Goal: Information Seeking & Learning: Learn about a topic

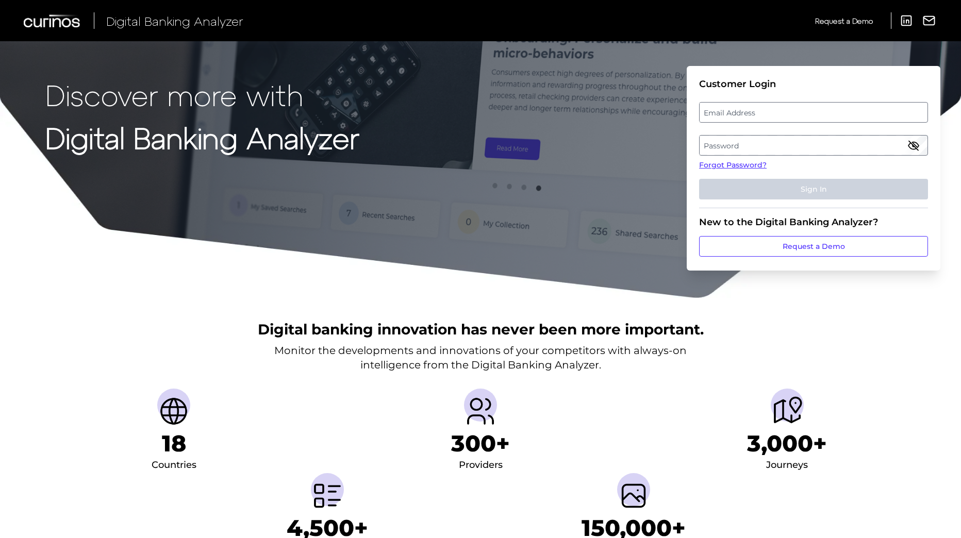
click at [731, 113] on label "Email Address" at bounding box center [812, 112] width 227 height 19
click at [731, 113] on input "email" at bounding box center [813, 112] width 229 height 21
type input "austin.strause@zionsbancorp.com"
click at [736, 144] on label "Password" at bounding box center [812, 145] width 227 height 19
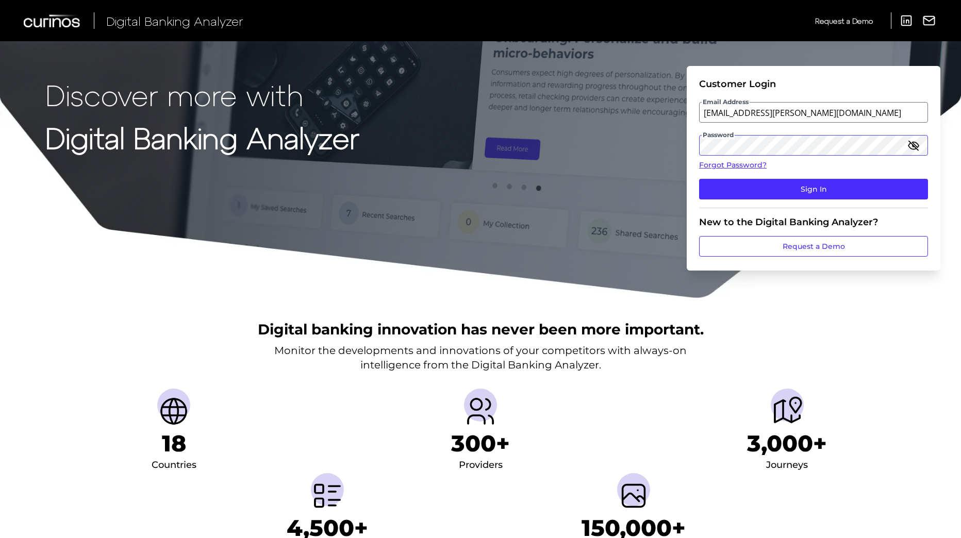
click at [699, 179] on button "Sign In" at bounding box center [813, 189] width 229 height 21
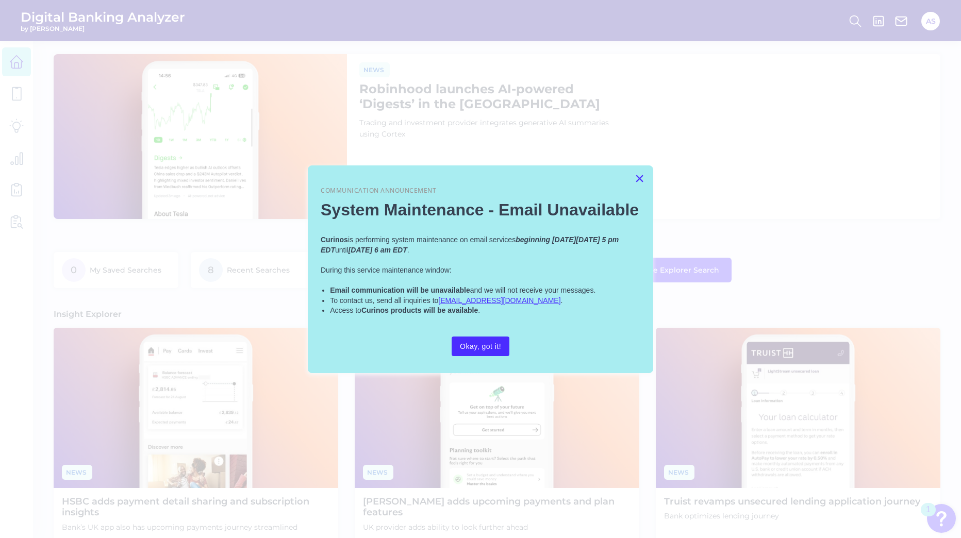
click at [642, 178] on button "×" at bounding box center [639, 178] width 10 height 16
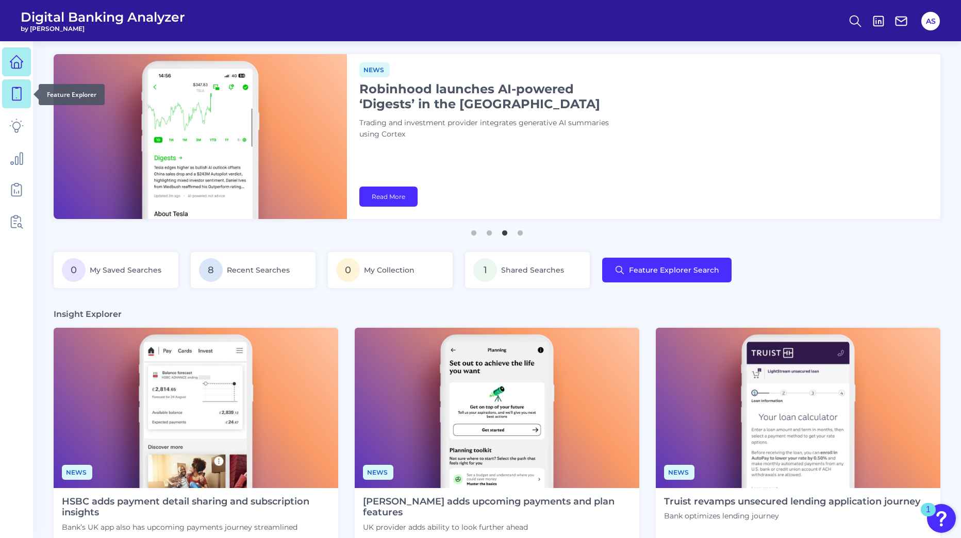
click at [18, 98] on icon at bounding box center [16, 94] width 14 height 14
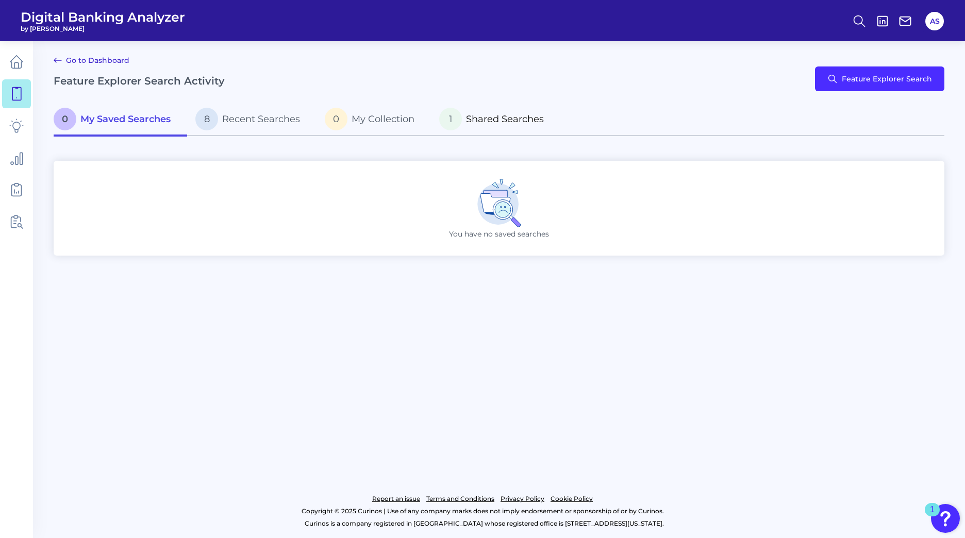
click at [516, 123] on span "Shared Searches" at bounding box center [505, 118] width 78 height 11
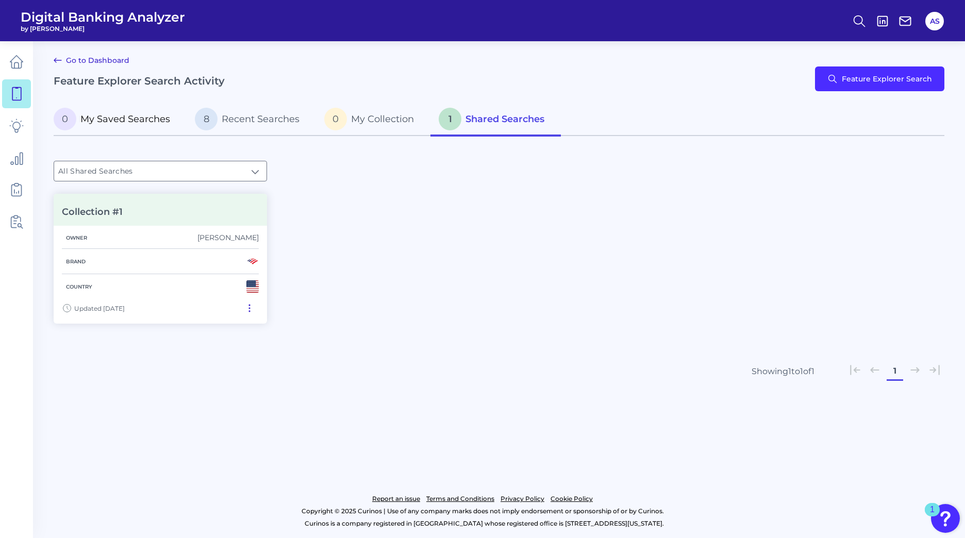
click at [132, 119] on span "My Saved Searches" at bounding box center [125, 118] width 90 height 11
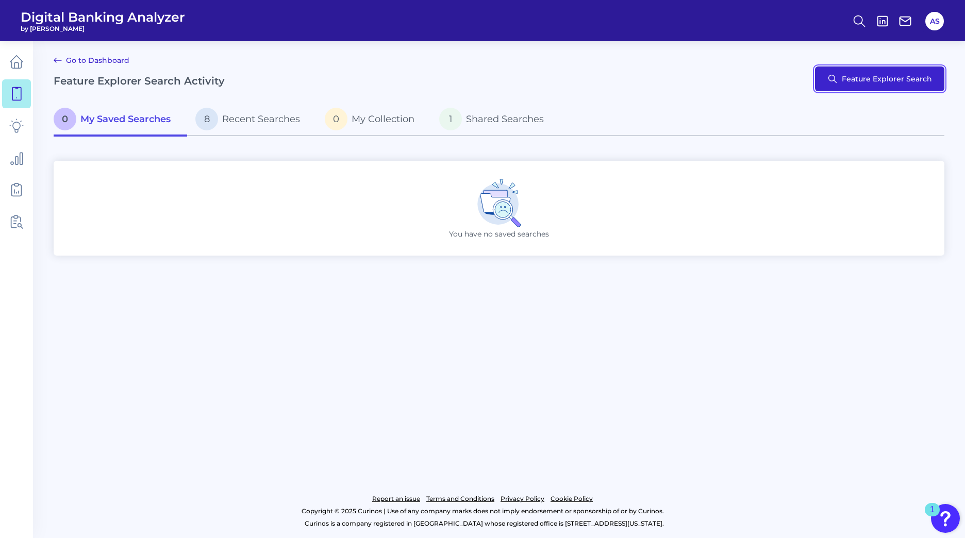
click at [886, 70] on button "Feature Explorer Search" at bounding box center [879, 78] width 129 height 25
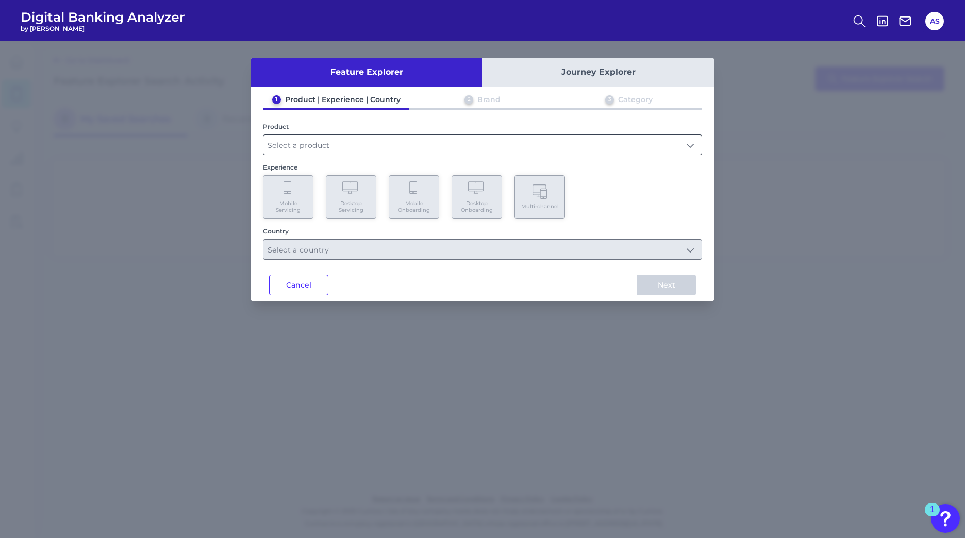
click at [403, 148] on input "text" at bounding box center [482, 145] width 438 height 20
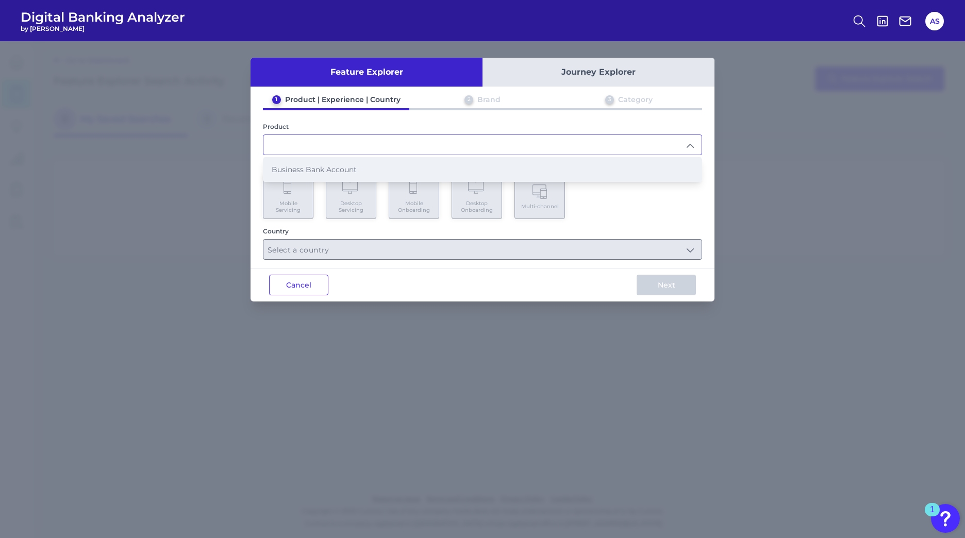
click at [382, 173] on li "Business Bank Account" at bounding box center [482, 170] width 438 height 24
type input "Business Bank Account"
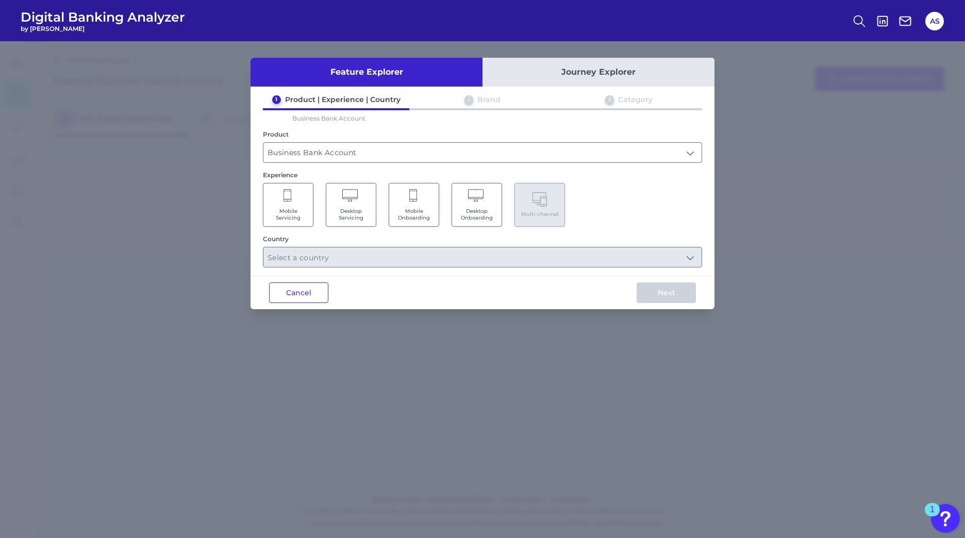
click at [285, 201] on icon at bounding box center [287, 196] width 9 height 14
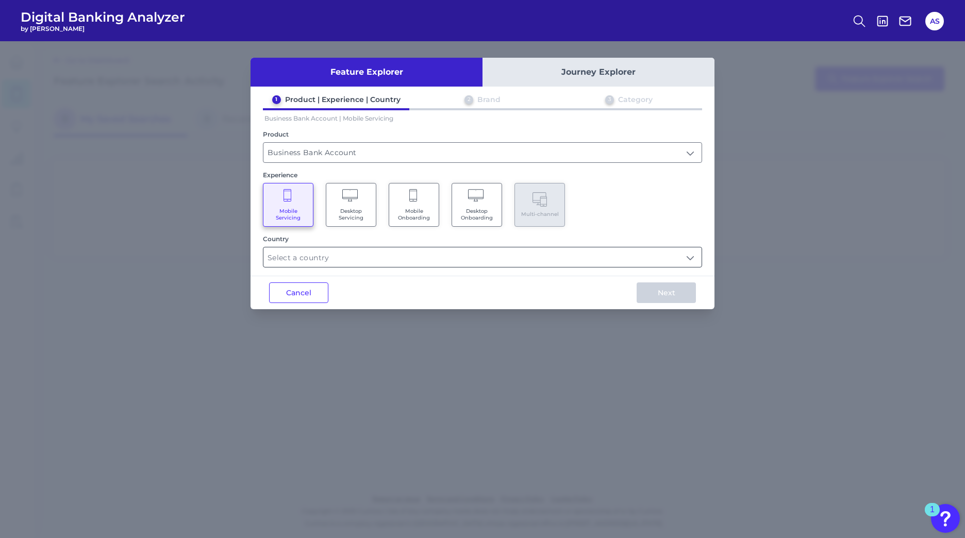
click at [690, 261] on input "text" at bounding box center [482, 257] width 438 height 20
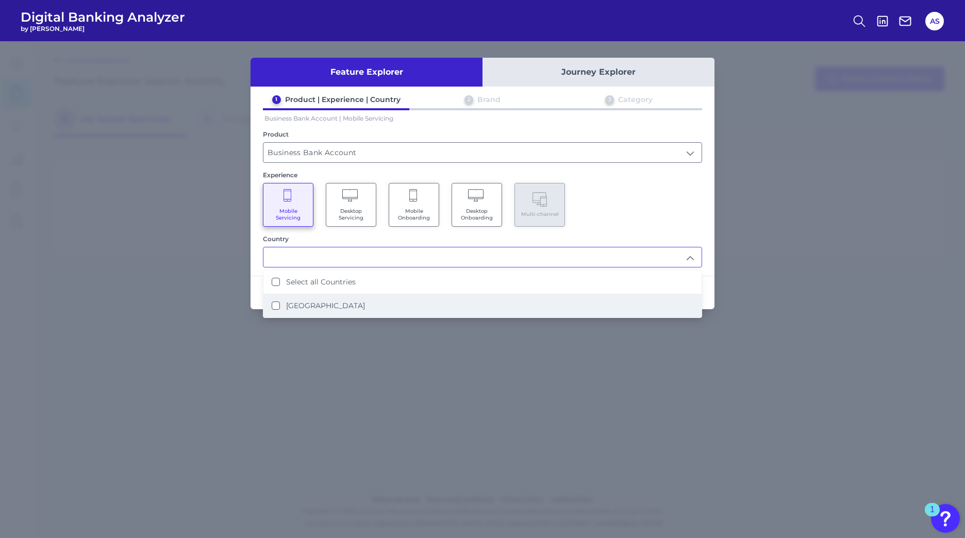
click at [272, 307] on States "[GEOGRAPHIC_DATA]" at bounding box center [276, 305] width 8 height 8
type input "Select all Countries"
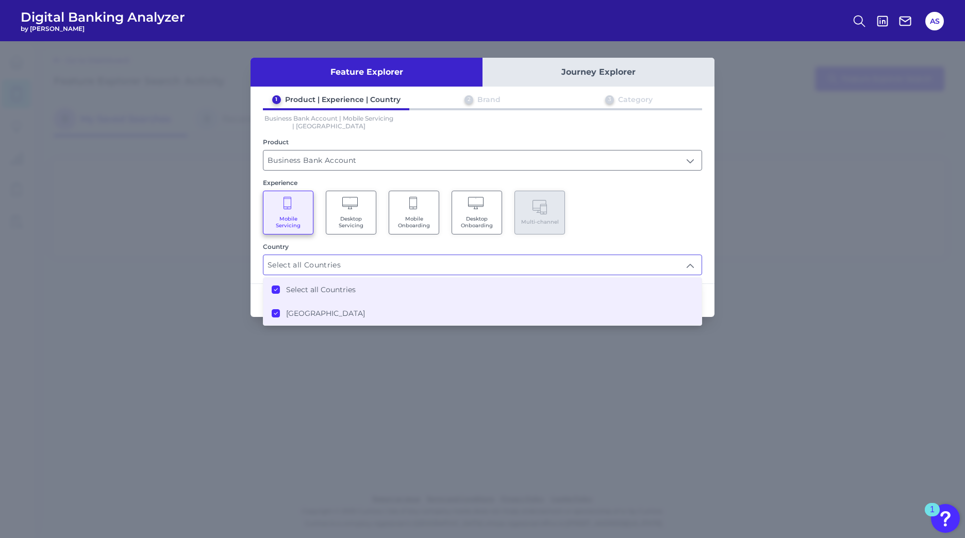
click at [631, 209] on div "Mobile Servicing Desktop Servicing Mobile Onboarding Desktop Onboarding Multi-c…" at bounding box center [482, 213] width 439 height 44
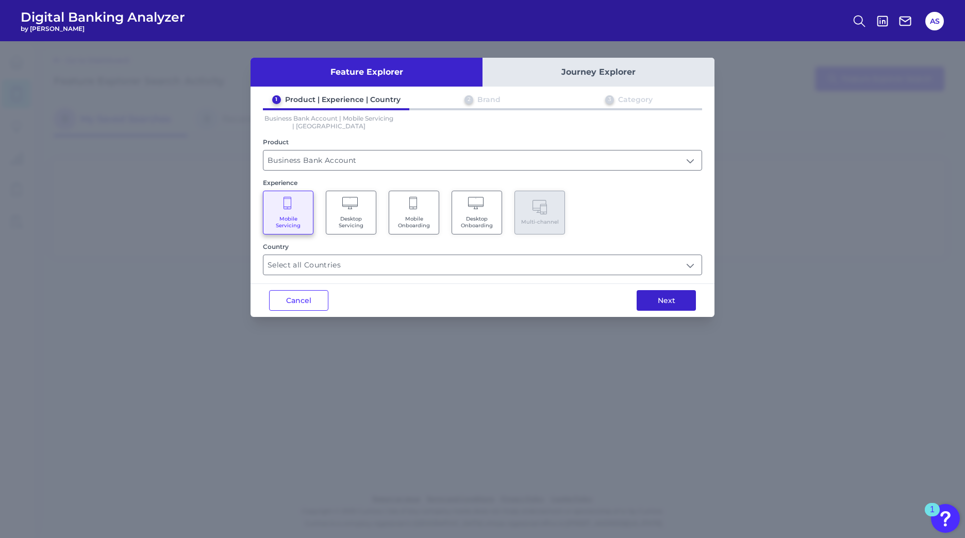
click at [670, 305] on button "Next" at bounding box center [665, 300] width 59 height 21
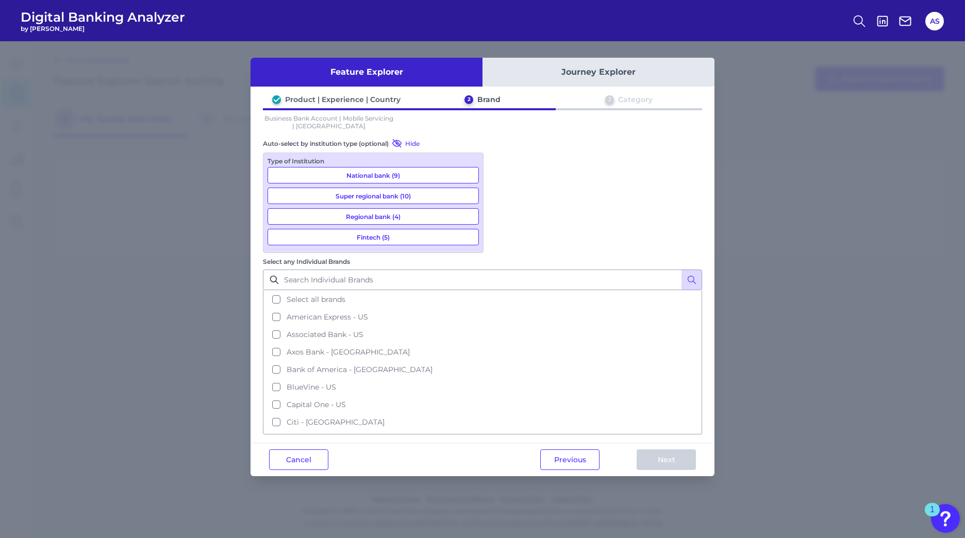
click at [412, 234] on button "Fintech (5)" at bounding box center [372, 237] width 211 height 16
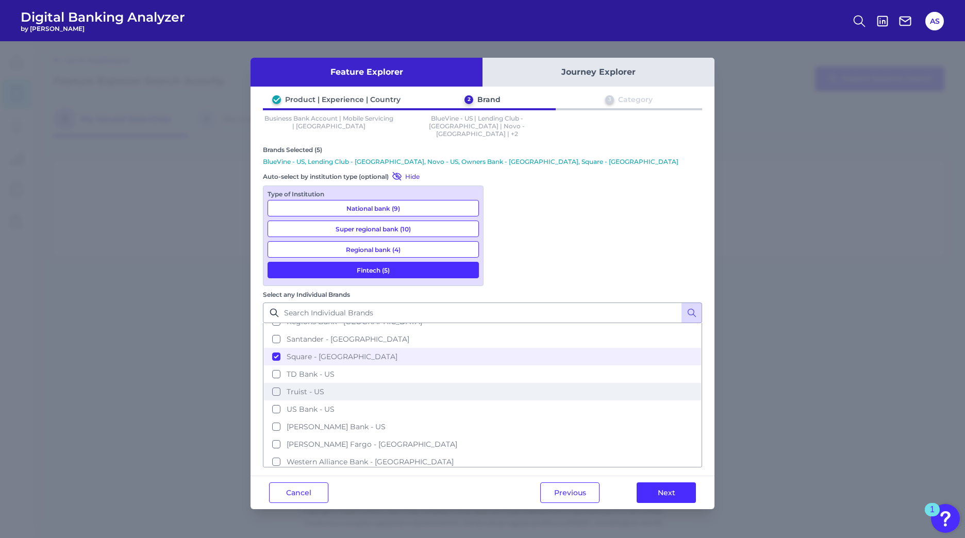
scroll to position [435, 0]
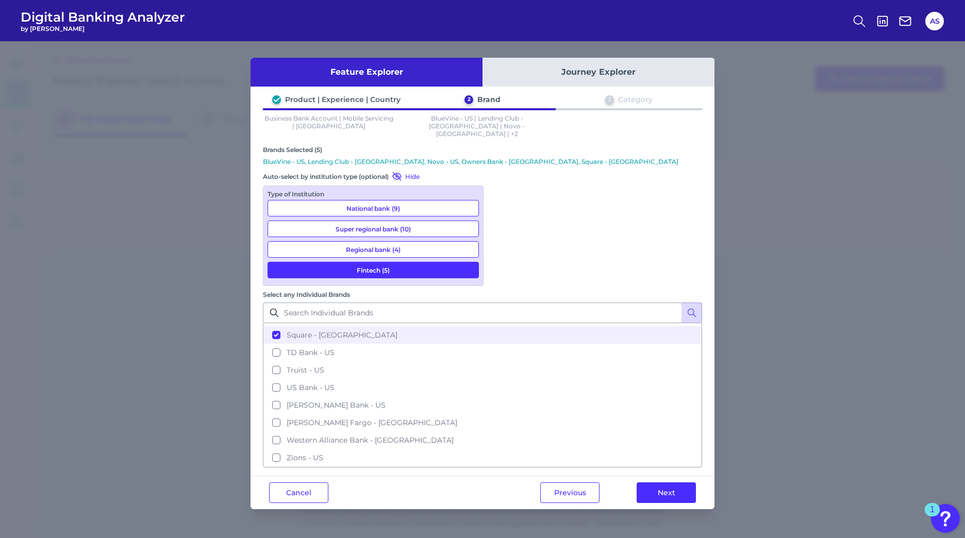
click at [407, 262] on button "Fintech (5)" at bounding box center [372, 270] width 211 height 16
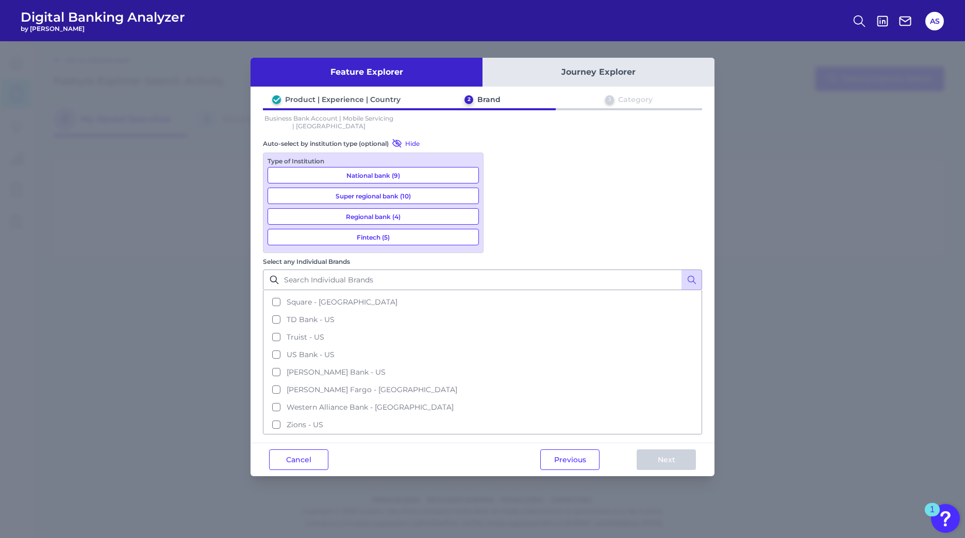
click at [396, 212] on button "Regional bank (4)" at bounding box center [372, 216] width 211 height 16
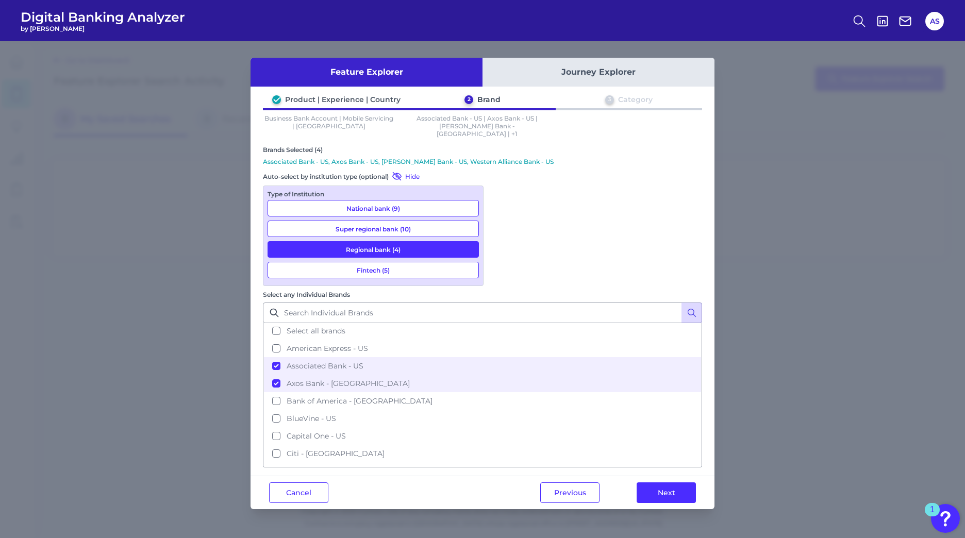
scroll to position [0, 0]
click at [397, 241] on button "Regional bank (4)" at bounding box center [372, 249] width 211 height 16
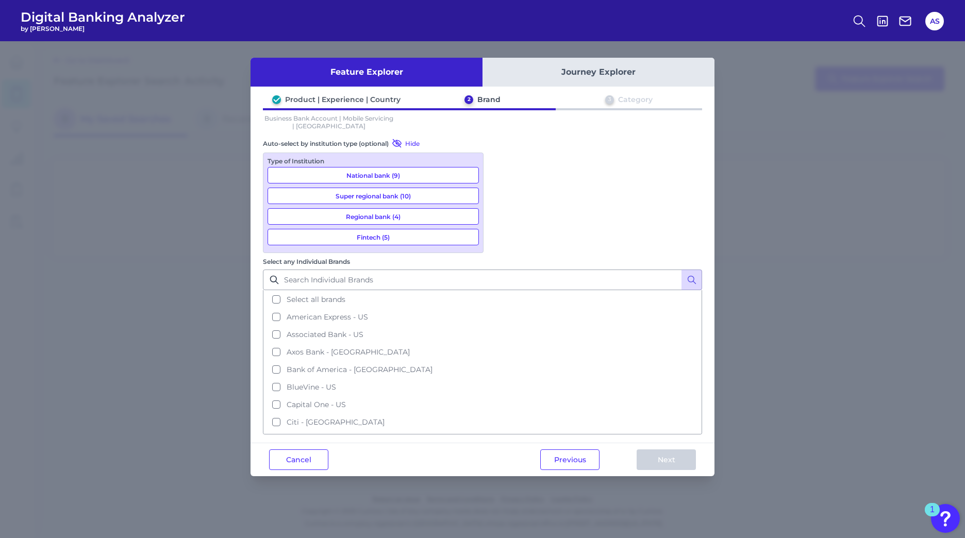
click at [408, 194] on button "Super regional bank (10)" at bounding box center [372, 196] width 211 height 16
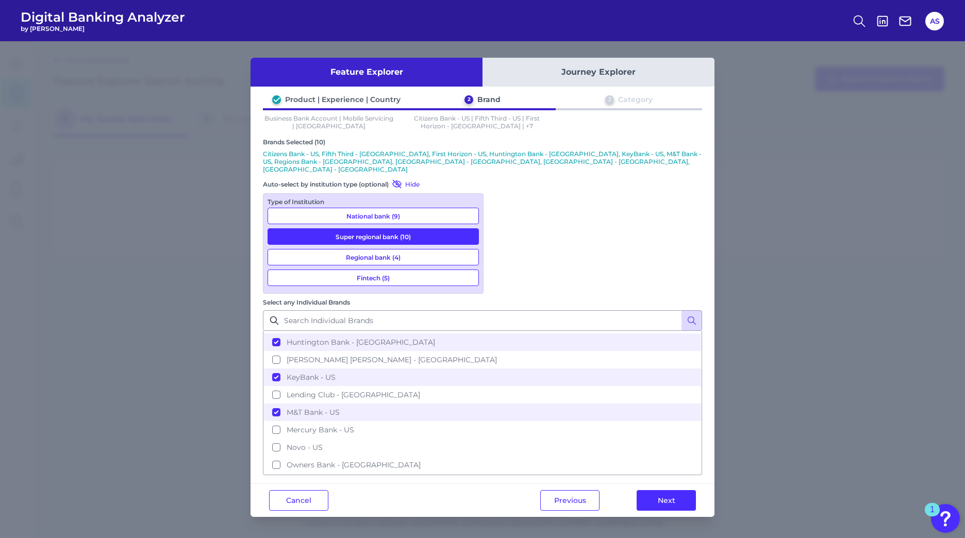
scroll to position [258, 0]
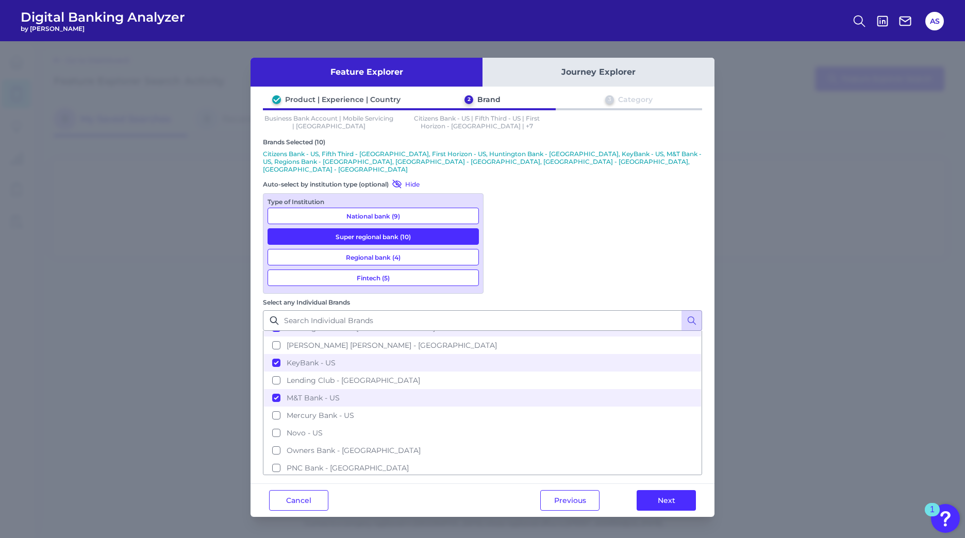
click at [388, 208] on button "National bank (9)" at bounding box center [372, 216] width 211 height 16
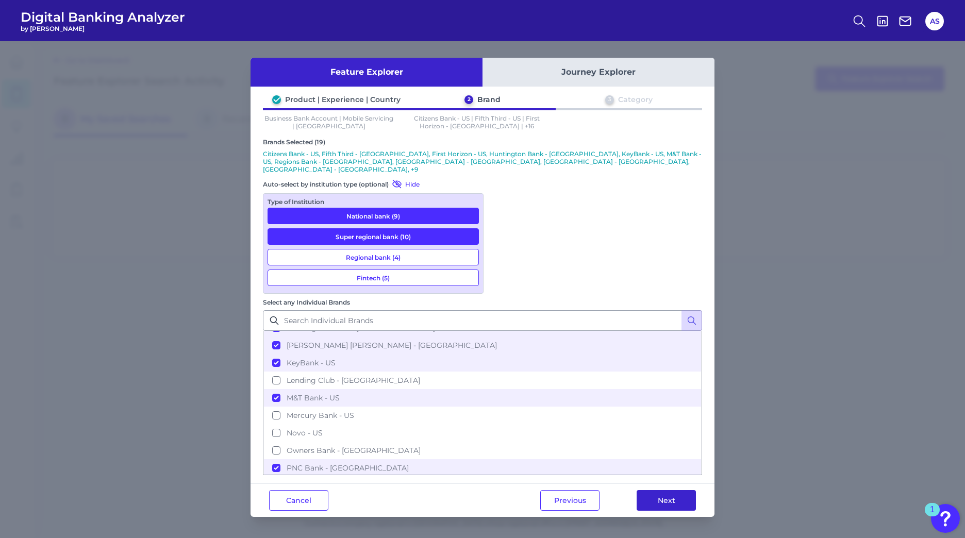
click at [680, 490] on button "Next" at bounding box center [665, 500] width 59 height 21
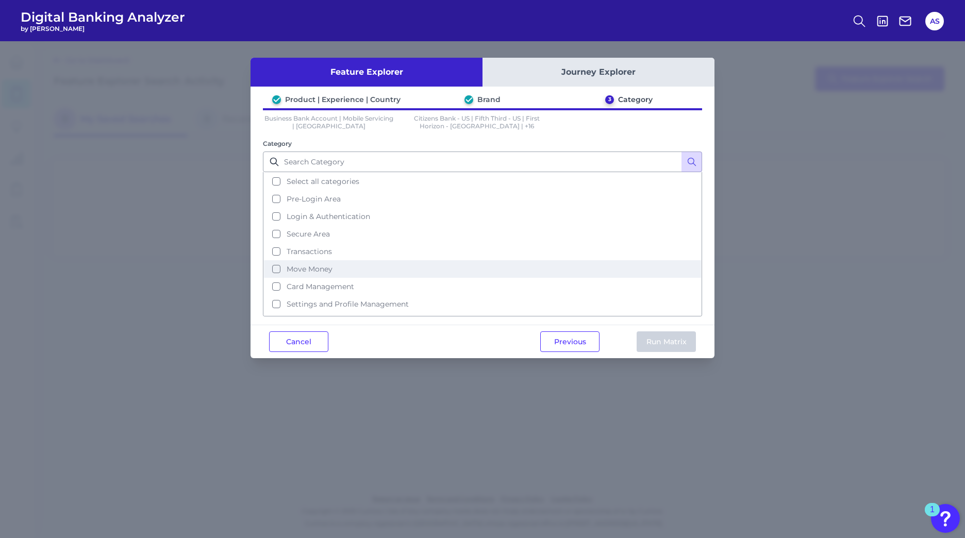
click at [277, 269] on button "Move Money" at bounding box center [482, 269] width 437 height 18
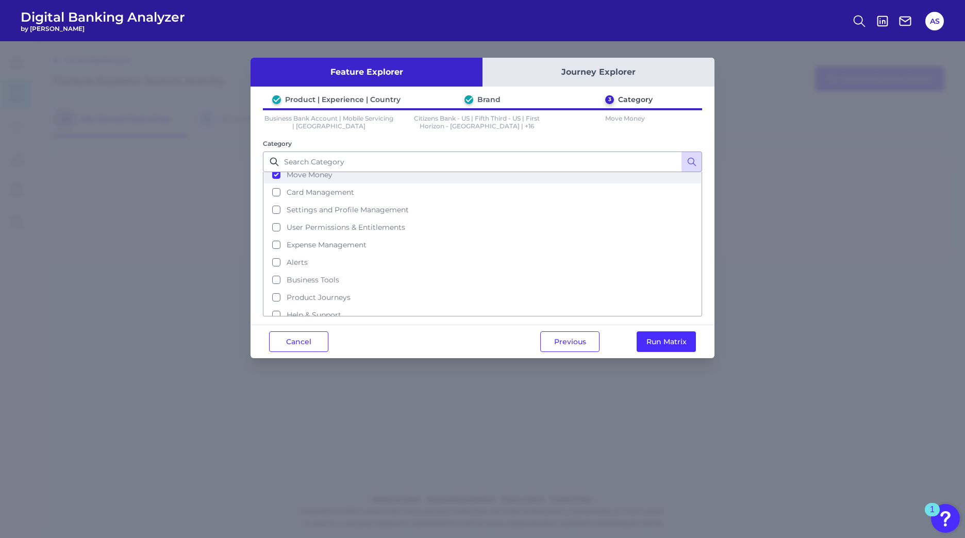
scroll to position [103, 0]
click at [678, 343] on button "Run Matrix" at bounding box center [665, 341] width 59 height 21
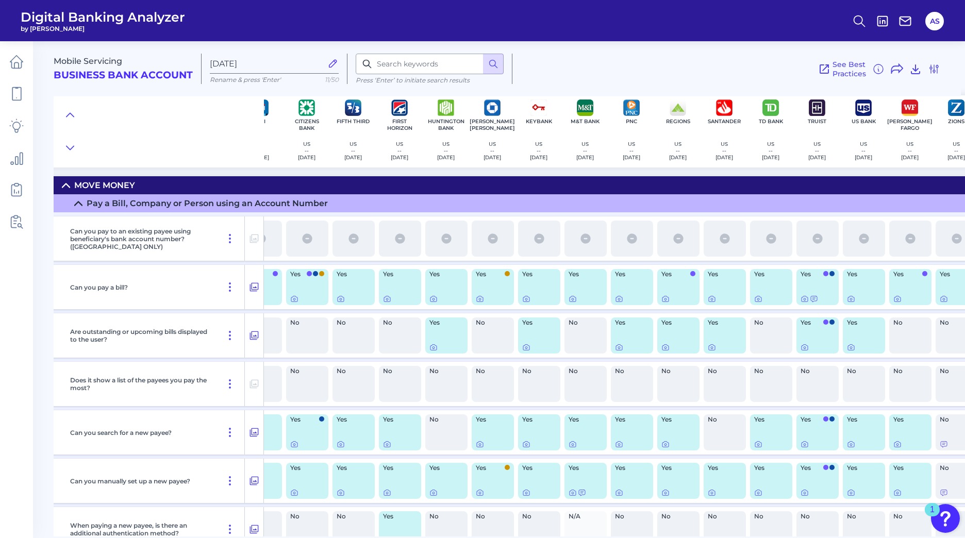
scroll to position [0, 190]
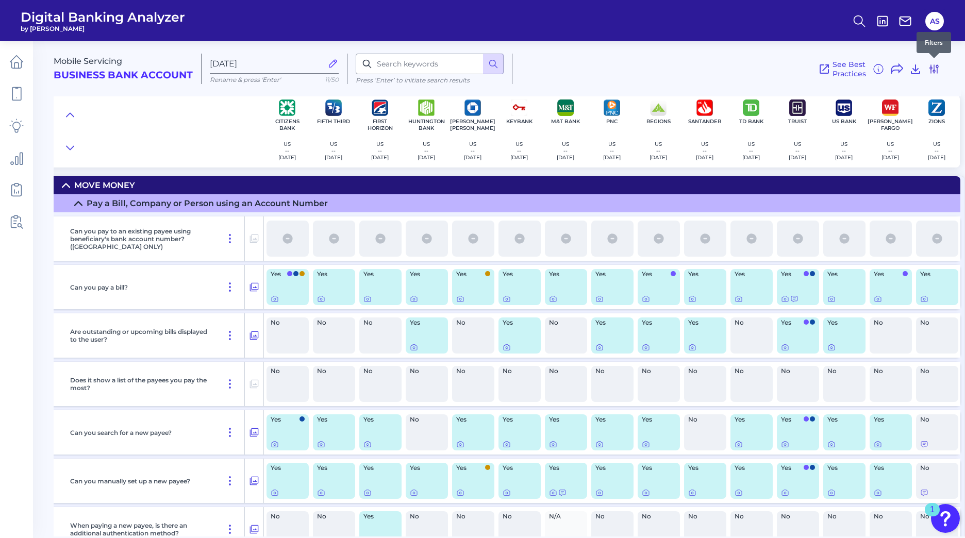
click at [933, 71] on icon at bounding box center [934, 69] width 8 height 8
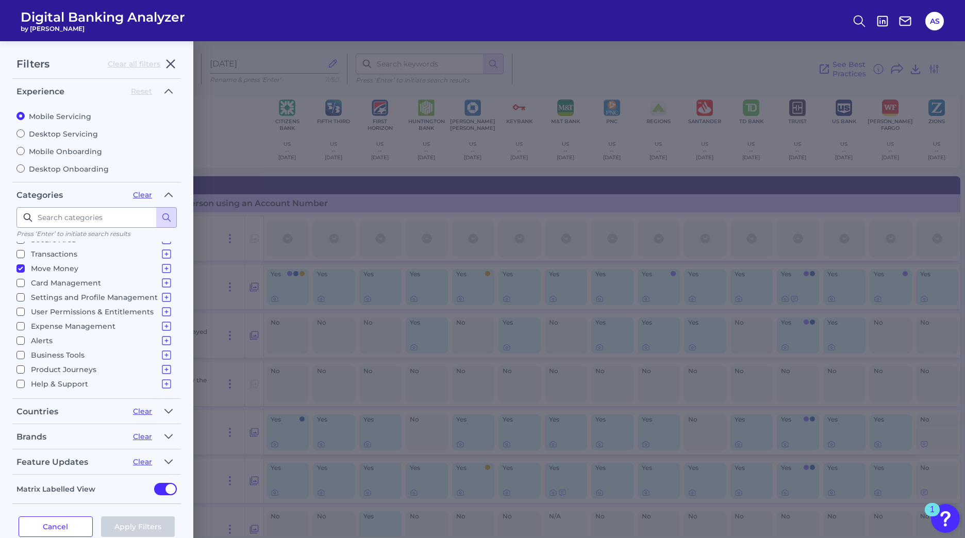
scroll to position [0, 0]
click at [167, 438] on icon "button" at bounding box center [168, 436] width 8 height 12
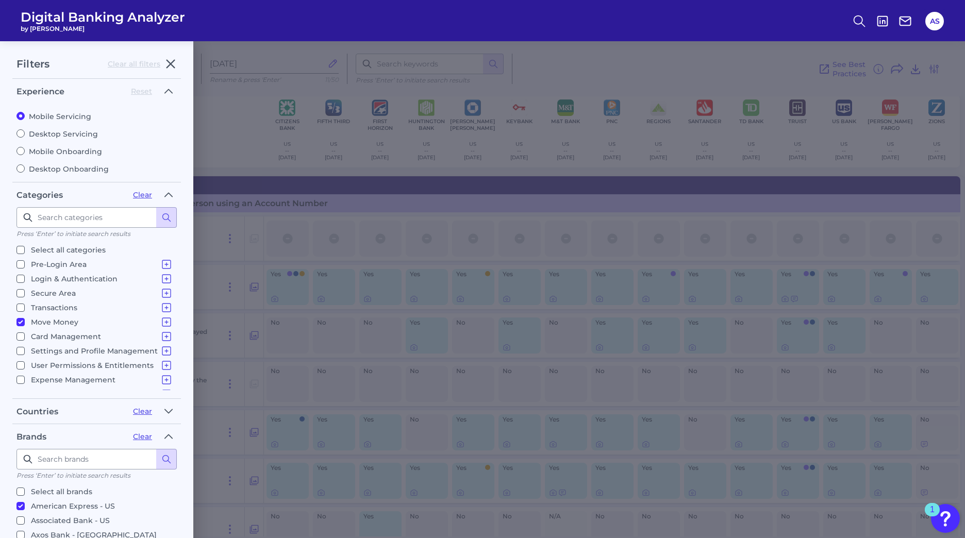
scroll to position [52, 0]
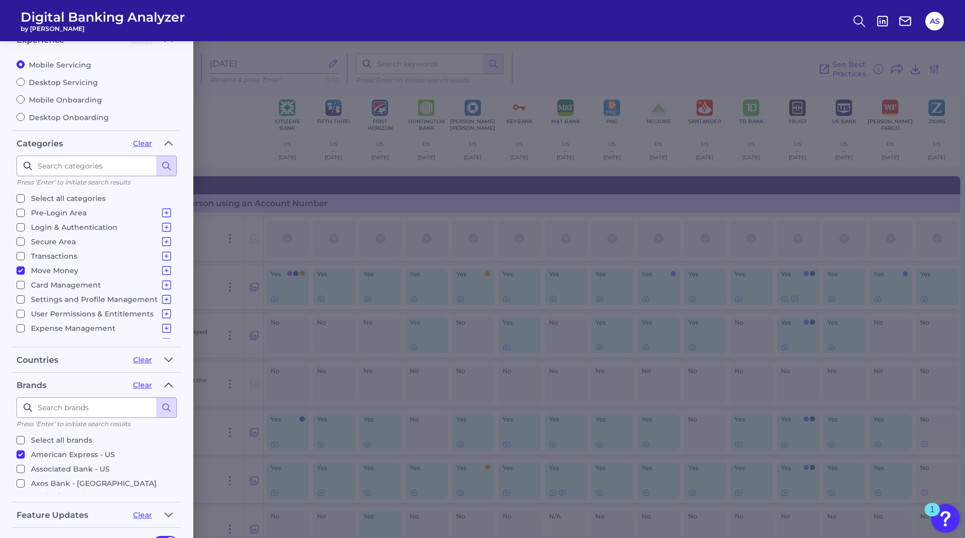
click at [163, 387] on button "button" at bounding box center [168, 385] width 16 height 16
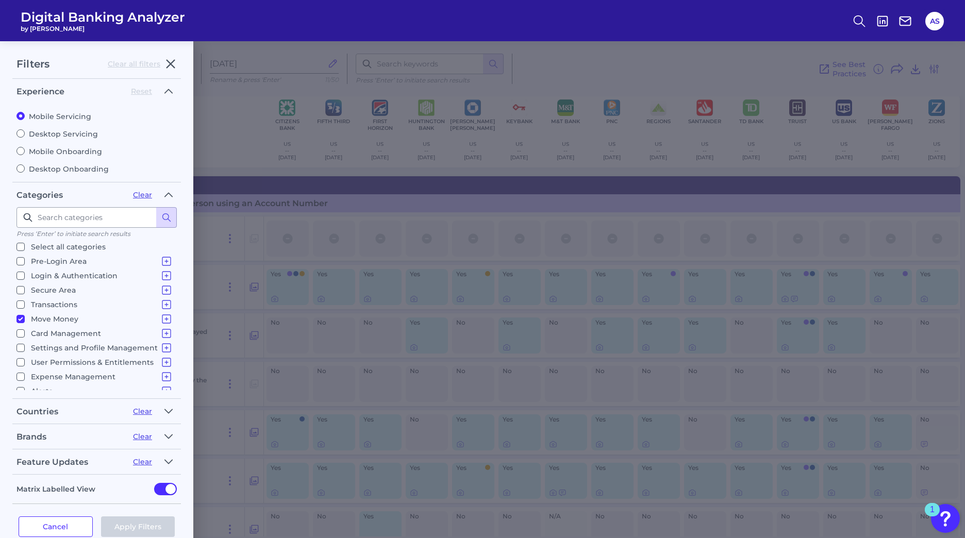
scroll to position [0, 0]
click at [47, 527] on button "Cancel" at bounding box center [56, 526] width 74 height 21
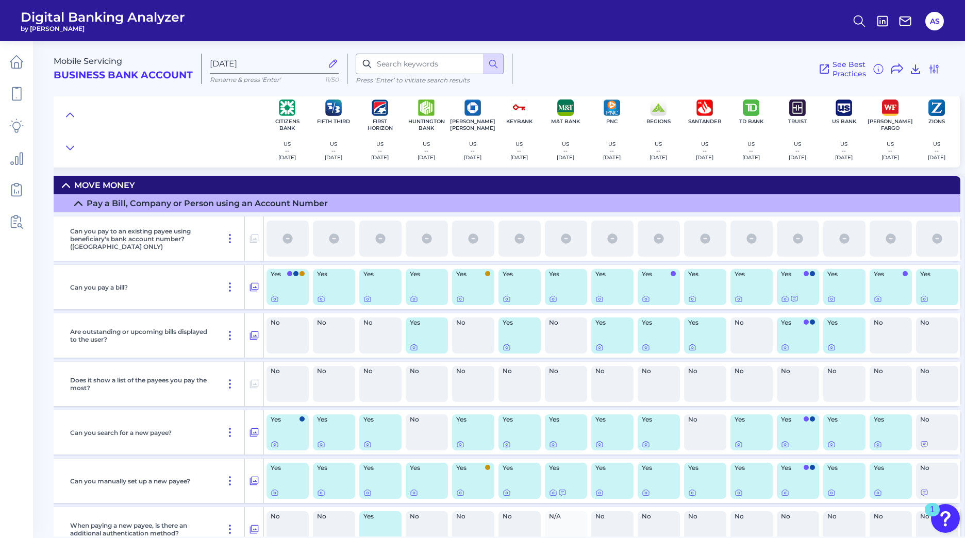
scroll to position [0, 189]
click at [15, 96] on icon at bounding box center [16, 94] width 14 height 14
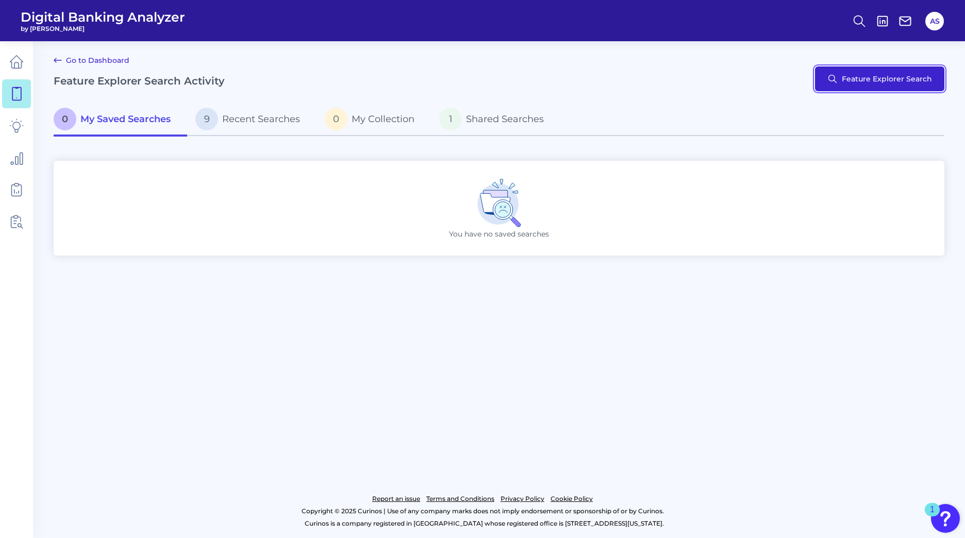
click at [883, 75] on button "Feature Explorer Search" at bounding box center [879, 78] width 129 height 25
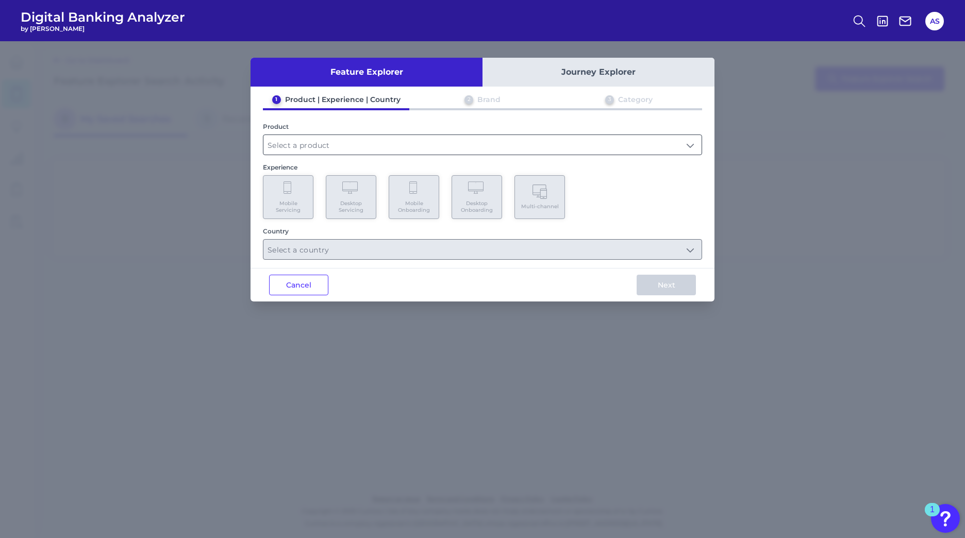
click at [307, 142] on input "text" at bounding box center [482, 145] width 438 height 20
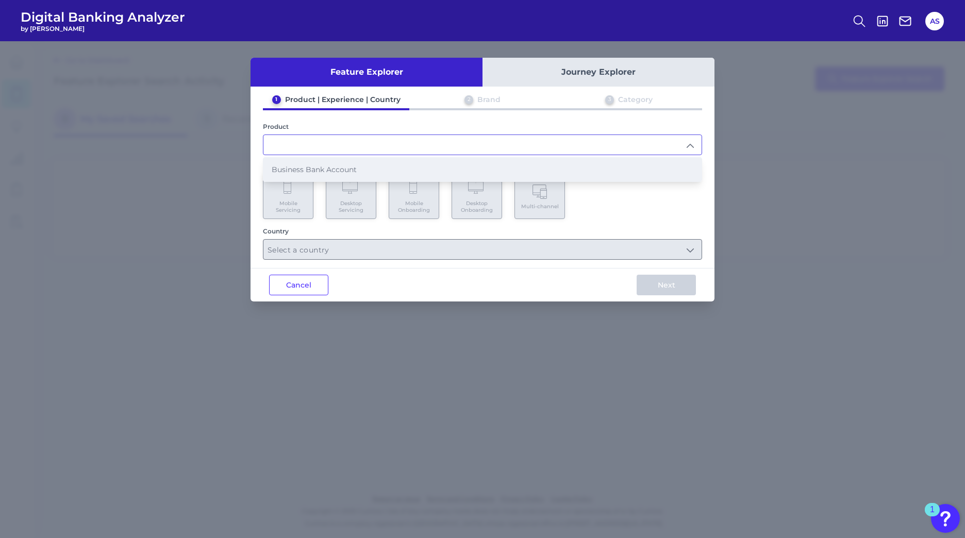
click at [312, 171] on span "Business Bank Account" at bounding box center [314, 169] width 85 height 9
type input "Business Bank Account"
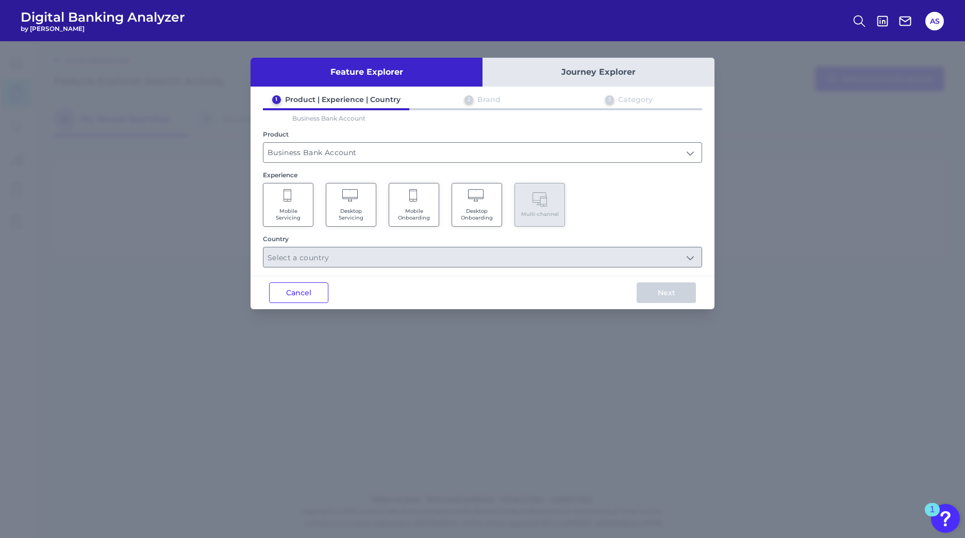
click at [306, 208] on span "Mobile Servicing" at bounding box center [287, 214] width 39 height 13
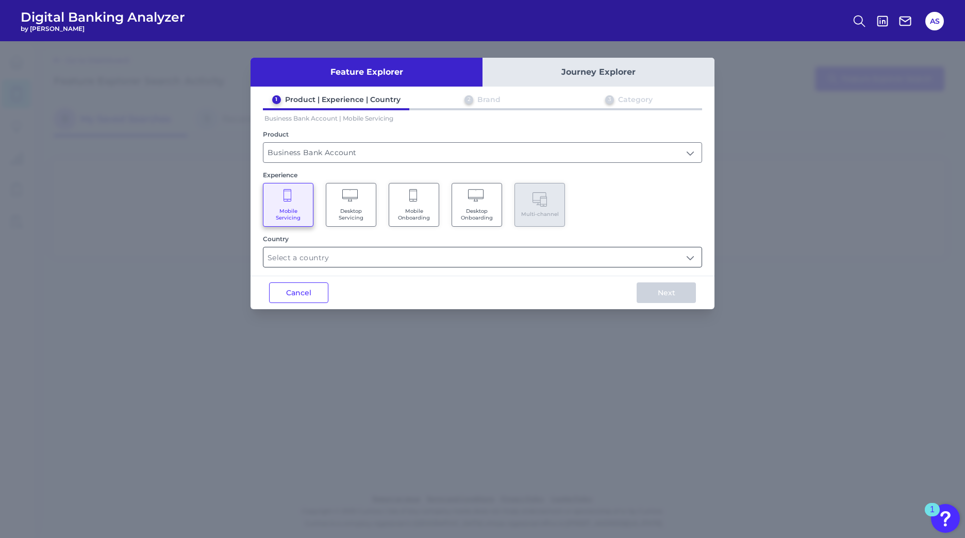
click at [372, 262] on input "text" at bounding box center [482, 257] width 438 height 20
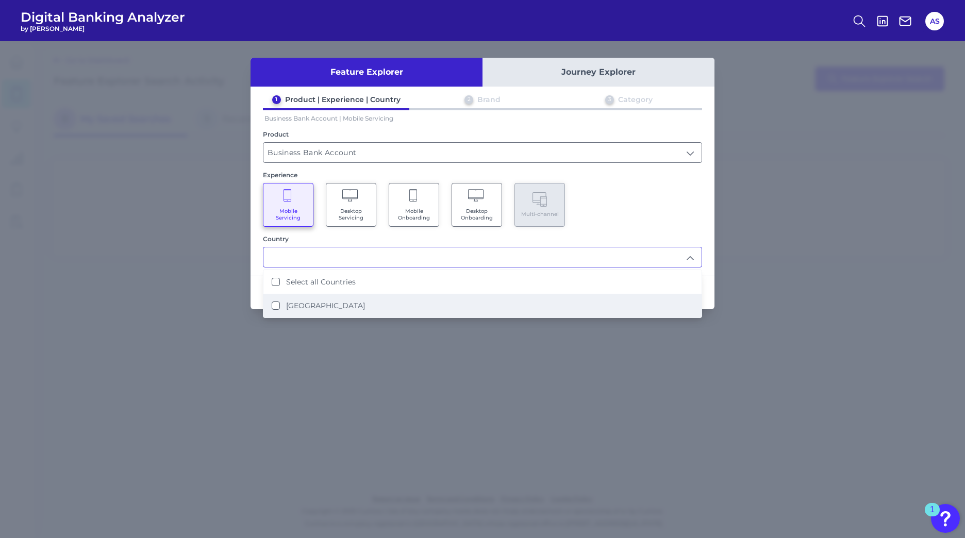
click at [275, 306] on States "[GEOGRAPHIC_DATA]" at bounding box center [276, 305] width 8 height 8
type input "Select all Countries"
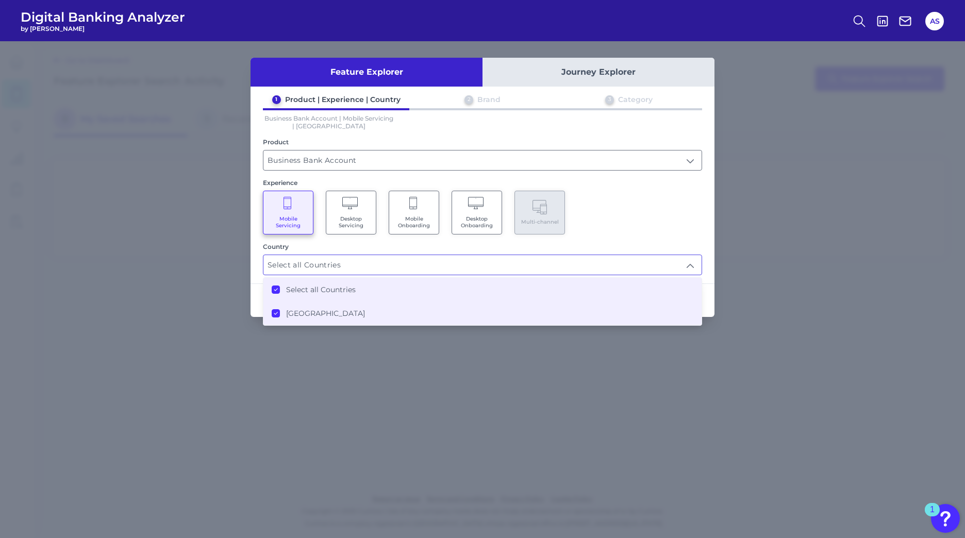
click at [651, 219] on div "Mobile Servicing Desktop Servicing Mobile Onboarding Desktop Onboarding Multi-c…" at bounding box center [482, 213] width 439 height 44
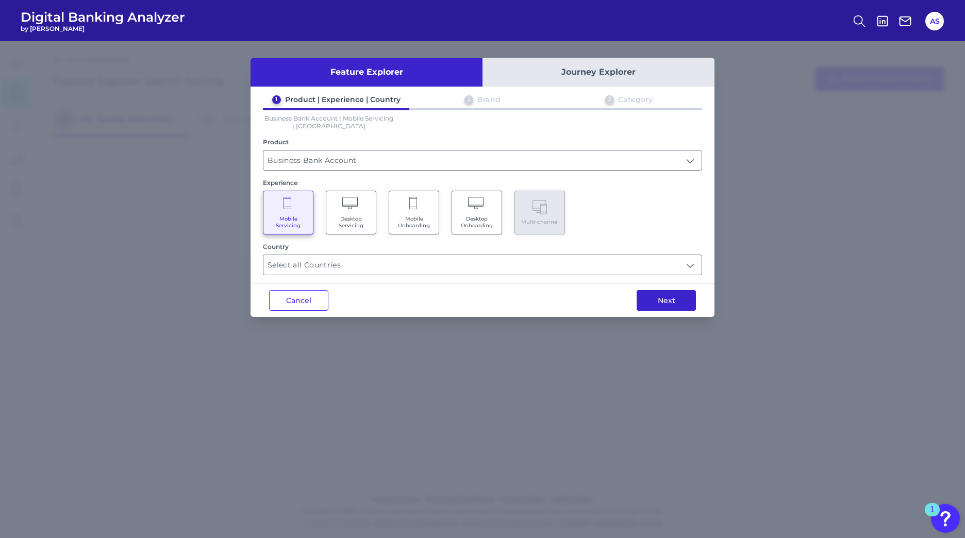
click at [659, 307] on button "Next" at bounding box center [665, 300] width 59 height 21
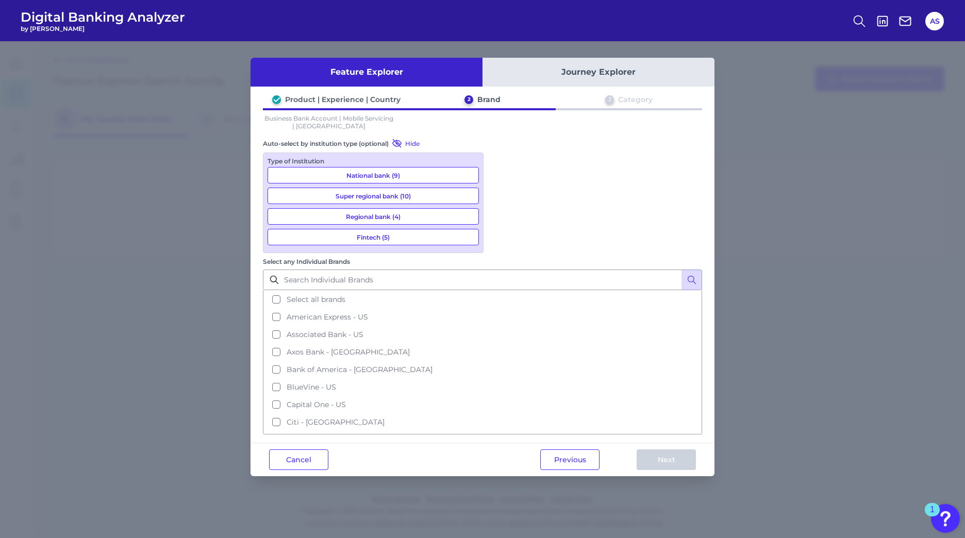
click at [384, 172] on button "National bank (9)" at bounding box center [372, 175] width 211 height 16
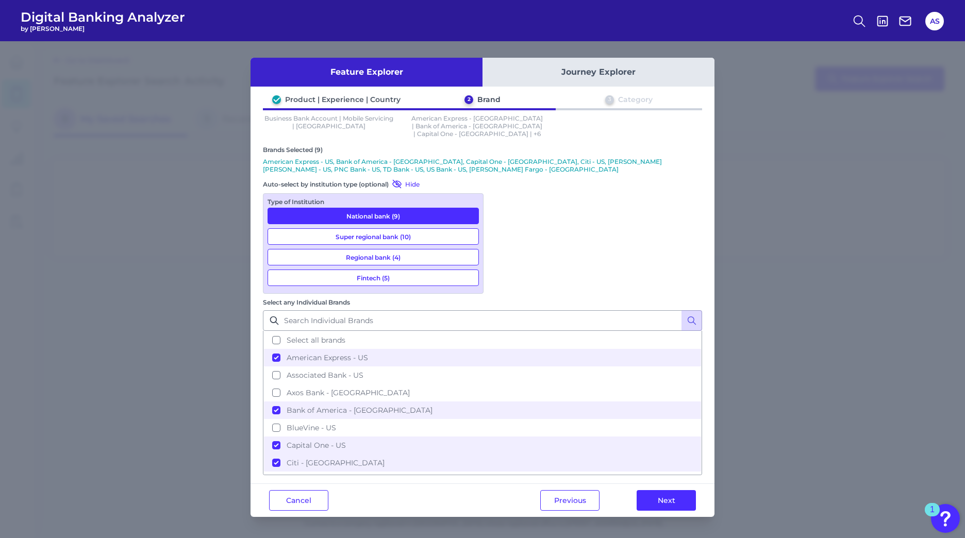
click at [391, 231] on button "Super regional bank (10)" at bounding box center [372, 236] width 211 height 16
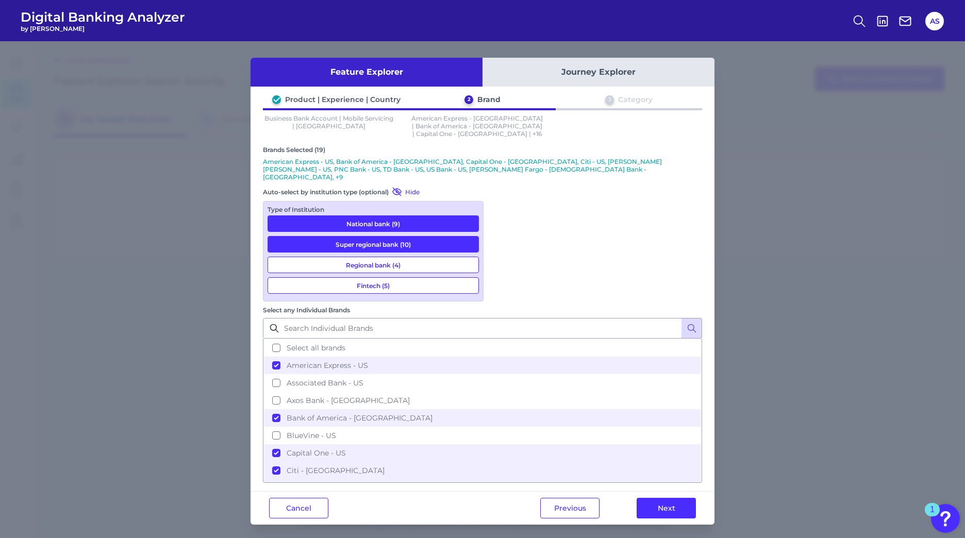
click at [391, 257] on button "Regional bank (4)" at bounding box center [372, 265] width 211 height 16
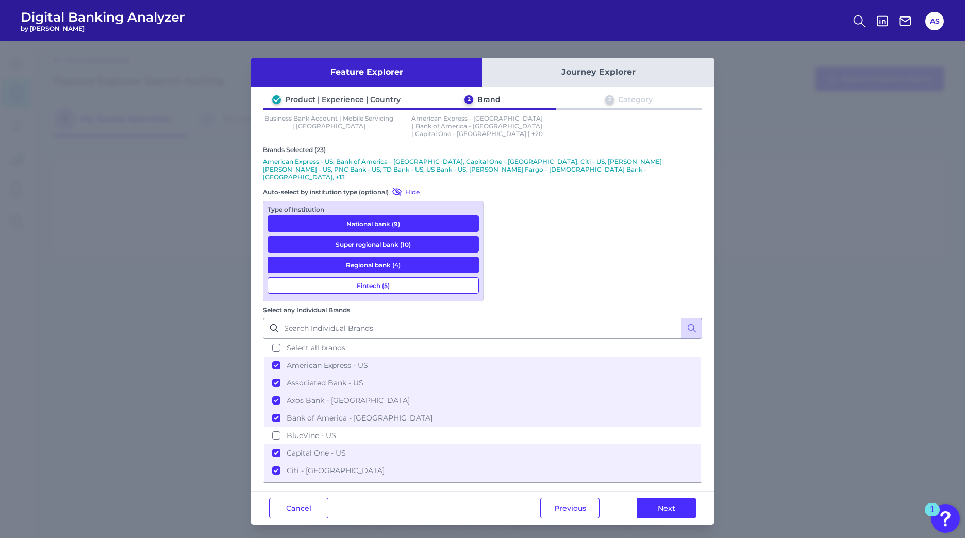
click at [394, 277] on button "Fintech (5)" at bounding box center [372, 285] width 211 height 16
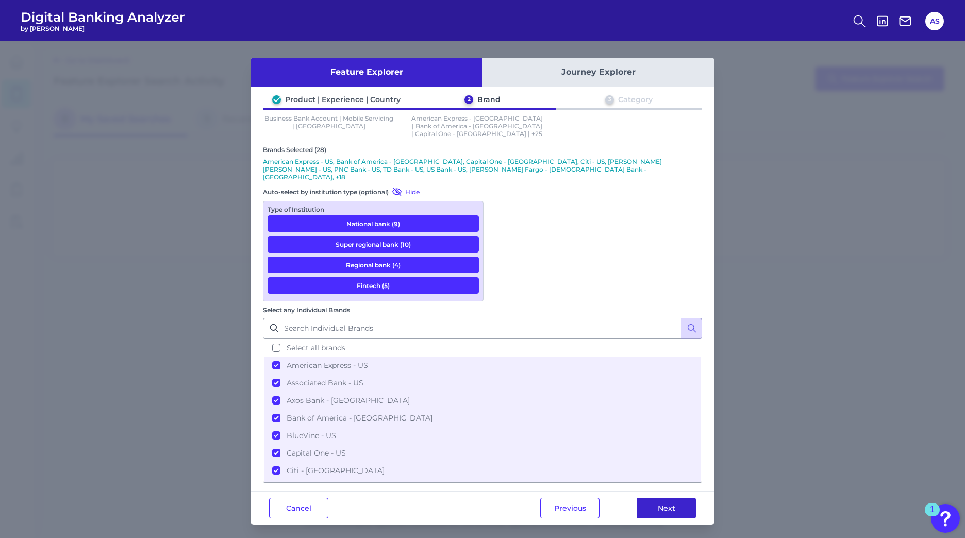
click at [649, 498] on button "Next" at bounding box center [665, 508] width 59 height 21
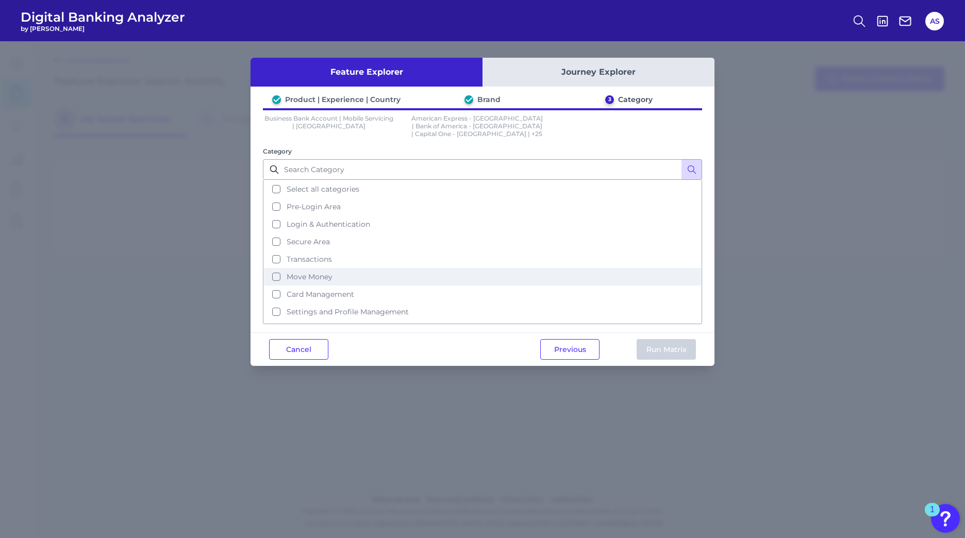
click at [278, 268] on button "Move Money" at bounding box center [482, 277] width 437 height 18
click at [676, 341] on button "Run Matrix" at bounding box center [665, 349] width 59 height 21
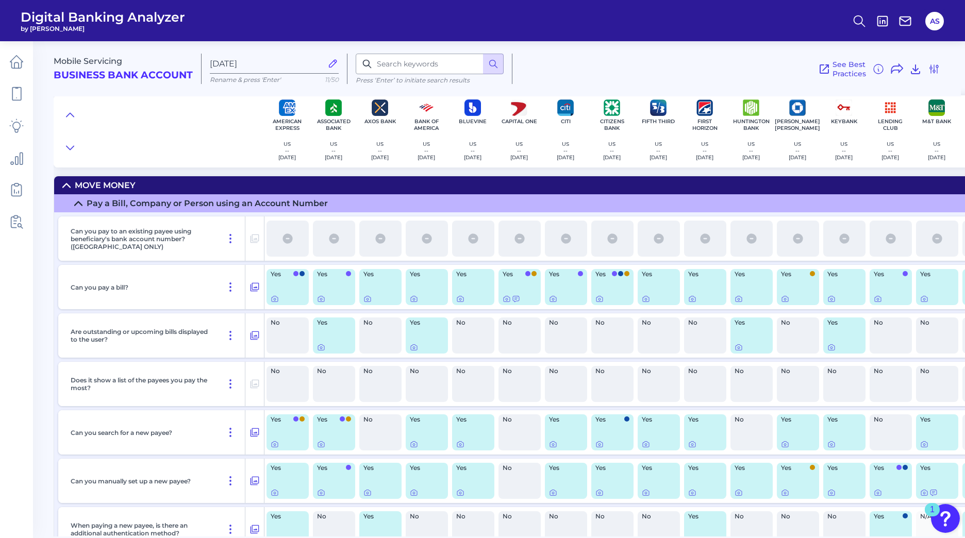
click at [79, 201] on icon at bounding box center [78, 203] width 7 height 4
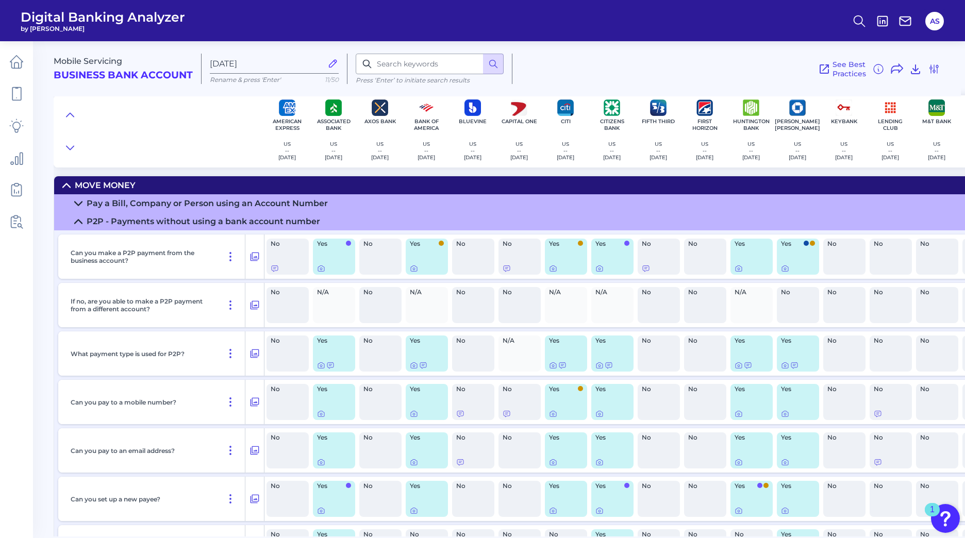
click at [76, 221] on icon at bounding box center [78, 221] width 8 height 8
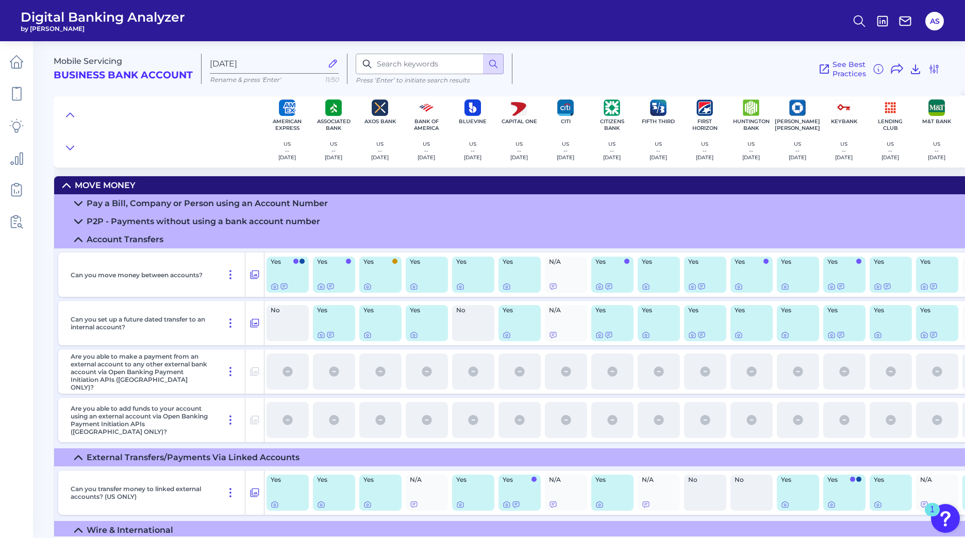
click at [76, 240] on icon at bounding box center [78, 240] width 7 height 4
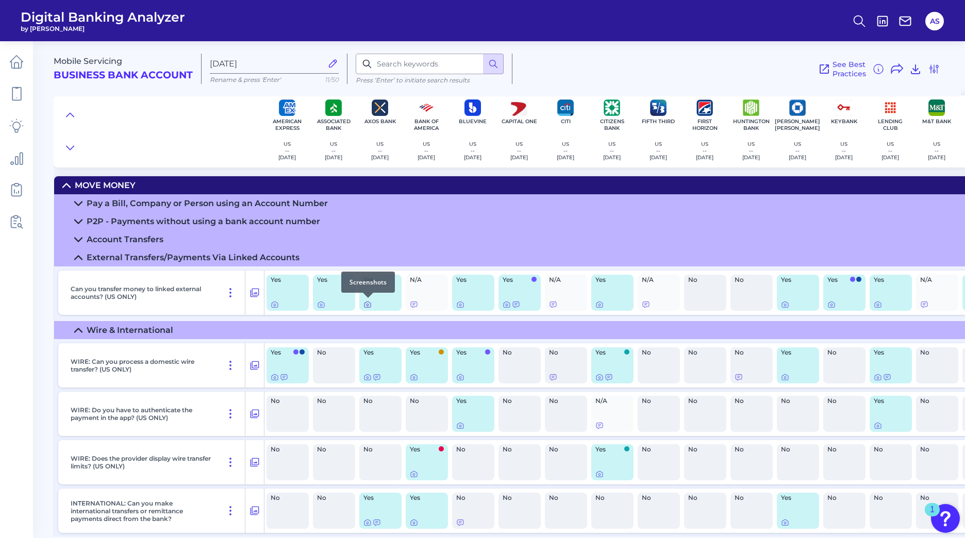
click at [365, 303] on icon at bounding box center [367, 305] width 6 height 6
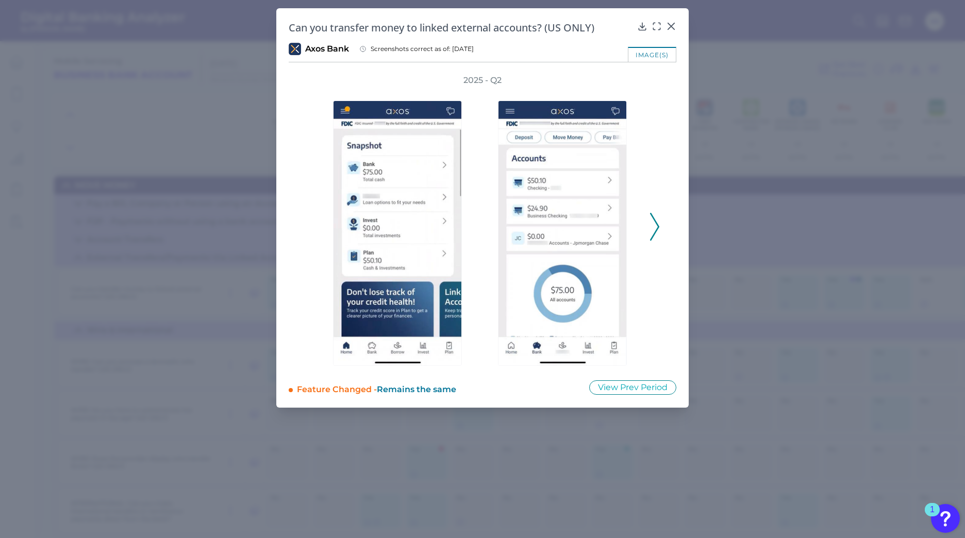
click at [651, 222] on icon at bounding box center [654, 227] width 9 height 28
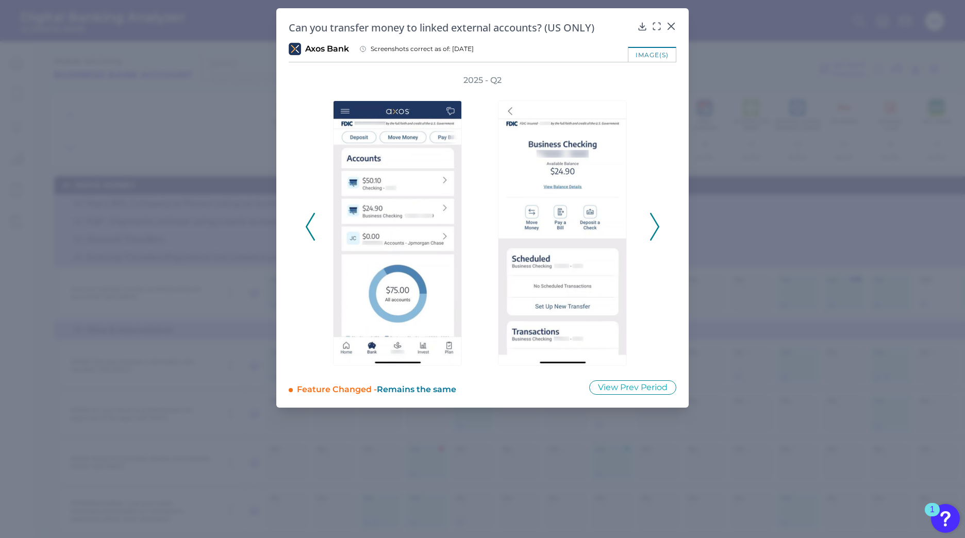
click at [651, 222] on icon at bounding box center [654, 227] width 9 height 28
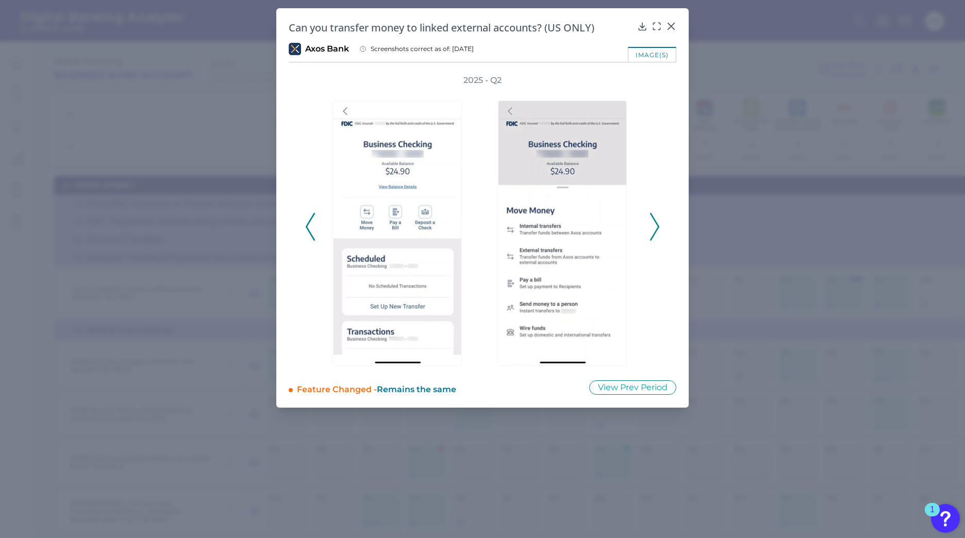
click at [651, 222] on icon at bounding box center [654, 227] width 9 height 28
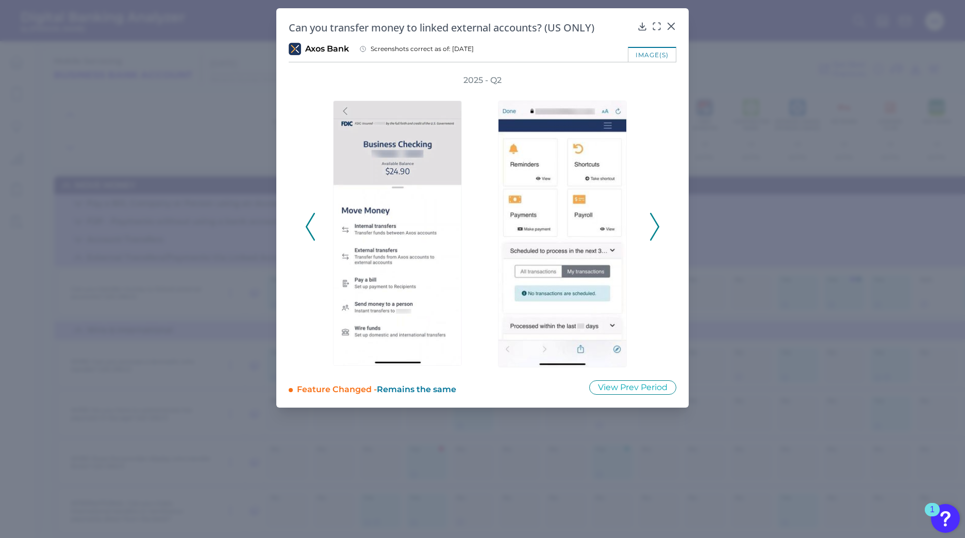
click at [651, 226] on icon at bounding box center [654, 227] width 9 height 28
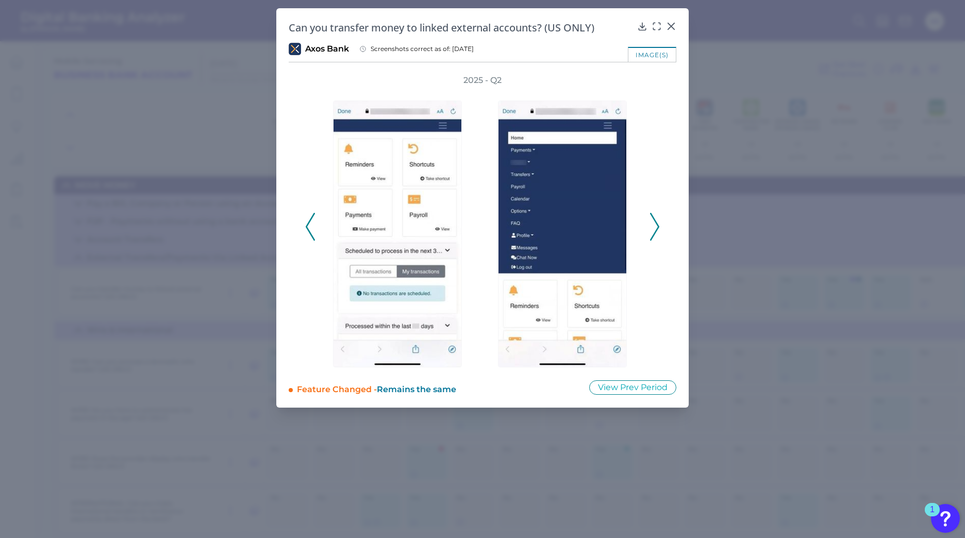
click at [654, 232] on polyline at bounding box center [654, 226] width 8 height 26
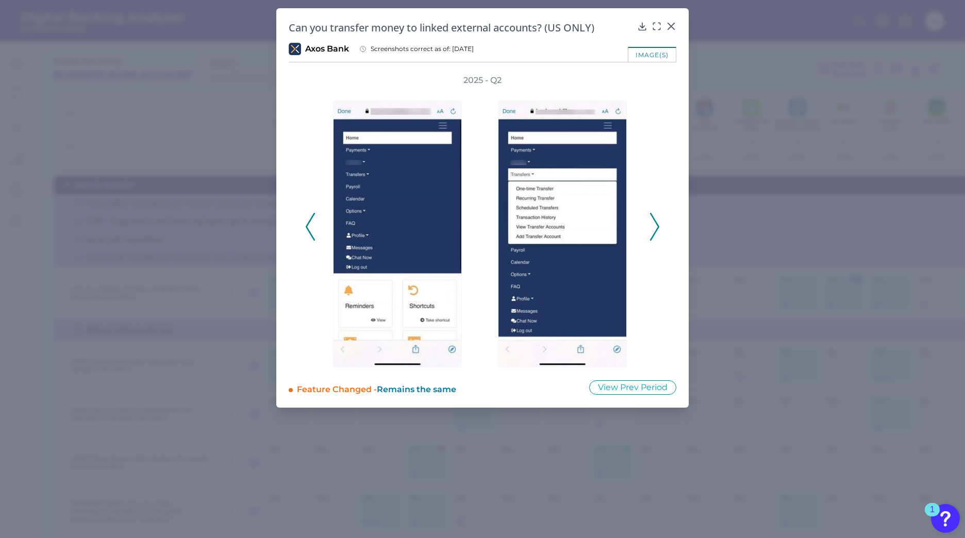
click at [654, 232] on polyline at bounding box center [654, 226] width 8 height 26
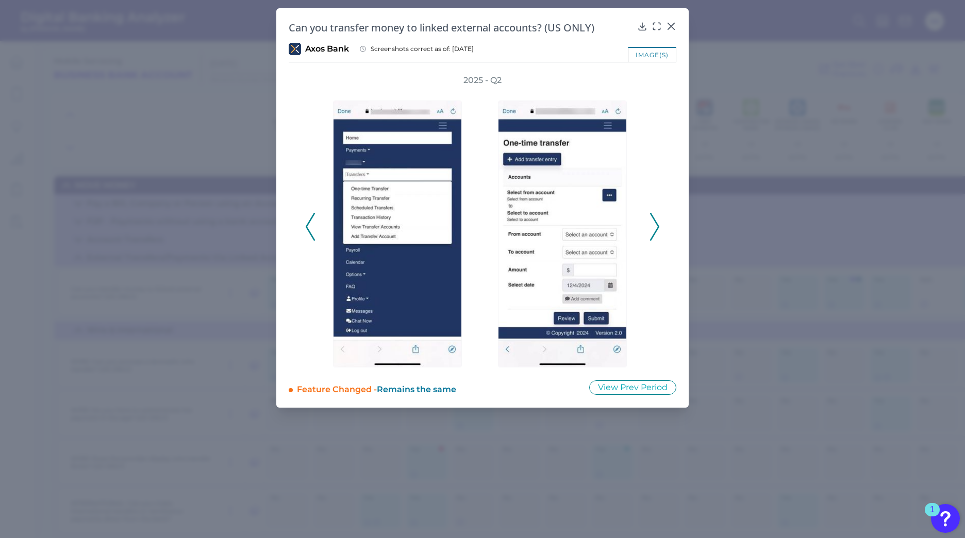
click at [652, 226] on icon at bounding box center [654, 227] width 9 height 28
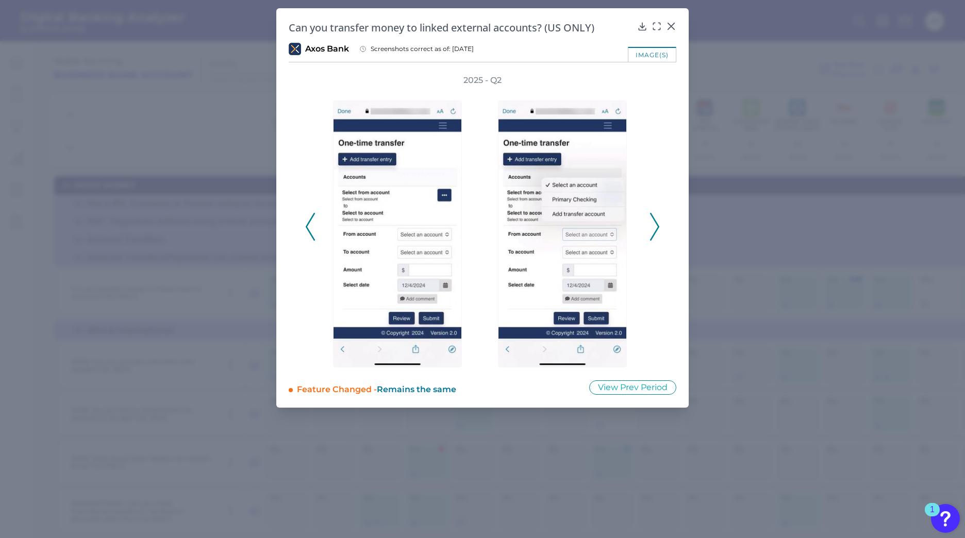
click at [652, 226] on icon at bounding box center [654, 227] width 9 height 28
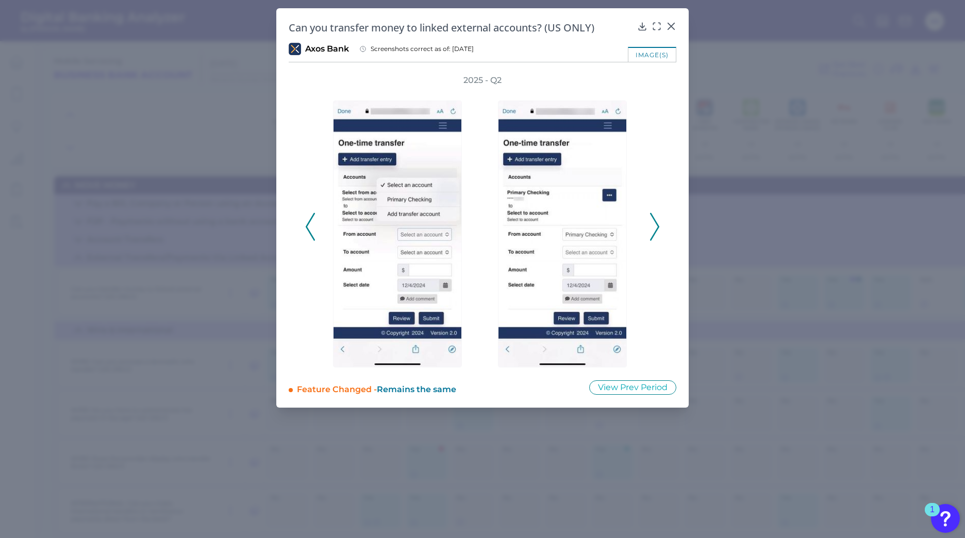
click at [652, 226] on icon at bounding box center [654, 227] width 9 height 28
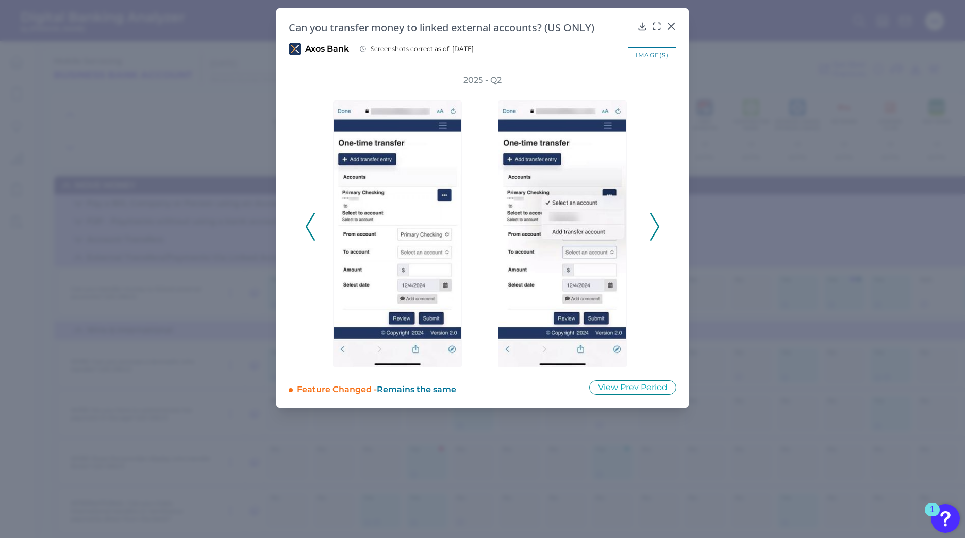
click at [652, 226] on icon at bounding box center [654, 227] width 9 height 28
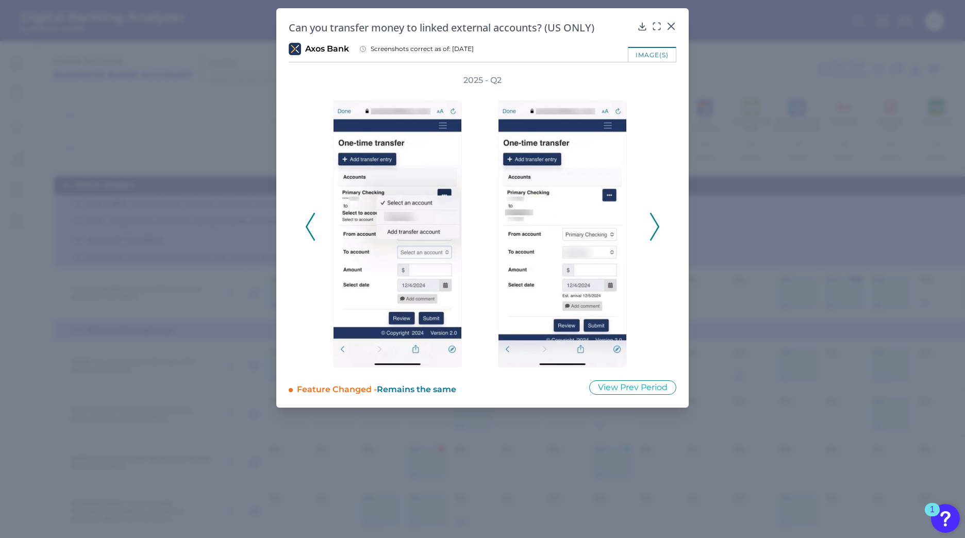
click at [652, 226] on icon at bounding box center [654, 227] width 9 height 28
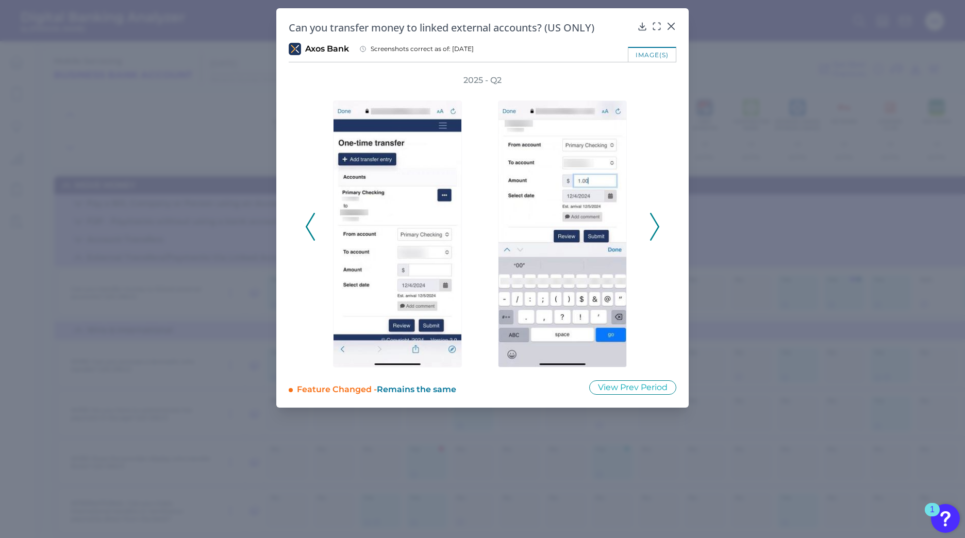
click at [652, 226] on icon at bounding box center [654, 227] width 9 height 28
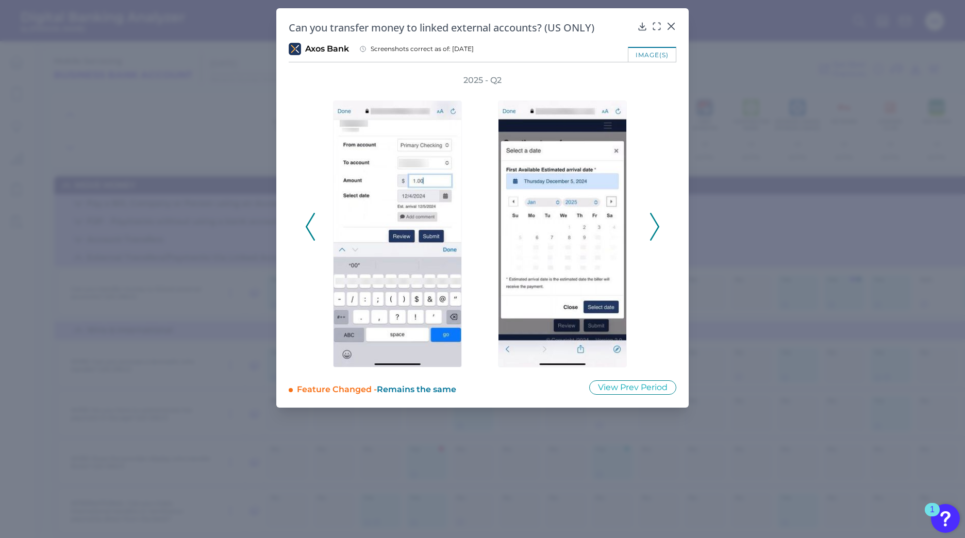
click at [652, 226] on icon at bounding box center [654, 227] width 9 height 28
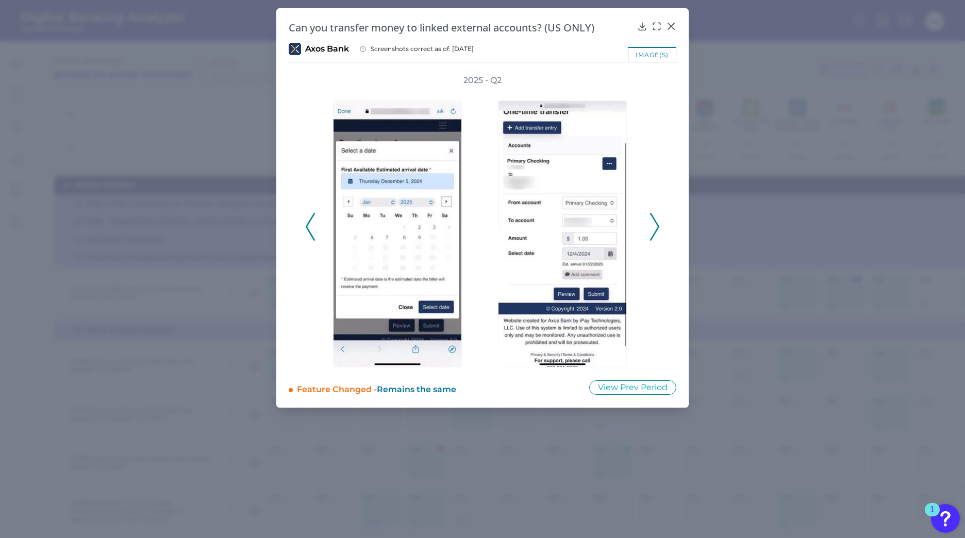
click at [654, 226] on icon at bounding box center [654, 227] width 9 height 28
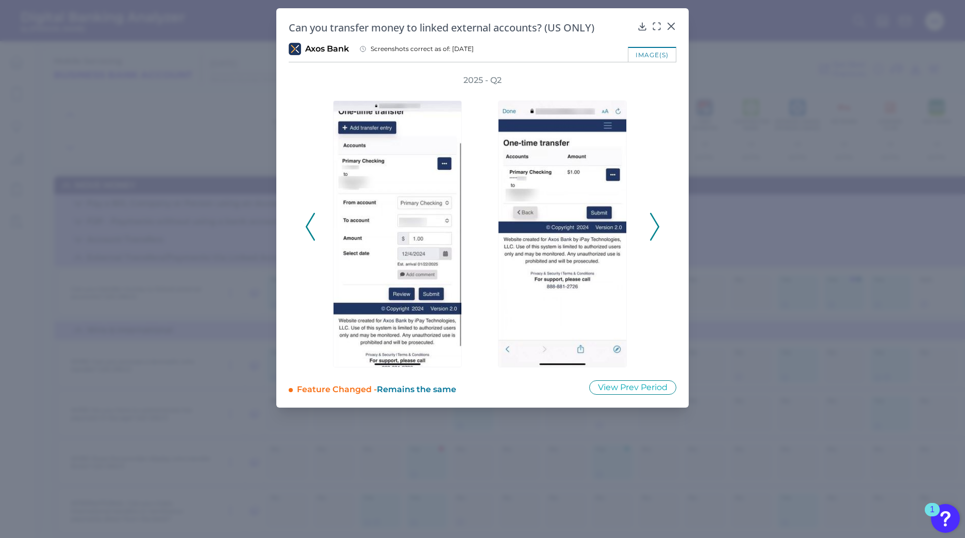
click at [654, 226] on icon at bounding box center [654, 227] width 9 height 28
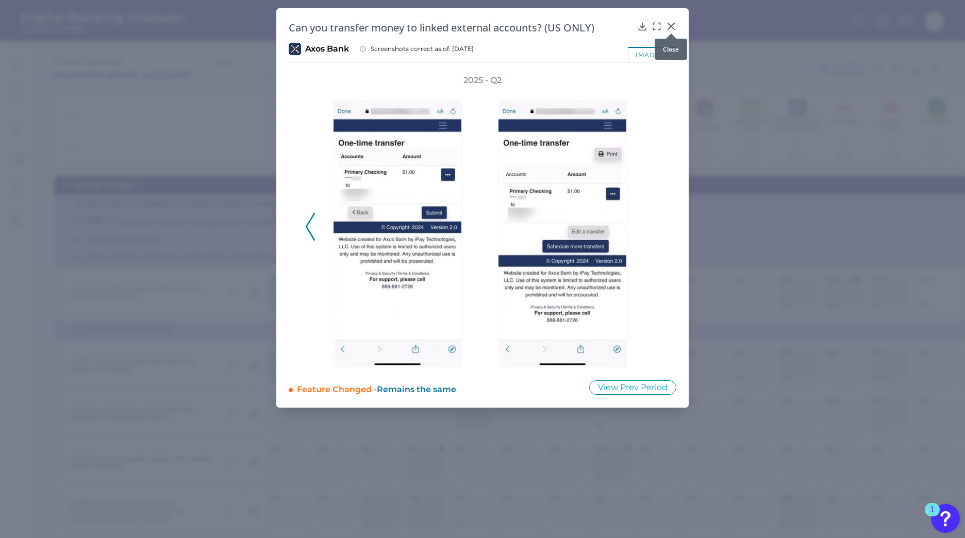
click at [671, 25] on icon at bounding box center [671, 26] width 10 height 10
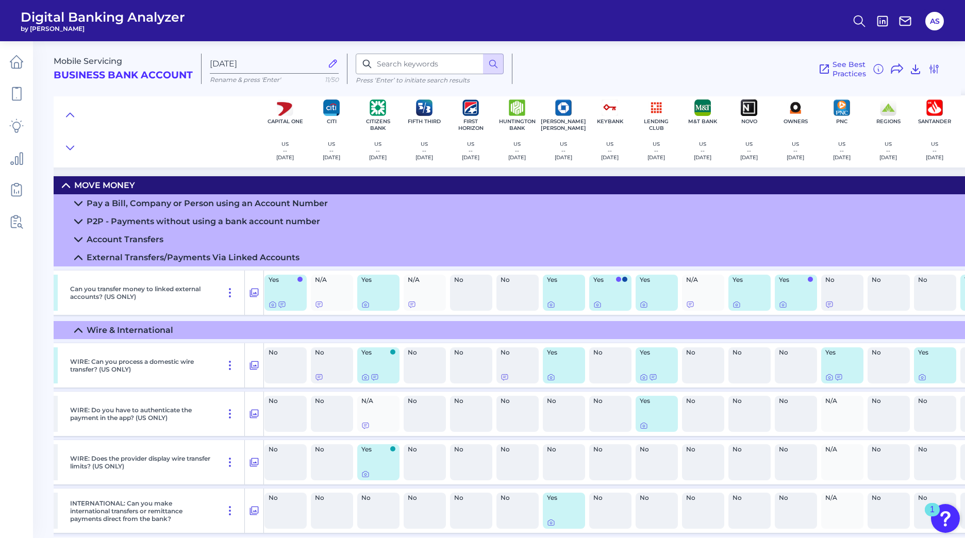
scroll to position [0, 237]
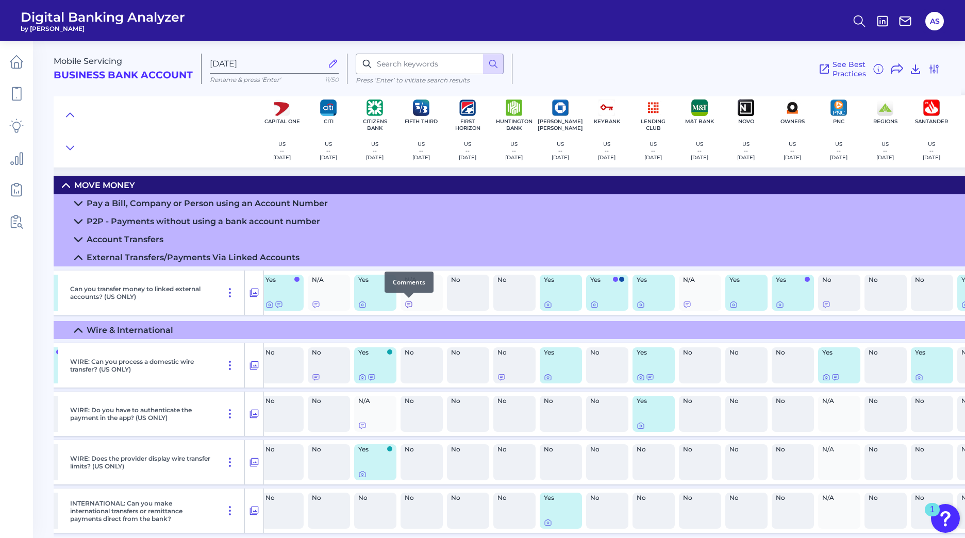
click at [409, 304] on icon at bounding box center [409, 304] width 8 height 8
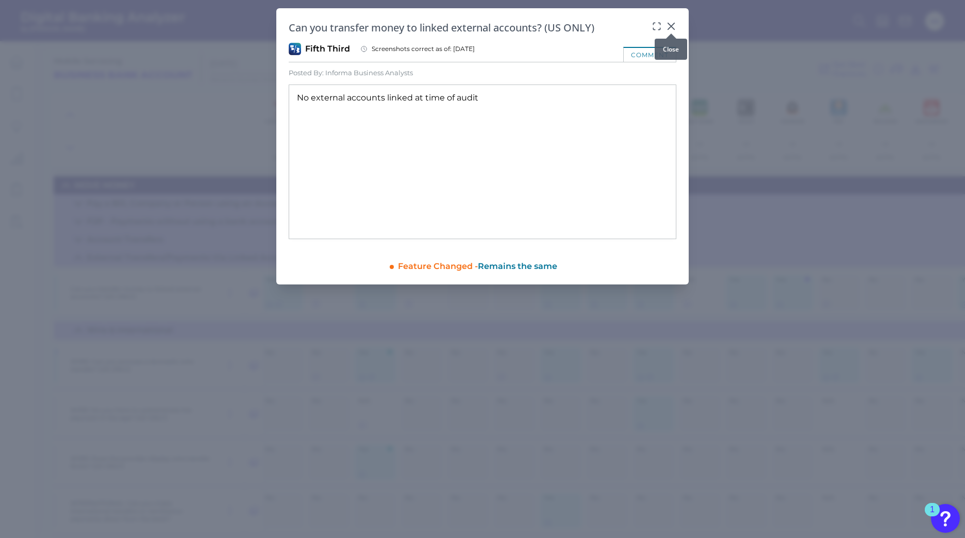
click at [672, 23] on icon at bounding box center [671, 26] width 10 height 10
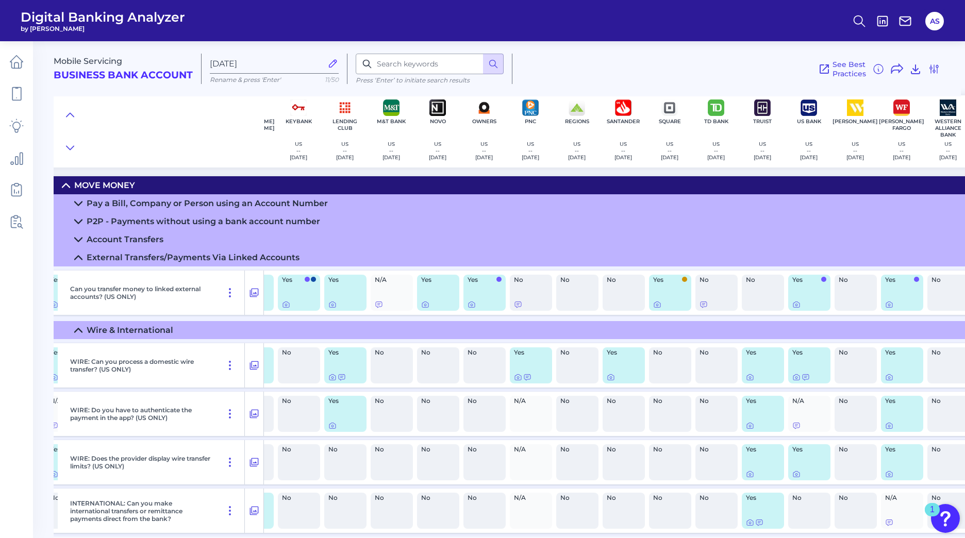
scroll to position [0, 546]
click at [518, 304] on icon at bounding box center [517, 304] width 8 height 8
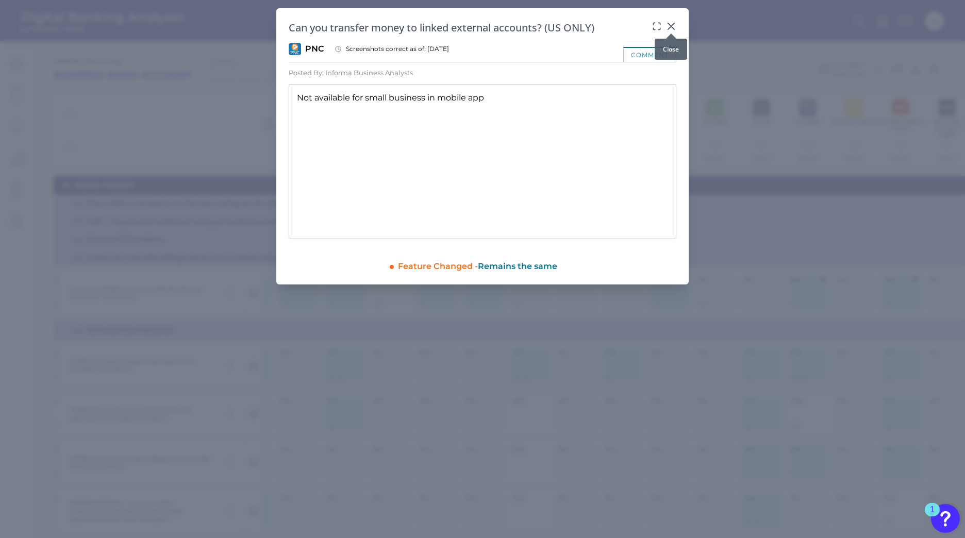
click at [671, 24] on icon at bounding box center [671, 26] width 10 height 10
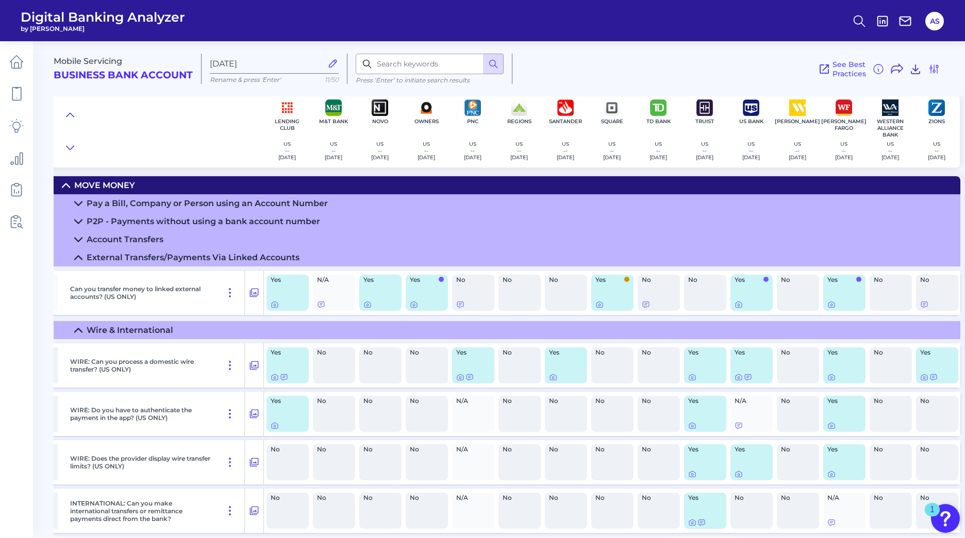
scroll to position [0, 607]
click at [830, 305] on icon at bounding box center [831, 305] width 2 height 2
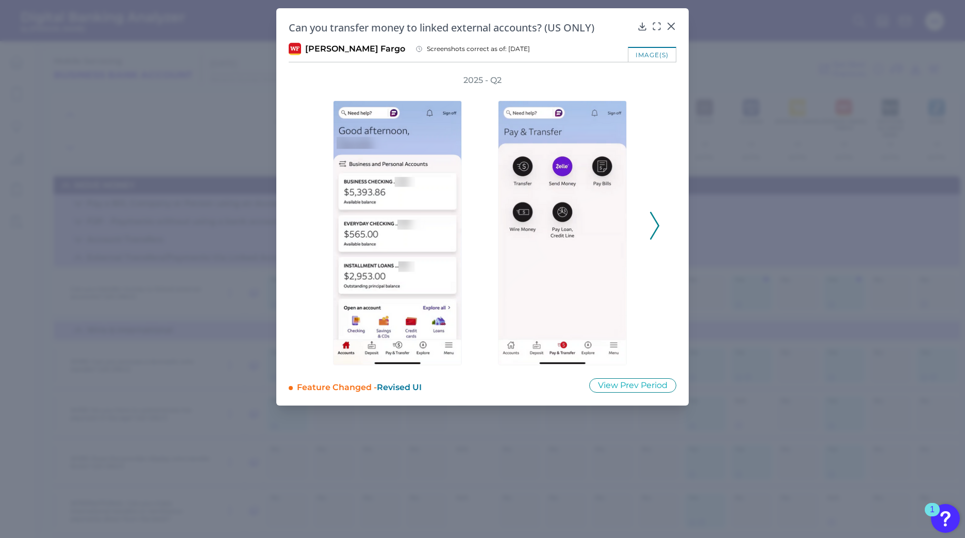
click at [654, 226] on icon at bounding box center [654, 226] width 9 height 28
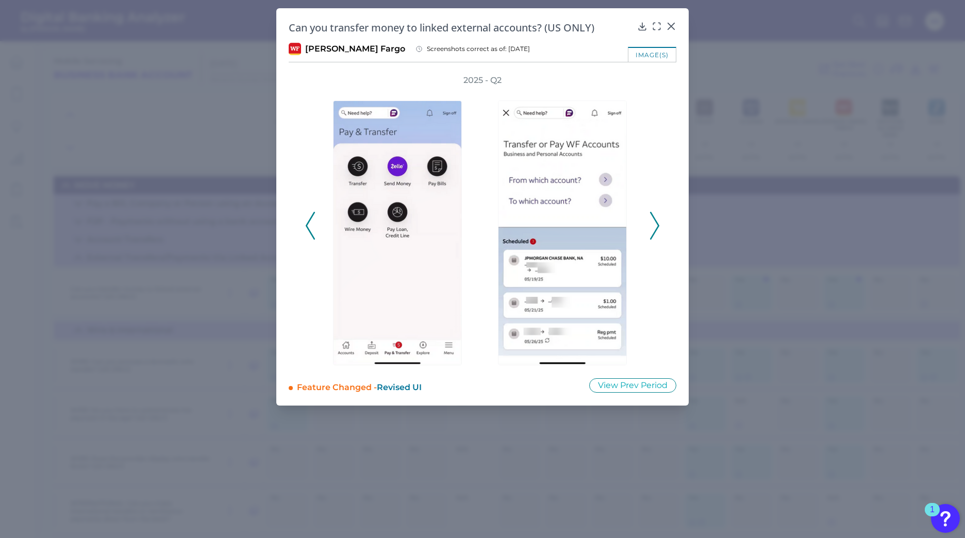
click at [654, 226] on icon at bounding box center [654, 226] width 9 height 28
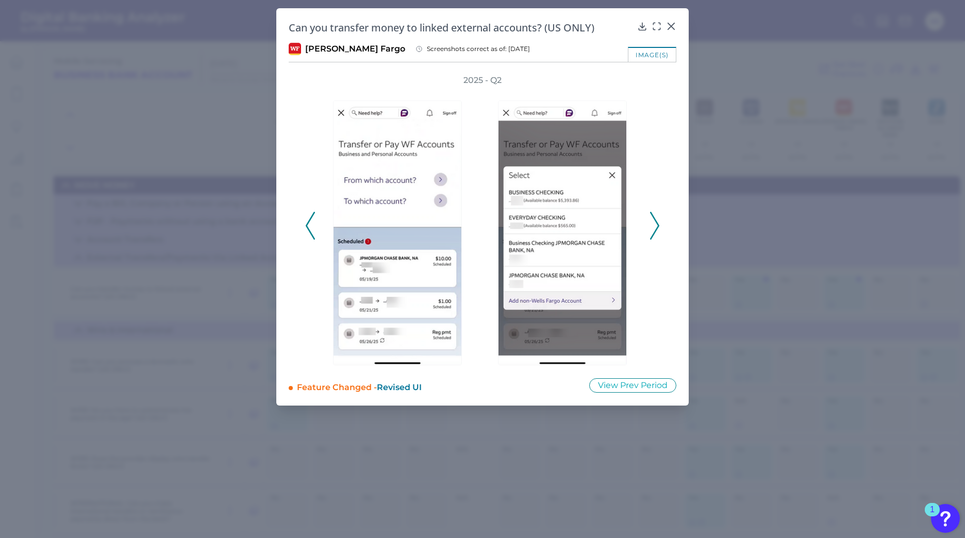
click at [654, 226] on icon at bounding box center [654, 226] width 9 height 28
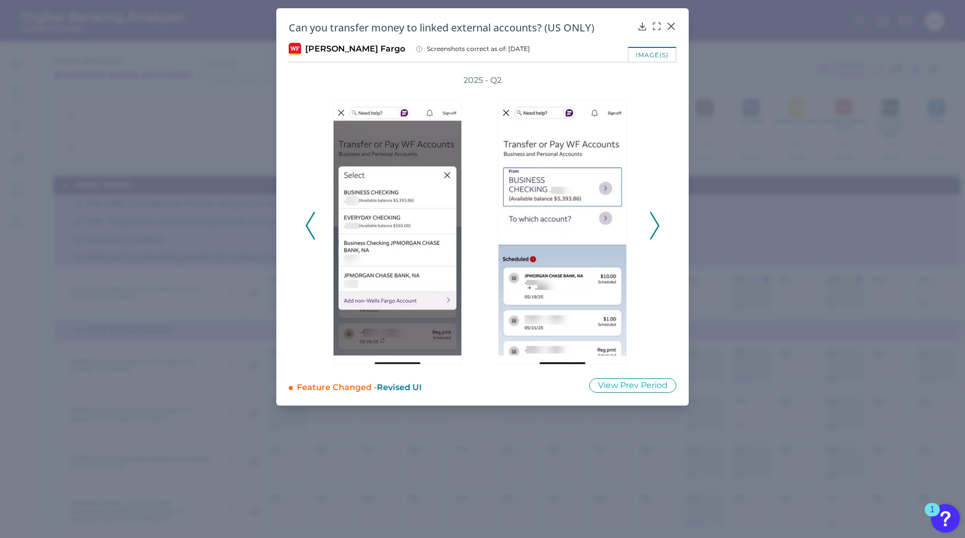
click at [654, 226] on icon at bounding box center [654, 226] width 9 height 28
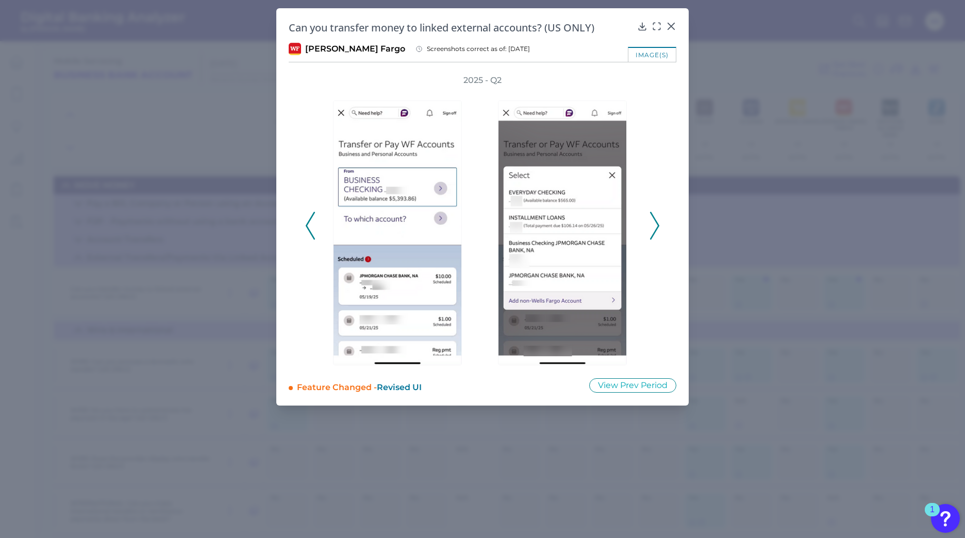
click at [654, 226] on icon at bounding box center [654, 226] width 9 height 28
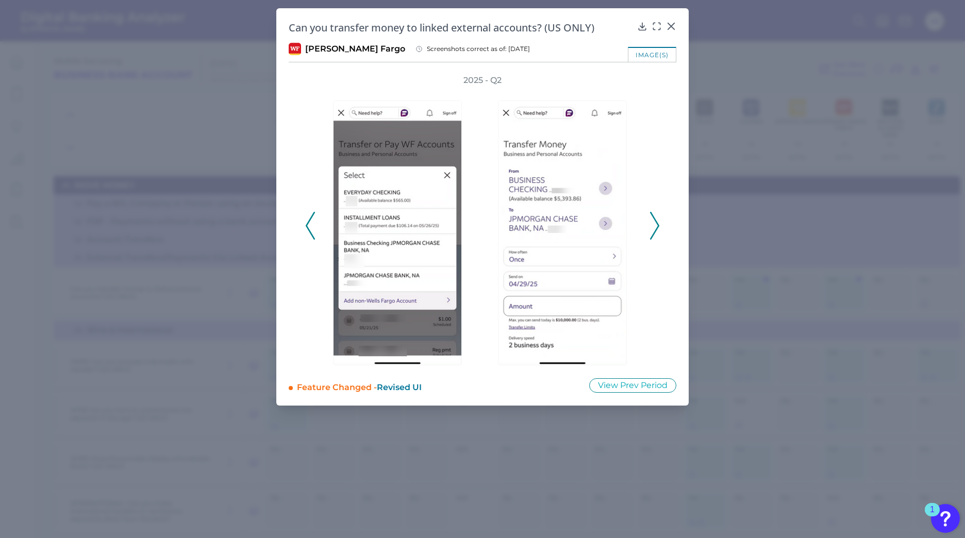
click at [654, 226] on icon at bounding box center [654, 226] width 9 height 28
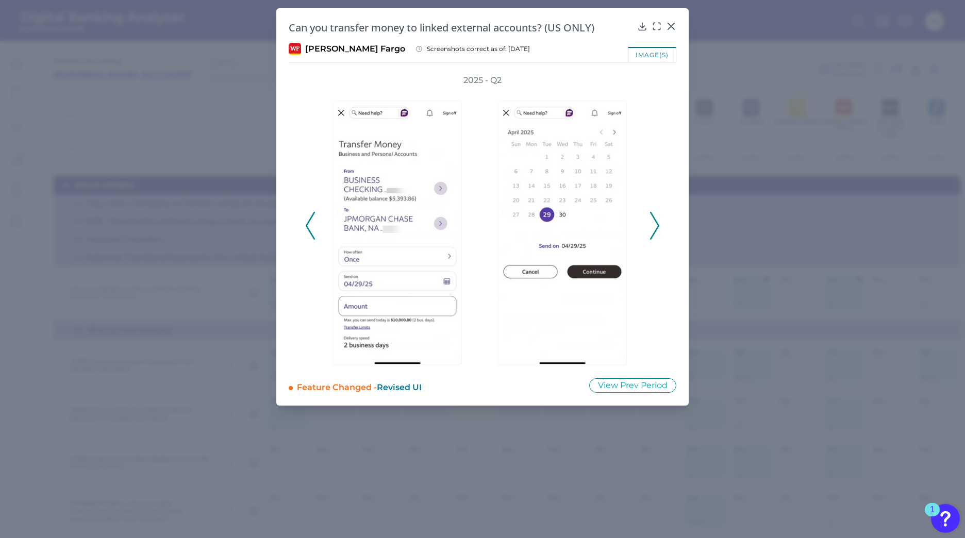
click at [654, 226] on icon at bounding box center [654, 226] width 9 height 28
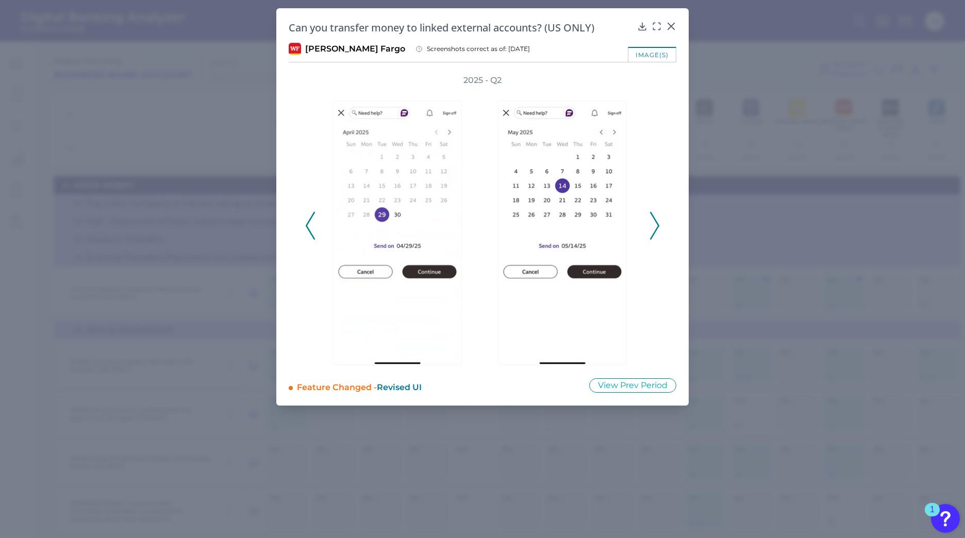
click at [654, 226] on icon at bounding box center [654, 226] width 9 height 28
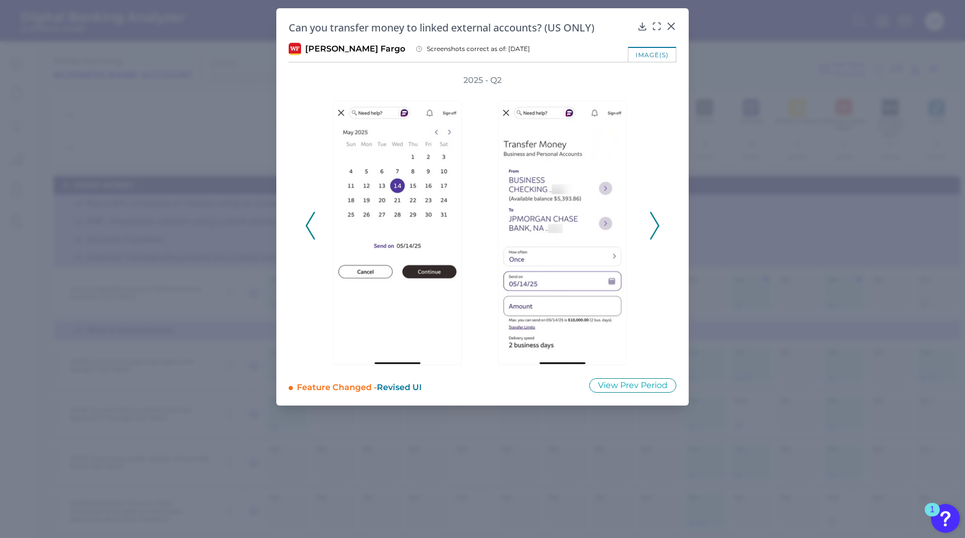
click at [654, 226] on icon at bounding box center [654, 226] width 9 height 28
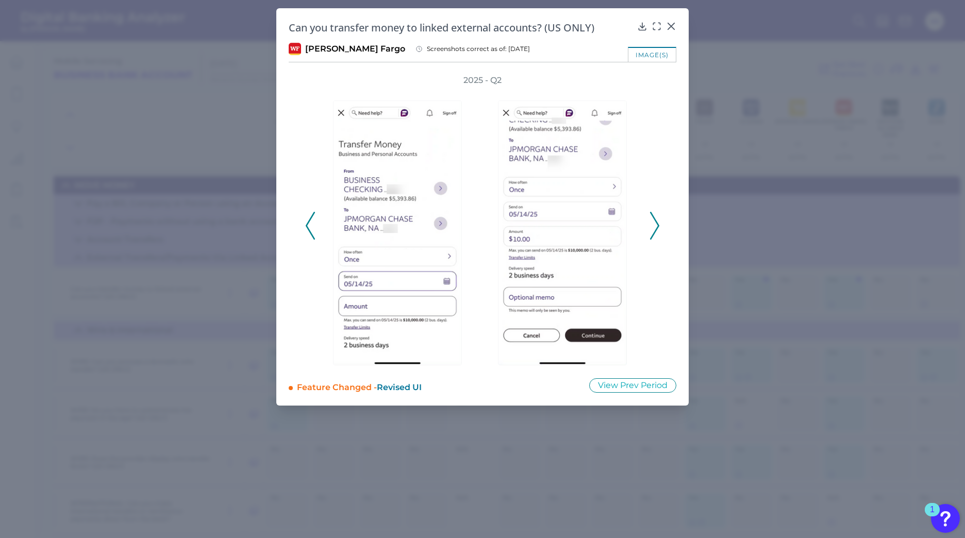
click at [654, 226] on icon at bounding box center [654, 226] width 9 height 28
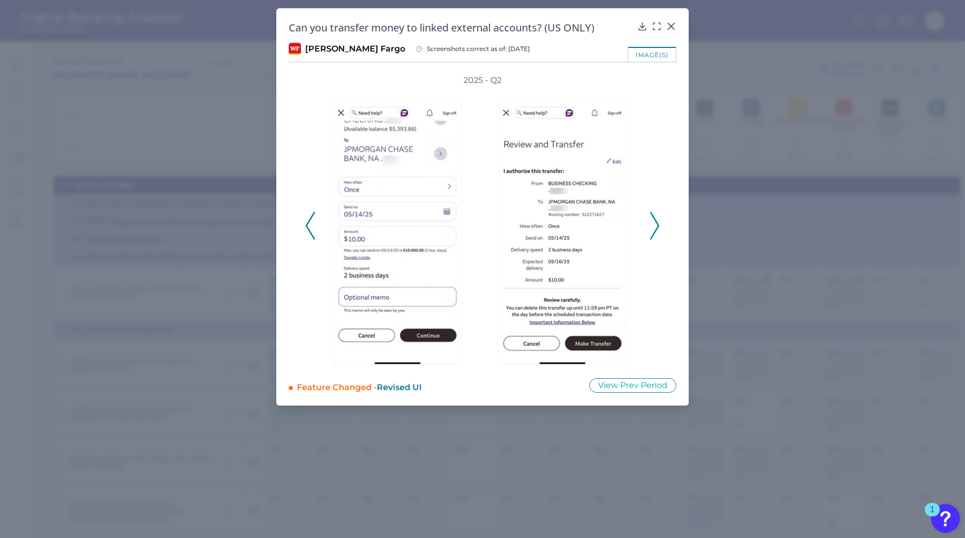
click at [654, 226] on icon at bounding box center [654, 226] width 9 height 28
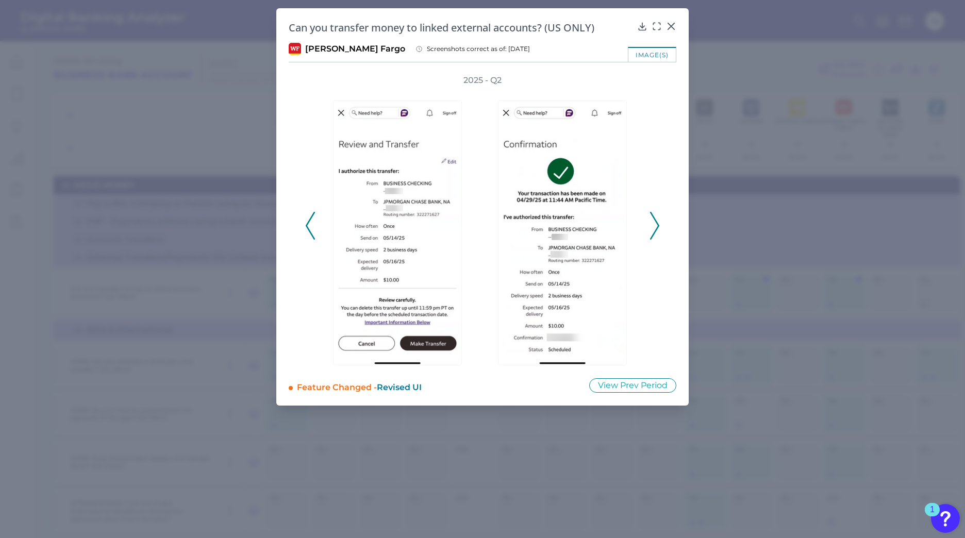
click at [654, 226] on icon at bounding box center [654, 226] width 9 height 28
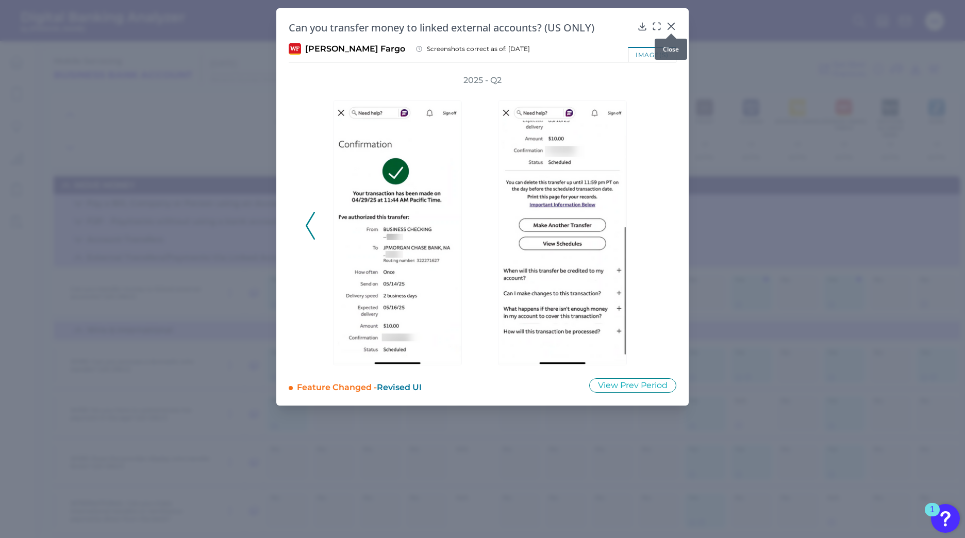
click at [668, 26] on icon at bounding box center [671, 26] width 10 height 10
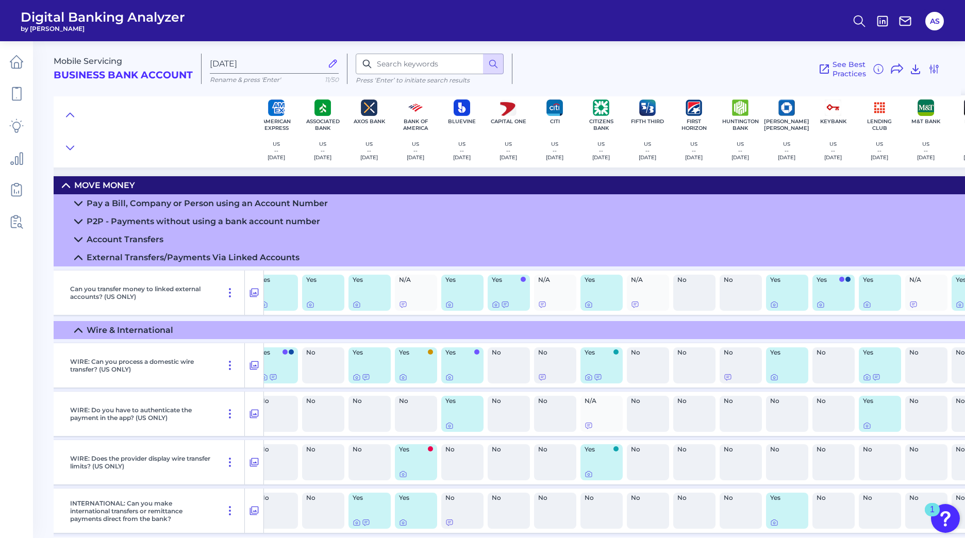
scroll to position [0, 0]
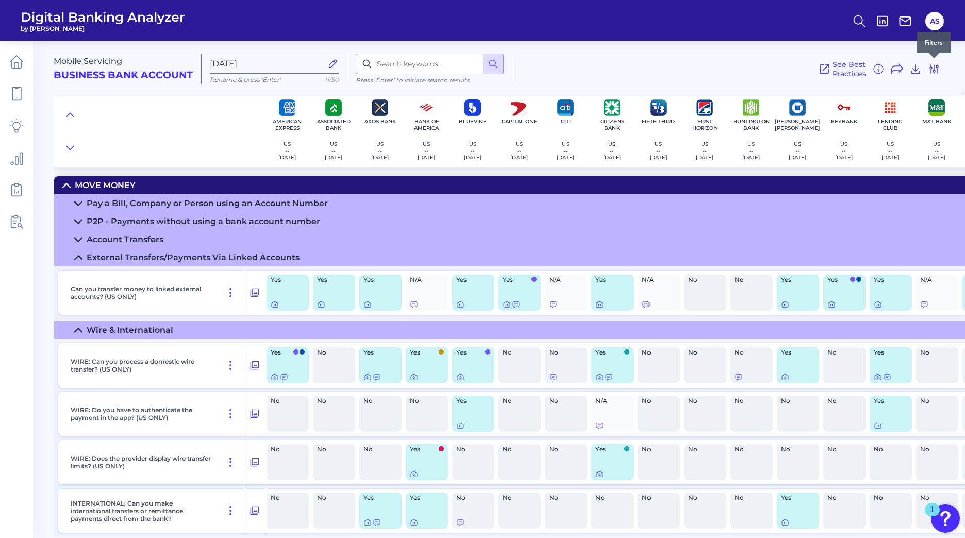
click at [937, 68] on icon at bounding box center [934, 69] width 8 height 8
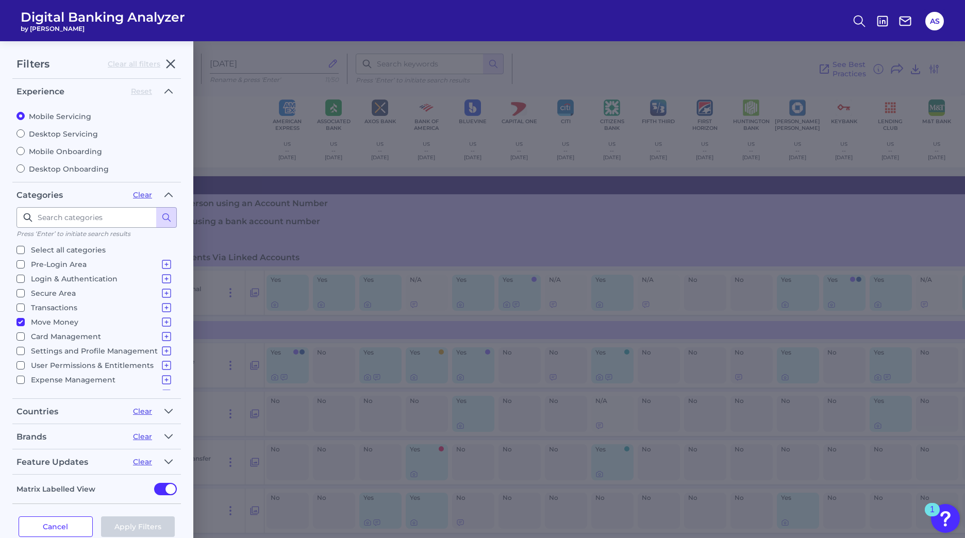
click at [19, 133] on input "Desktop Servicing" at bounding box center [20, 133] width 8 height 8
radio input "true"
radio input "false"
checkbox input "true"
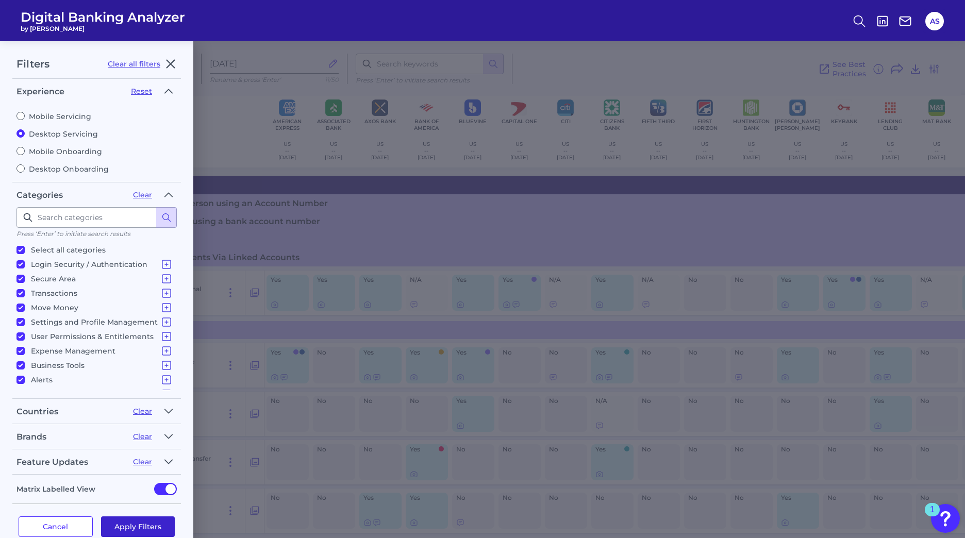
click at [131, 528] on button "Apply Filters" at bounding box center [138, 526] width 74 height 21
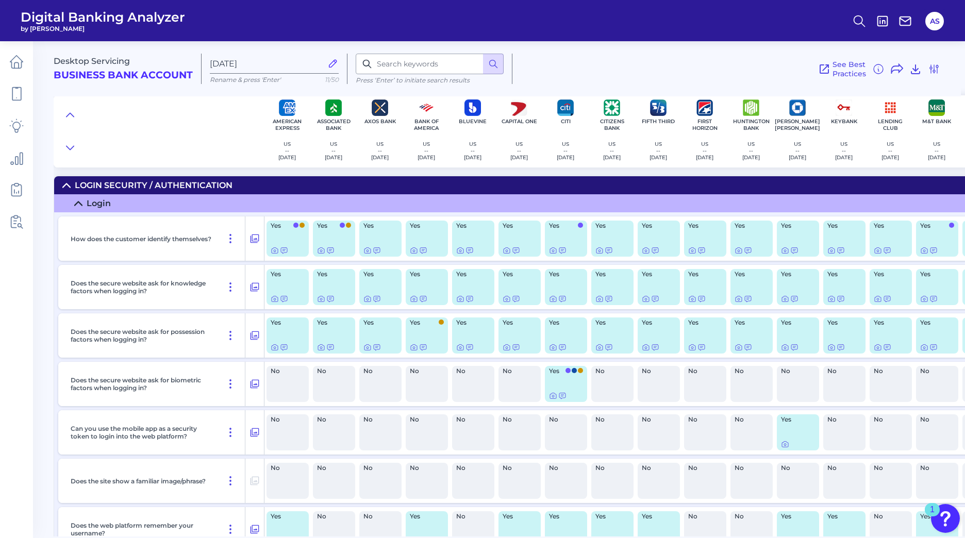
click at [66, 184] on icon at bounding box center [66, 185] width 7 height 4
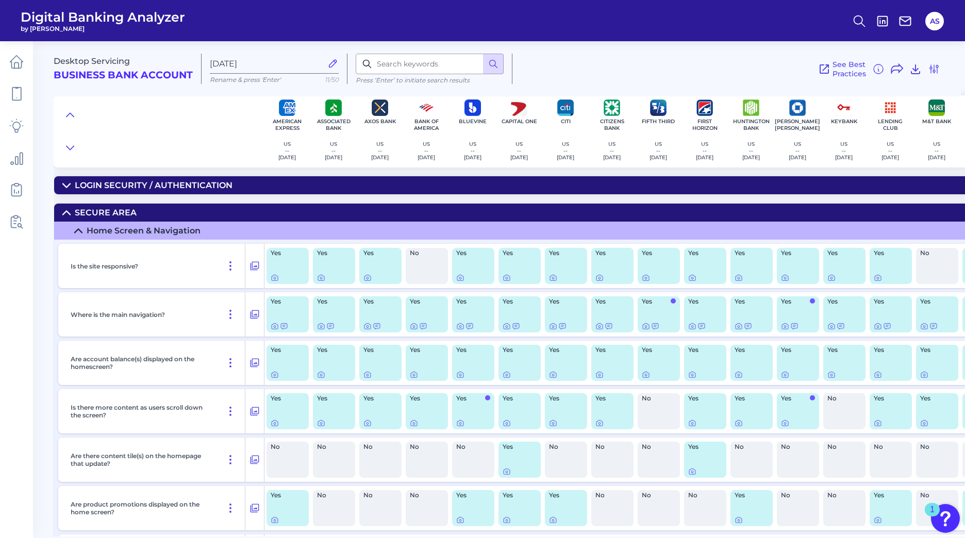
click at [64, 212] on icon at bounding box center [66, 213] width 8 height 8
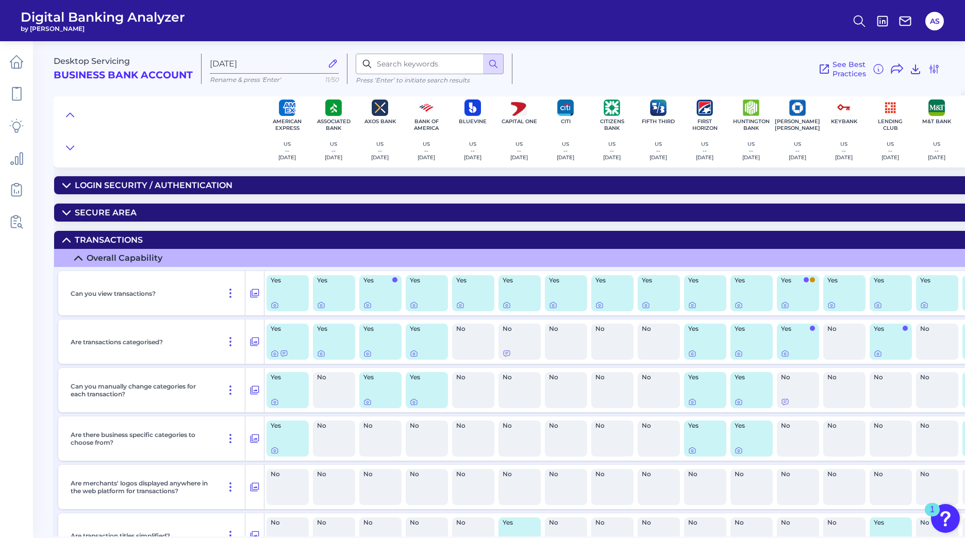
click at [66, 242] on icon at bounding box center [66, 240] width 8 height 8
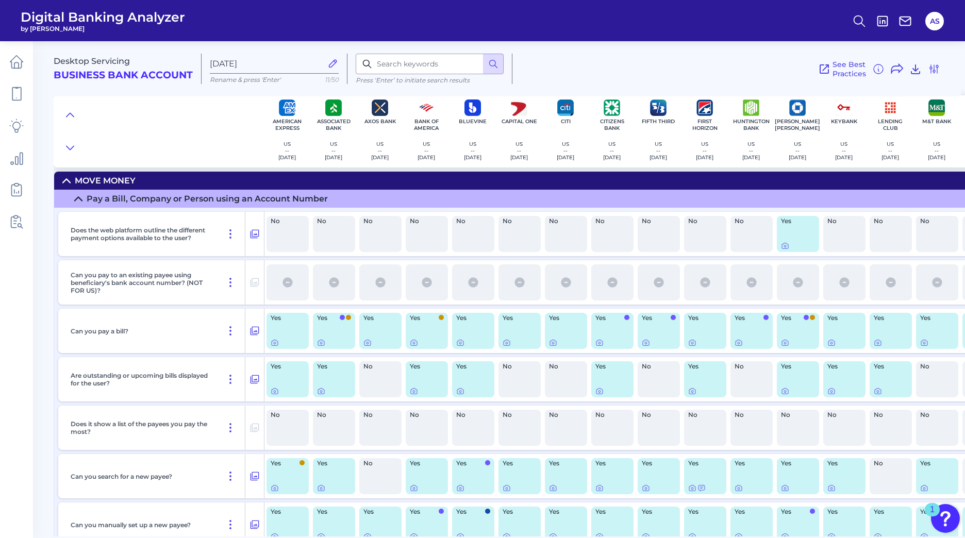
scroll to position [103, 0]
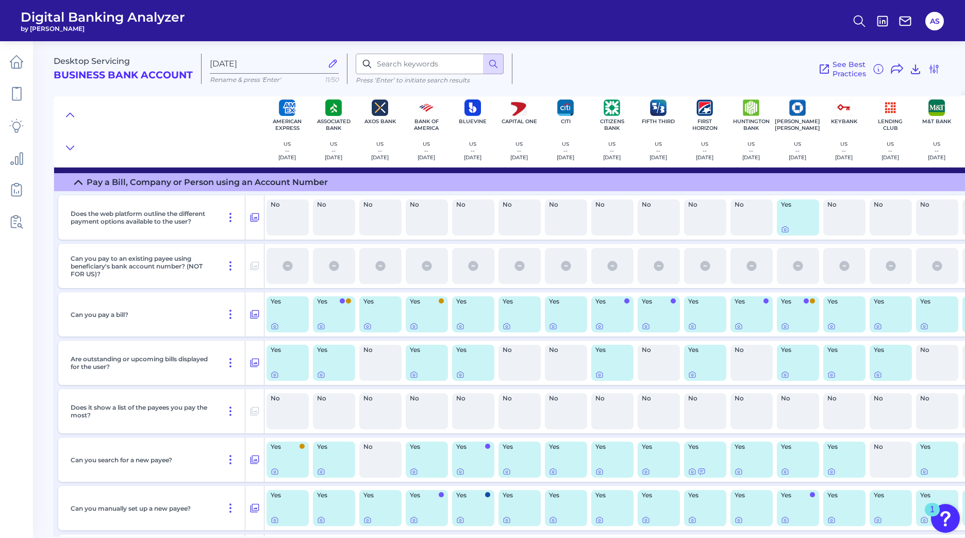
click at [75, 183] on icon at bounding box center [78, 182] width 7 height 4
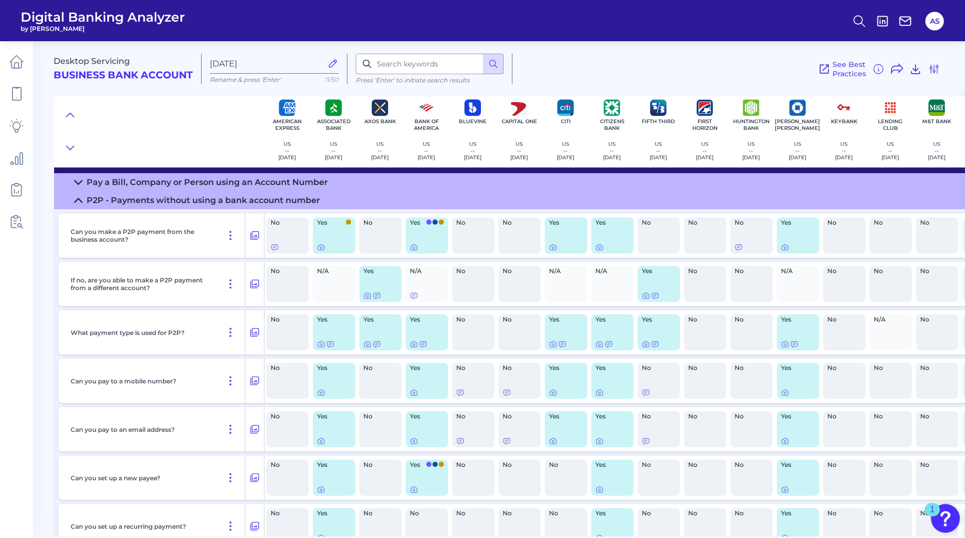
click at [79, 202] on icon at bounding box center [78, 200] width 8 height 8
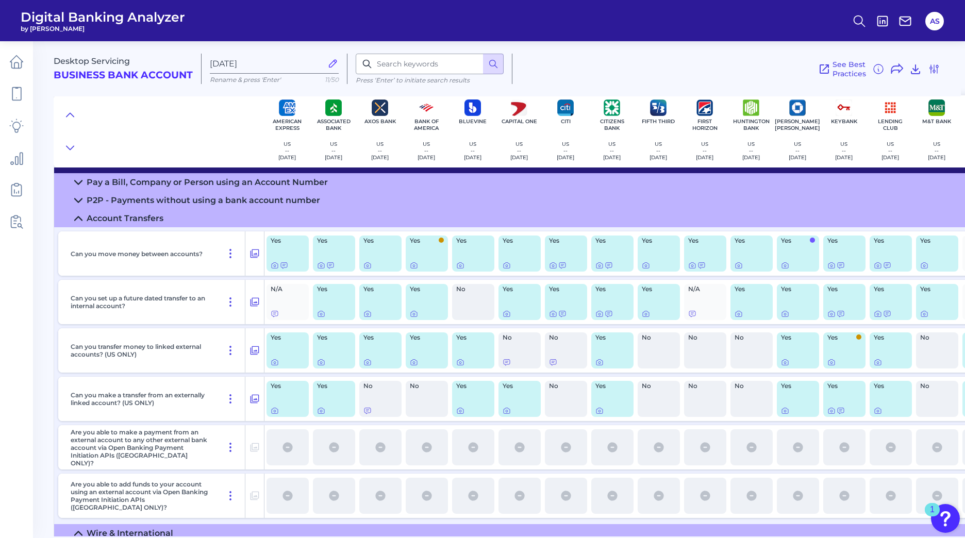
click at [77, 220] on icon at bounding box center [78, 218] width 8 height 8
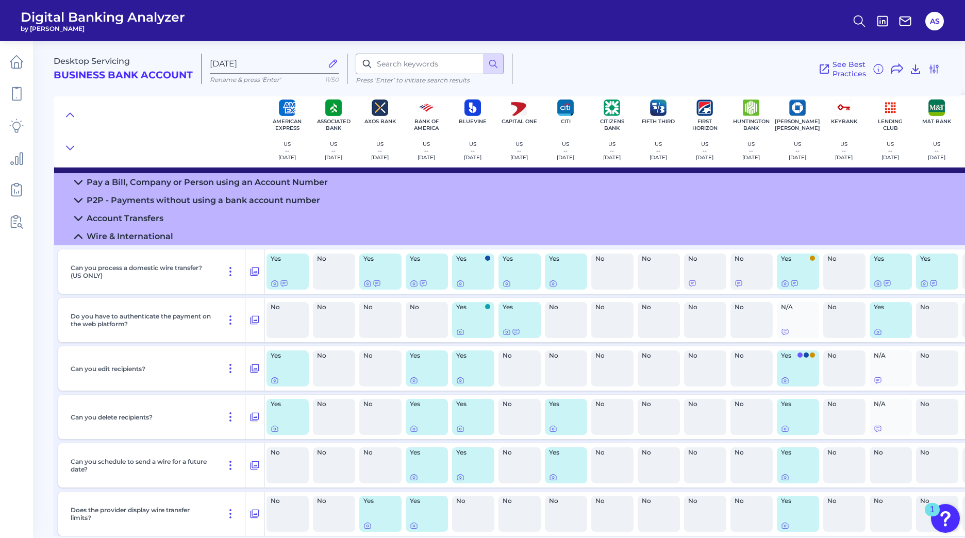
click at [76, 220] on icon at bounding box center [78, 218] width 8 height 8
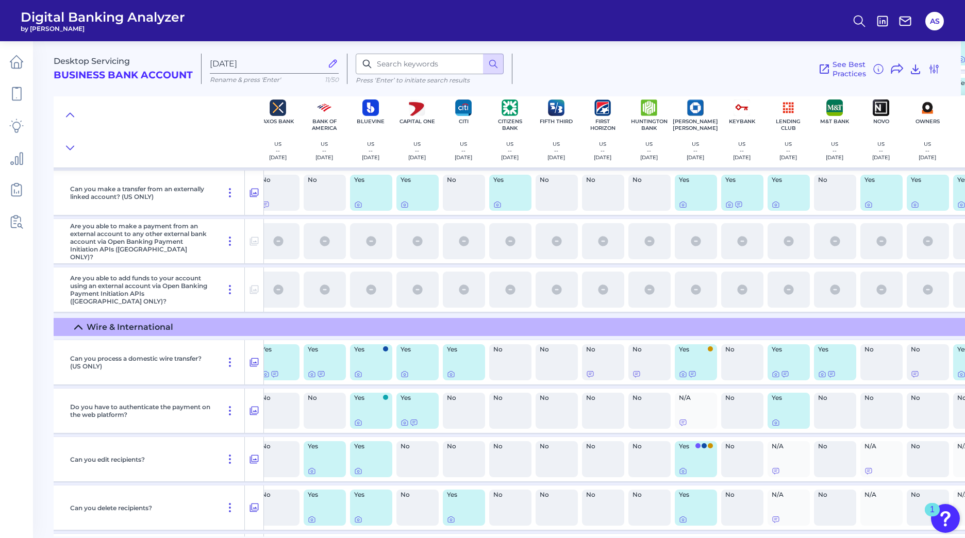
scroll to position [309, 105]
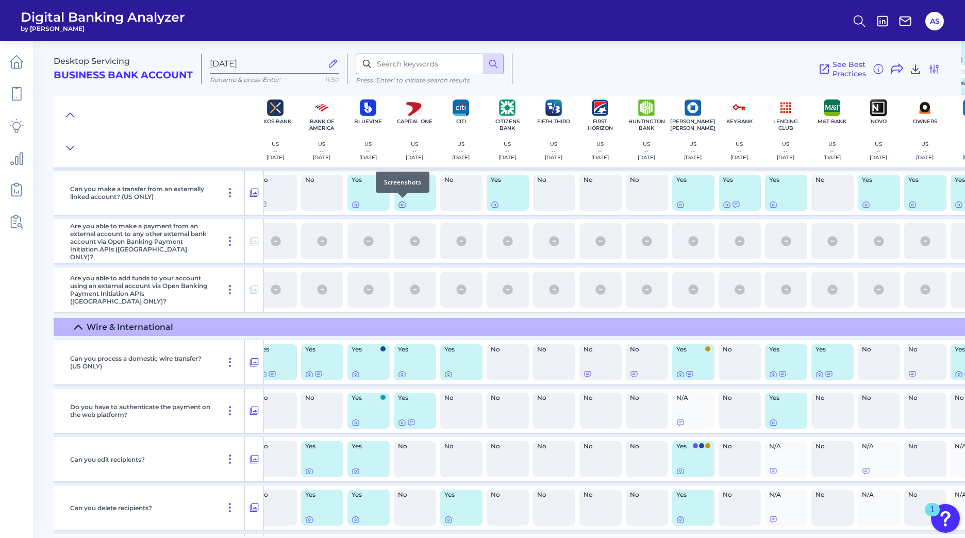
click at [403, 205] on icon at bounding box center [402, 205] width 2 height 2
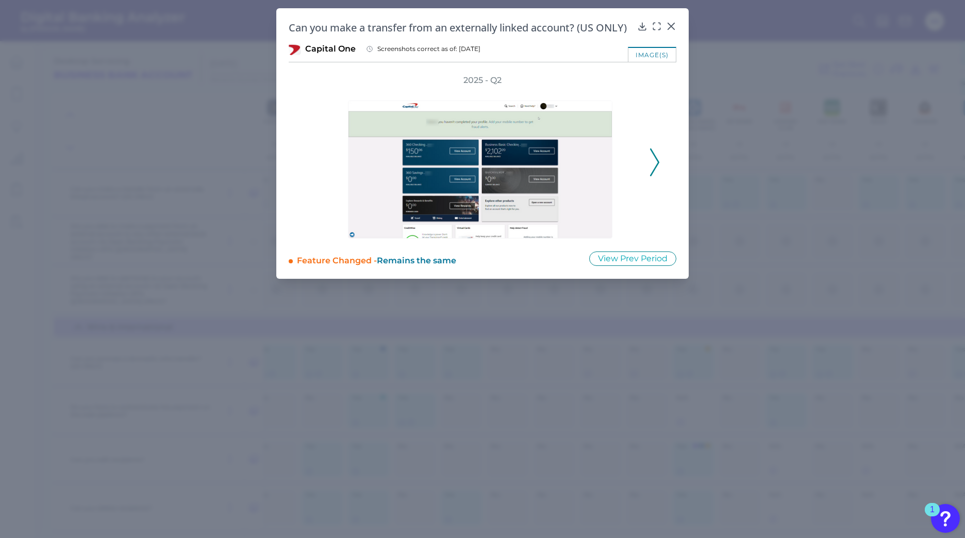
click at [655, 163] on icon at bounding box center [654, 162] width 9 height 28
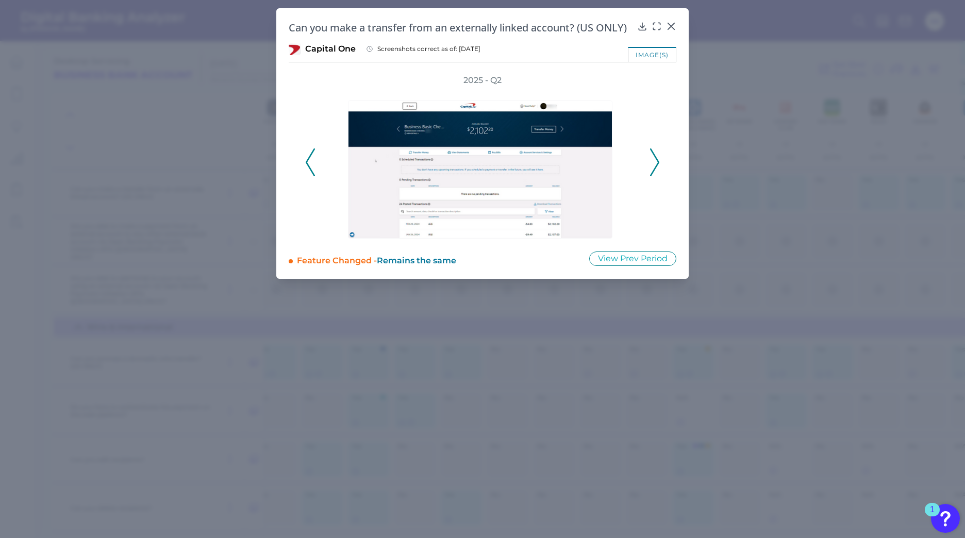
click at [655, 163] on icon at bounding box center [654, 162] width 9 height 28
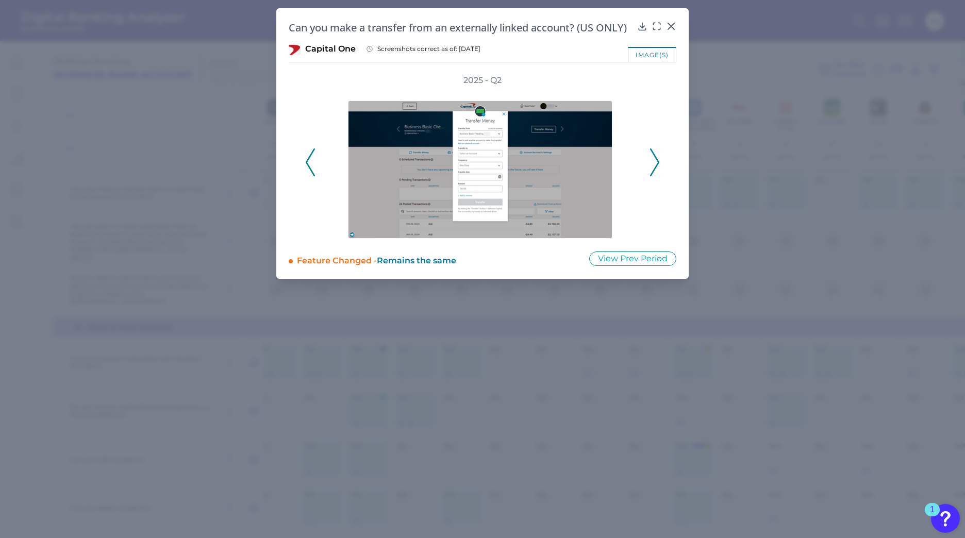
click at [655, 163] on icon at bounding box center [654, 162] width 9 height 28
click at [657, 163] on icon at bounding box center [654, 162] width 9 height 28
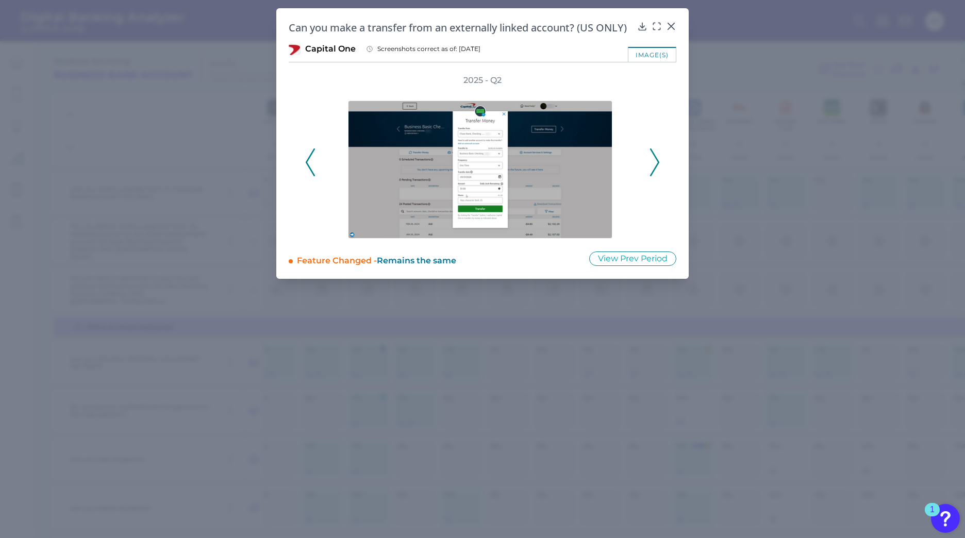
click at [657, 163] on icon at bounding box center [654, 162] width 9 height 28
click at [671, 23] on icon at bounding box center [671, 26] width 10 height 10
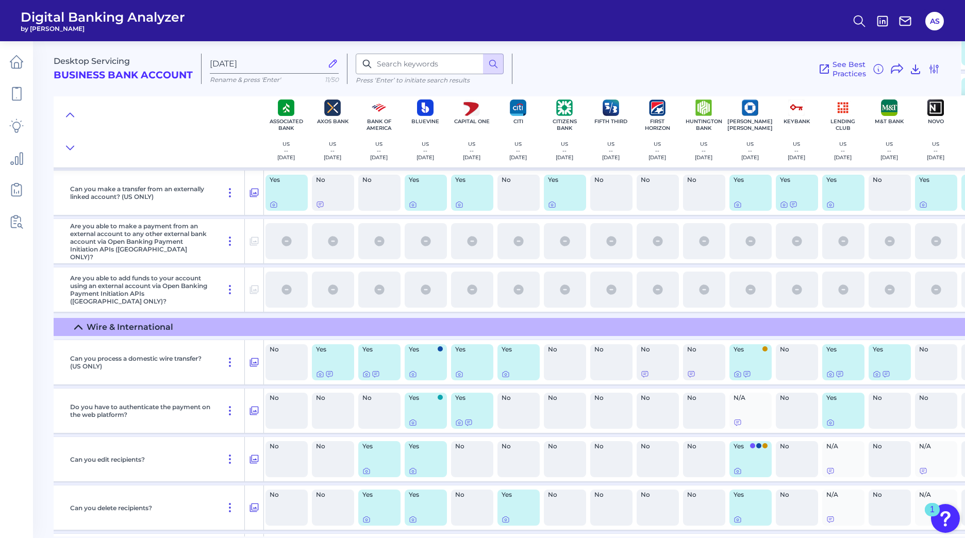
scroll to position [309, 0]
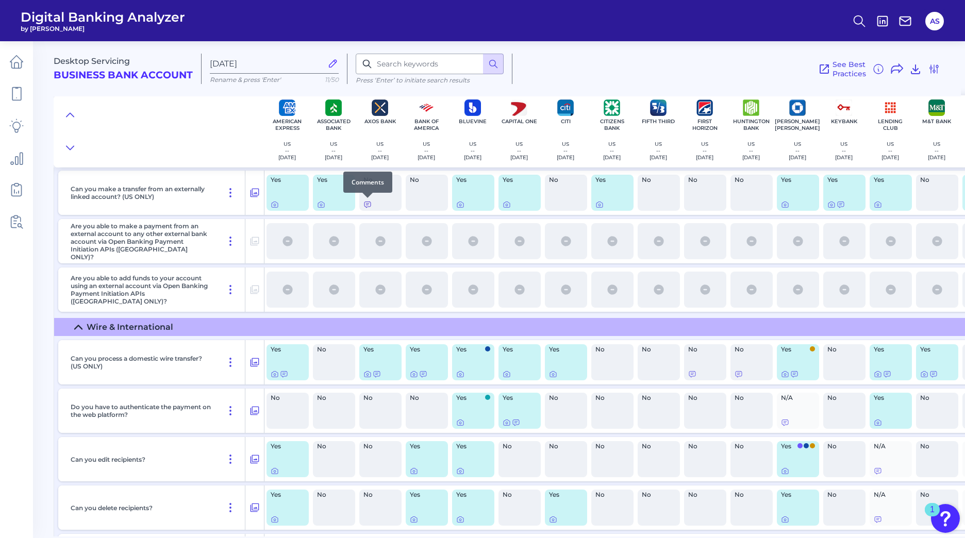
click at [365, 206] on icon at bounding box center [367, 204] width 8 height 8
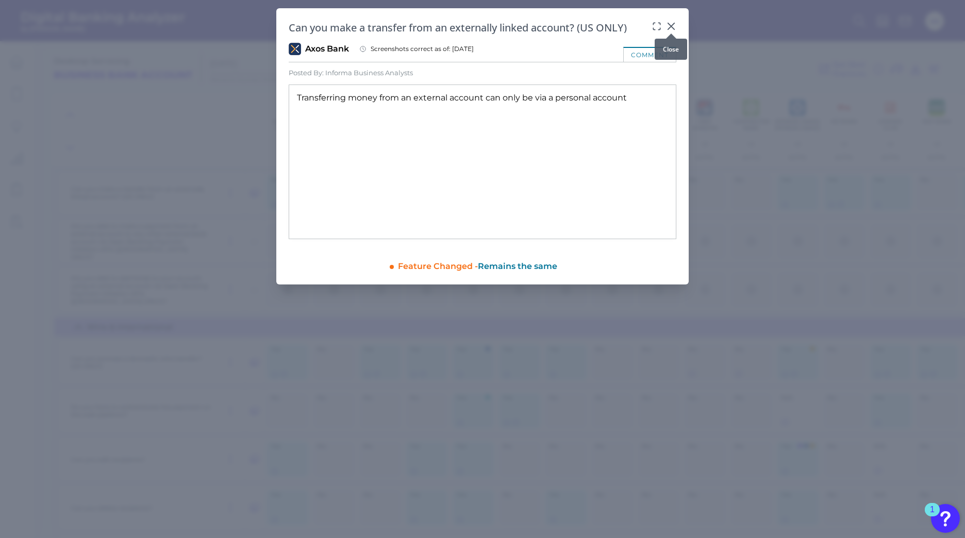
click at [671, 24] on icon at bounding box center [671, 26] width 10 height 10
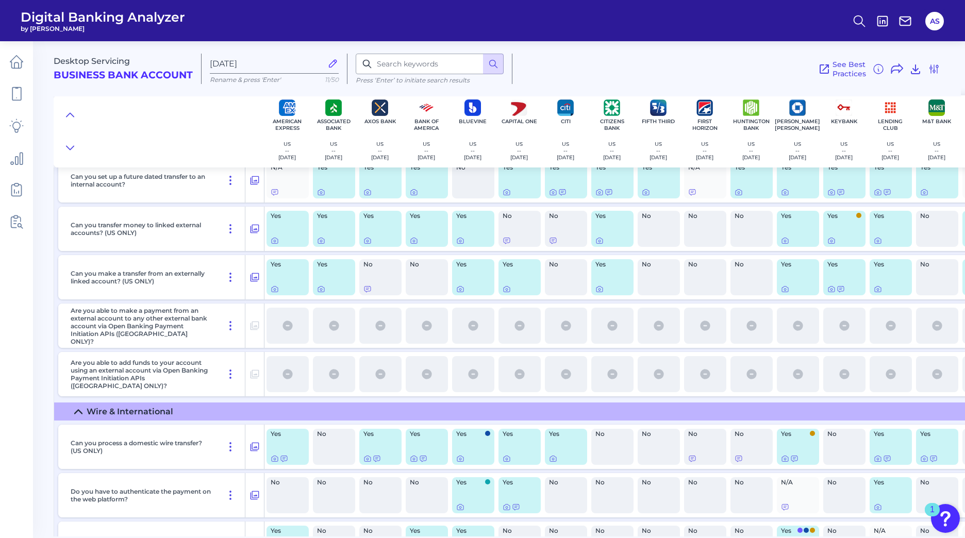
scroll to position [206, 0]
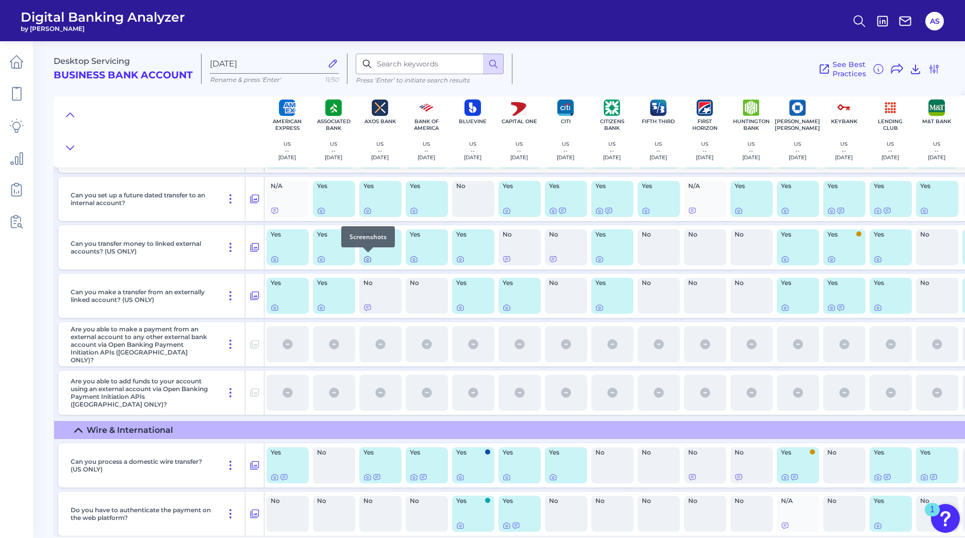
click at [367, 259] on icon at bounding box center [367, 260] width 2 height 2
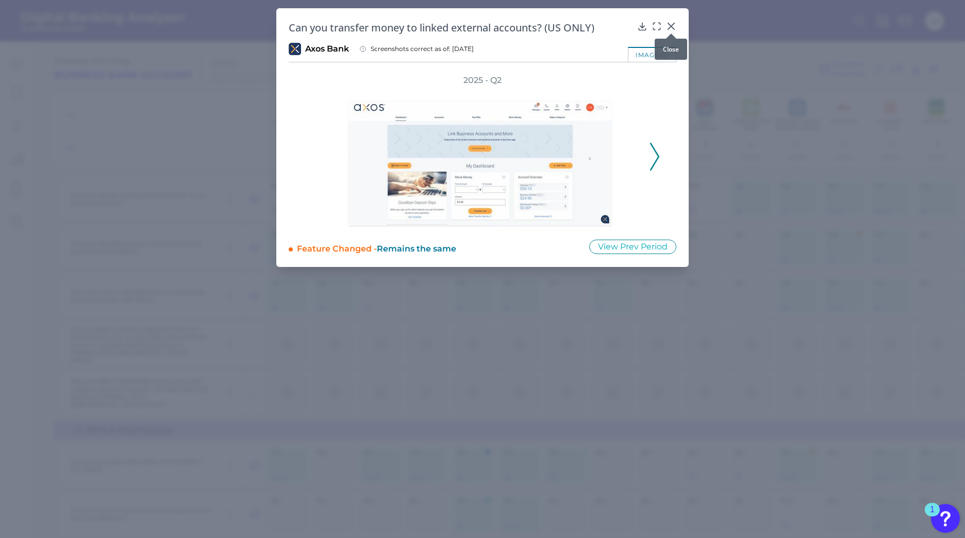
click at [671, 24] on icon at bounding box center [671, 26] width 10 height 10
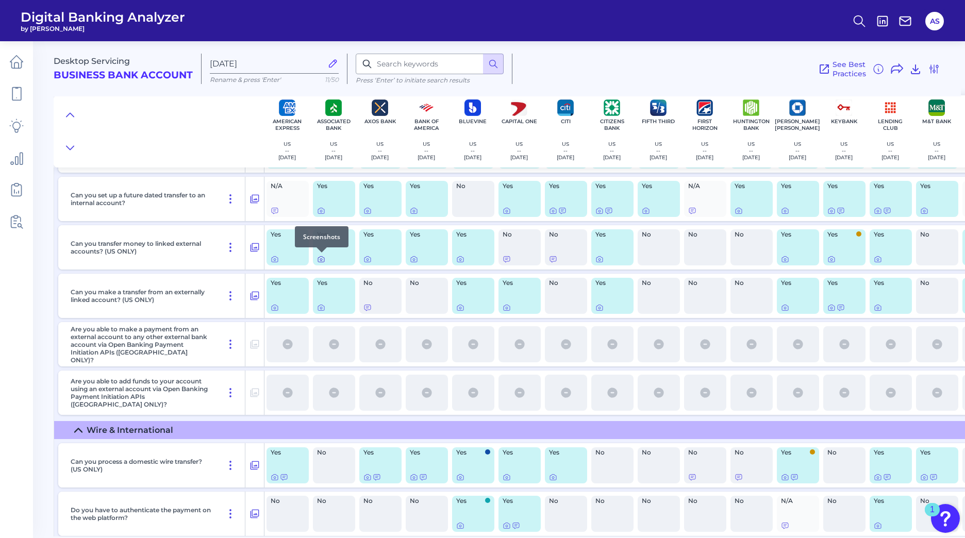
click at [321, 260] on icon at bounding box center [321, 259] width 8 height 8
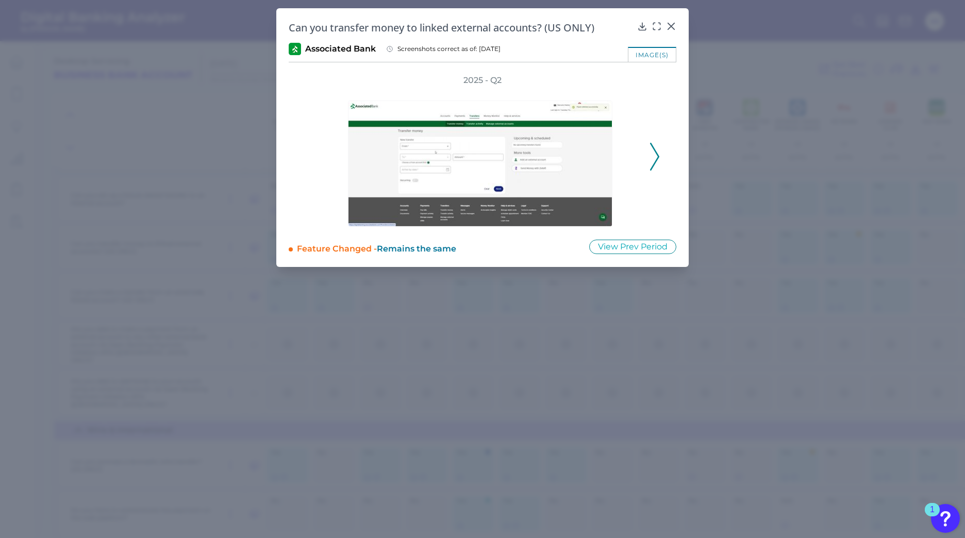
click at [657, 155] on icon at bounding box center [654, 157] width 9 height 28
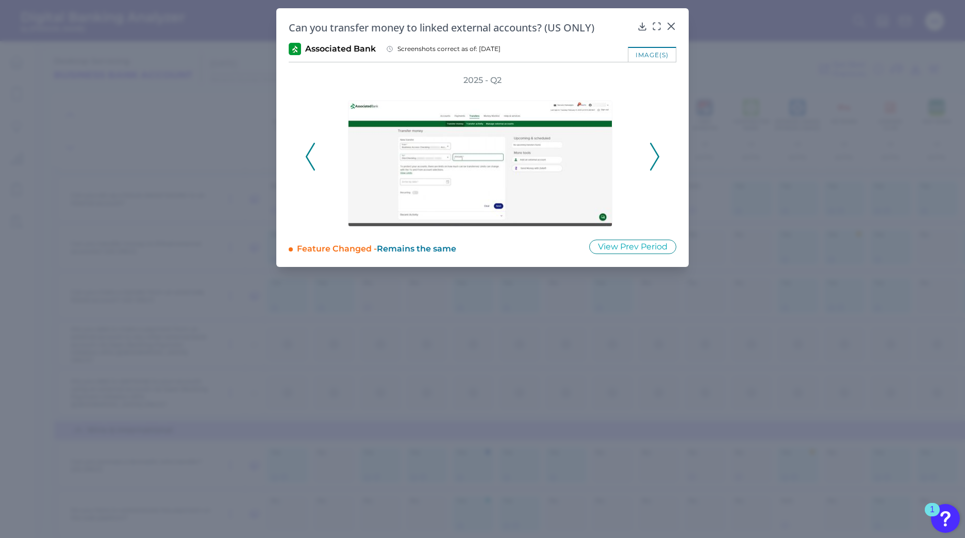
click at [657, 155] on icon at bounding box center [654, 157] width 9 height 28
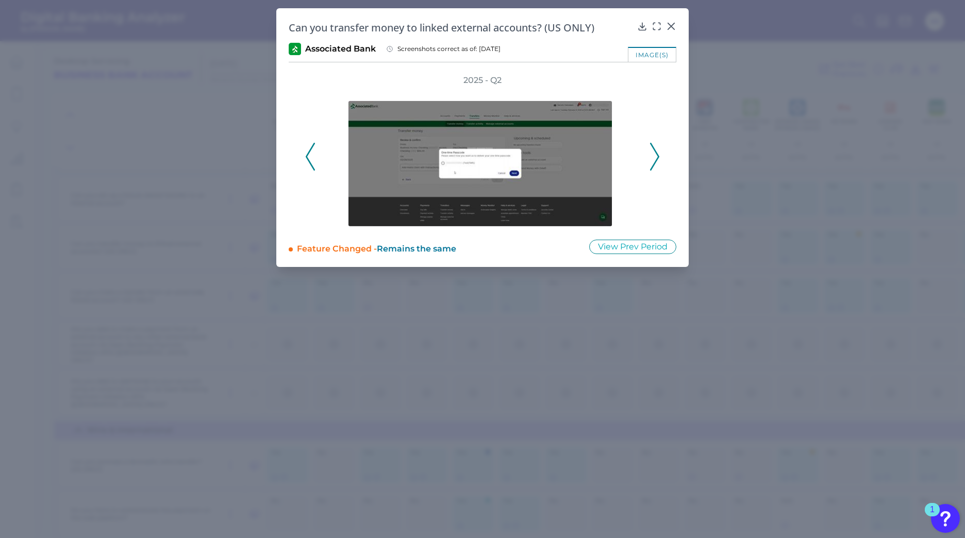
click at [657, 155] on icon at bounding box center [654, 157] width 9 height 28
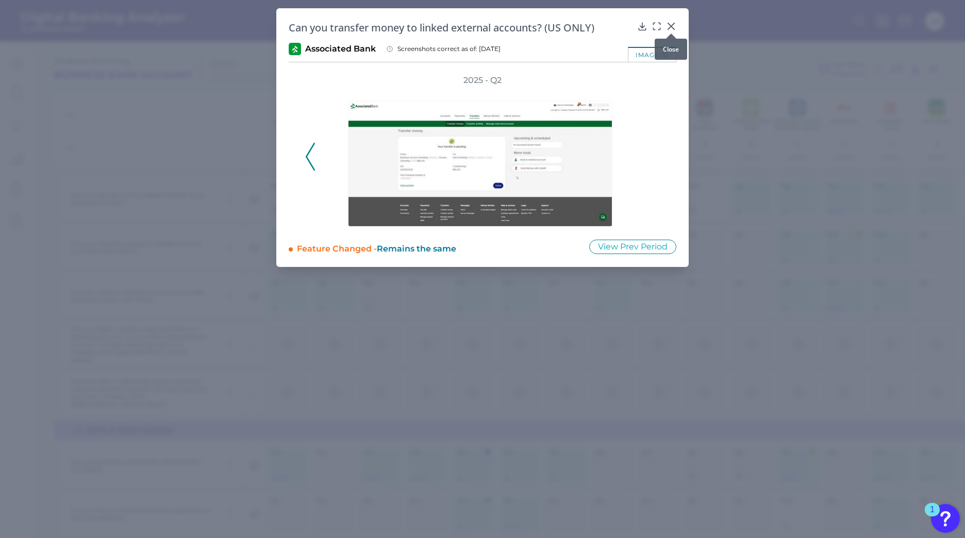
click at [671, 22] on icon at bounding box center [671, 26] width 10 height 10
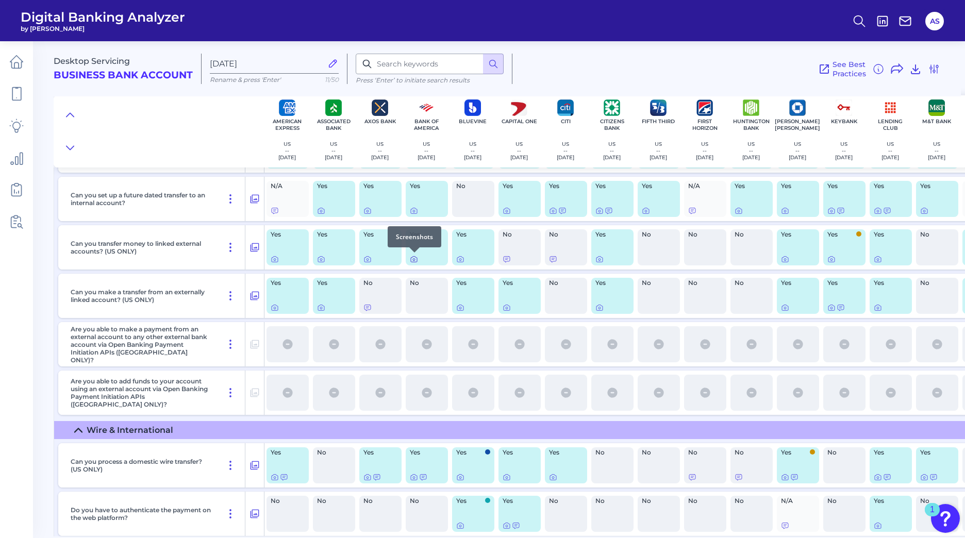
click at [412, 261] on icon at bounding box center [414, 259] width 8 height 8
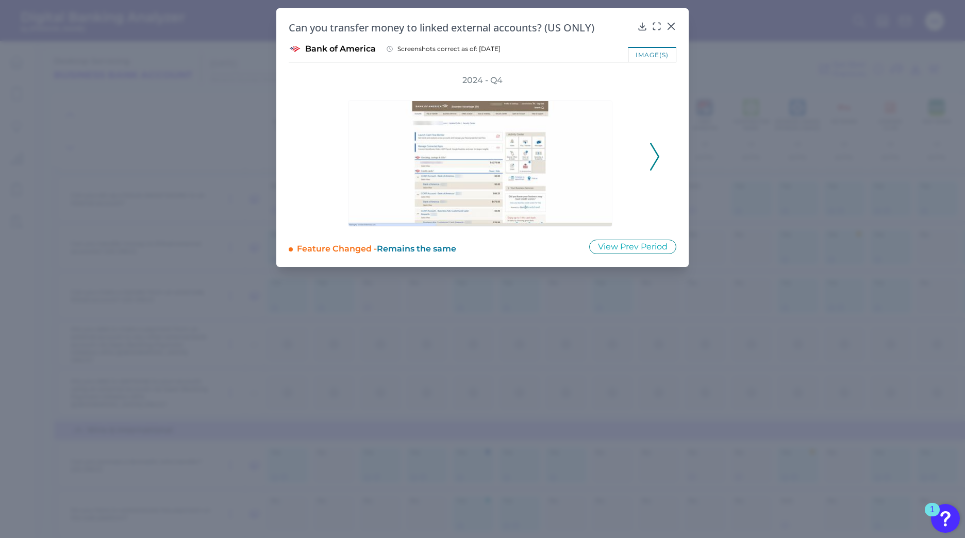
click at [652, 161] on icon at bounding box center [654, 157] width 9 height 28
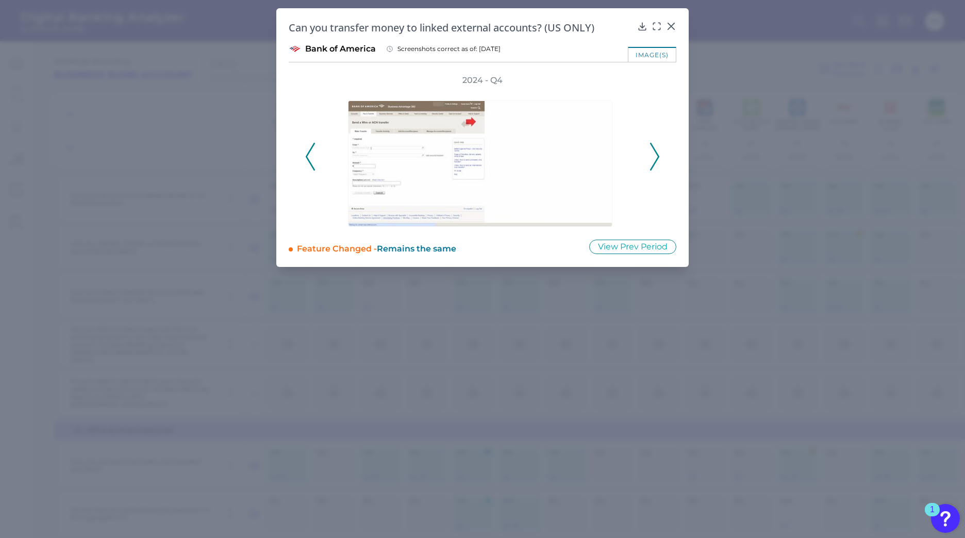
click at [652, 161] on icon at bounding box center [654, 157] width 9 height 28
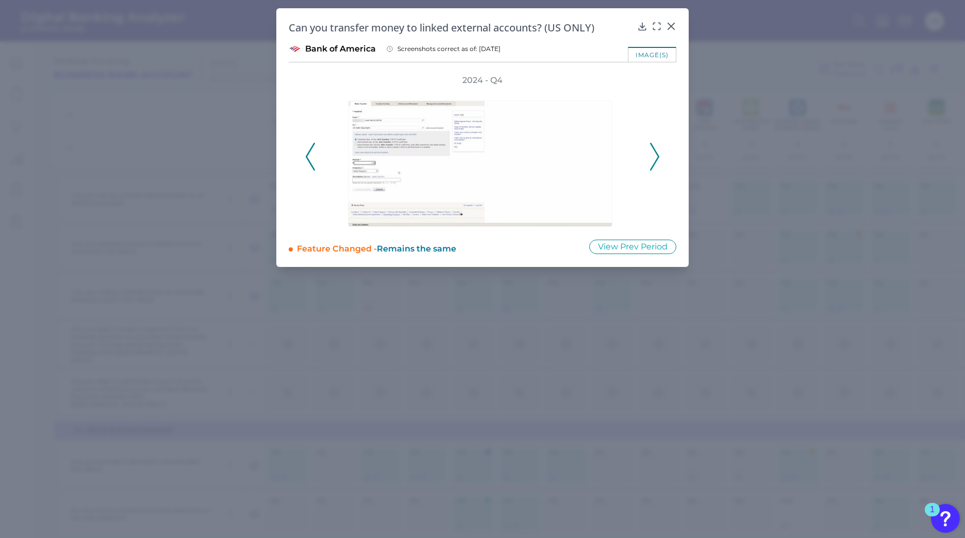
click at [652, 161] on icon at bounding box center [654, 157] width 9 height 28
click at [653, 161] on icon at bounding box center [654, 157] width 9 height 28
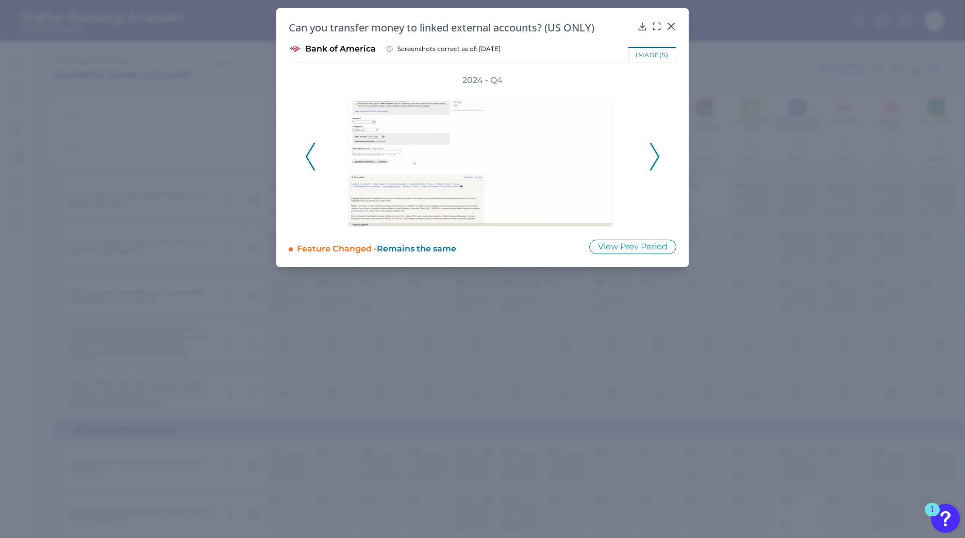
click at [653, 161] on icon at bounding box center [654, 157] width 9 height 28
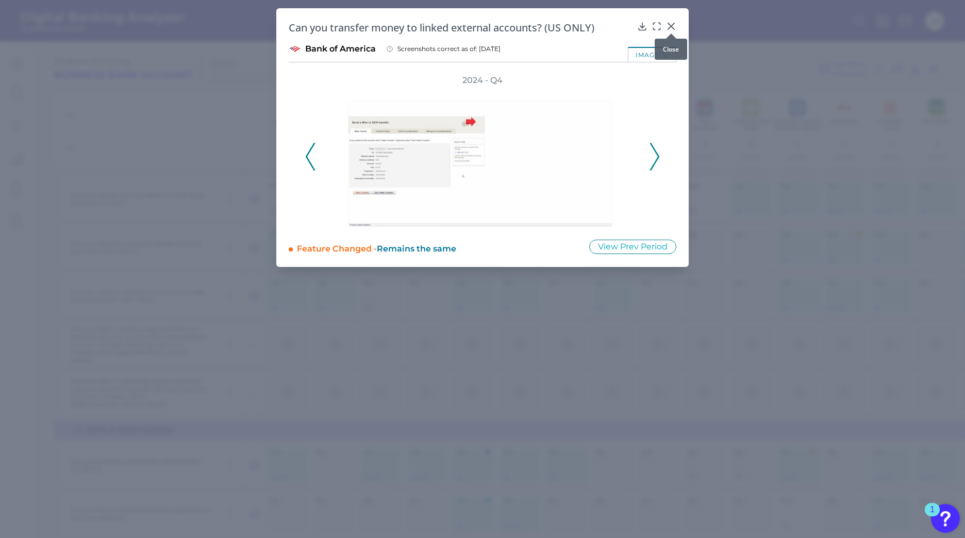
click at [671, 27] on icon at bounding box center [671, 26] width 6 height 6
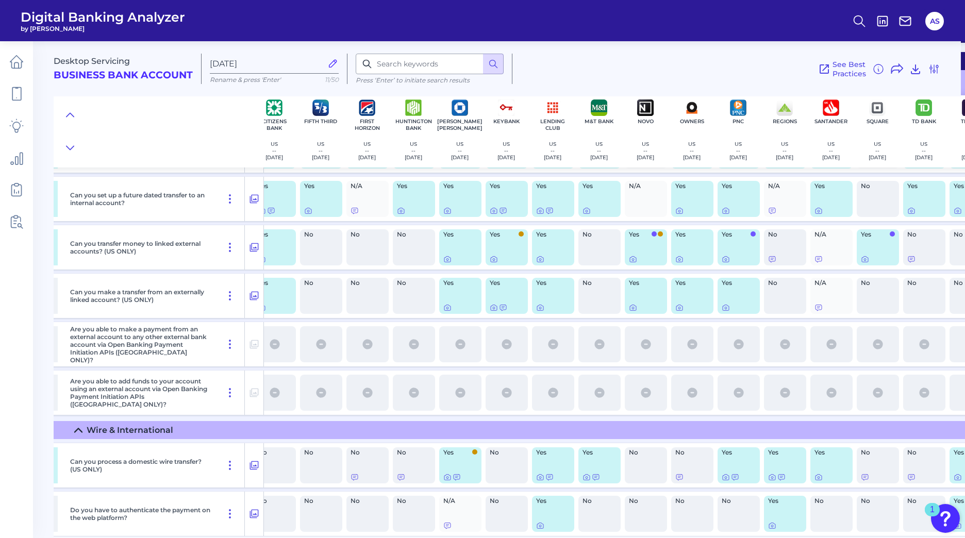
scroll to position [206, 341]
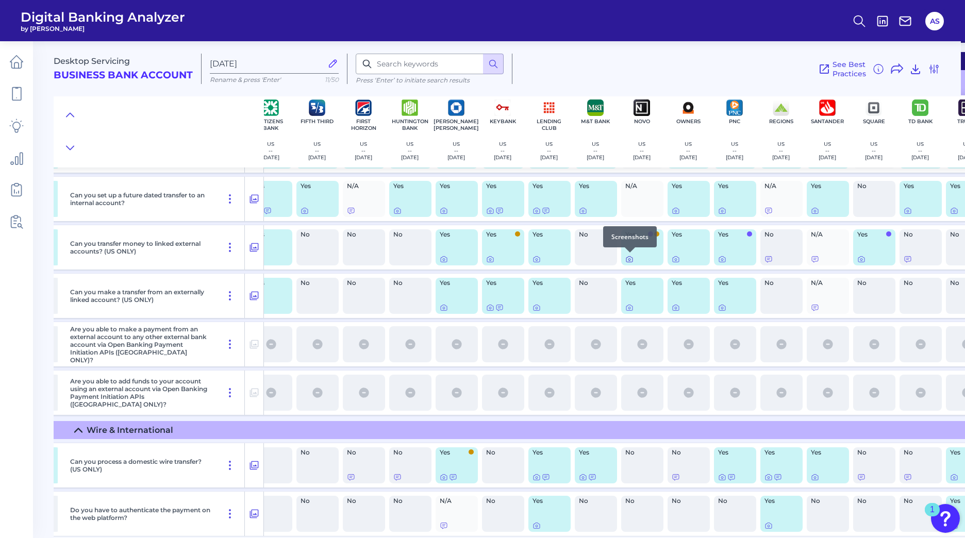
click at [629, 260] on icon at bounding box center [629, 259] width 8 height 8
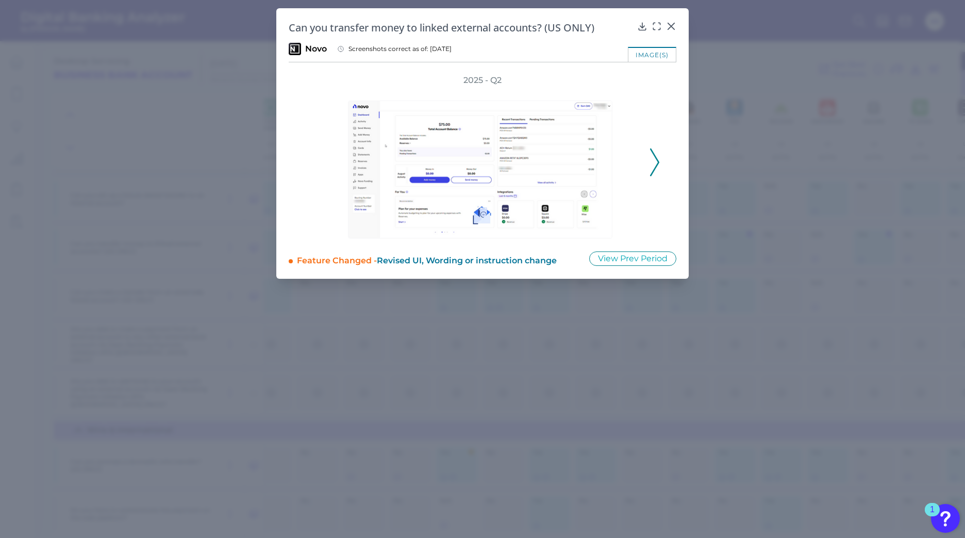
click at [653, 164] on icon at bounding box center [654, 162] width 9 height 28
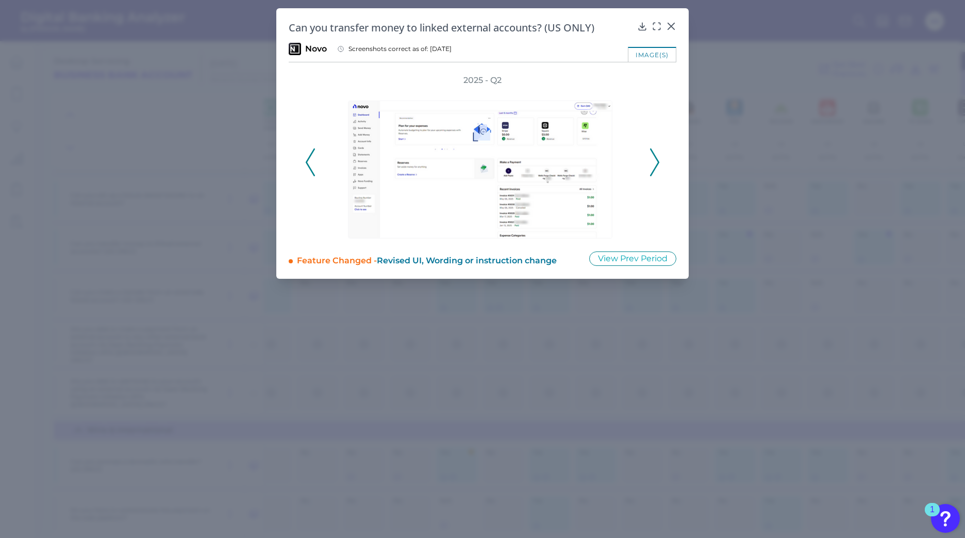
click at [654, 164] on icon at bounding box center [654, 162] width 9 height 28
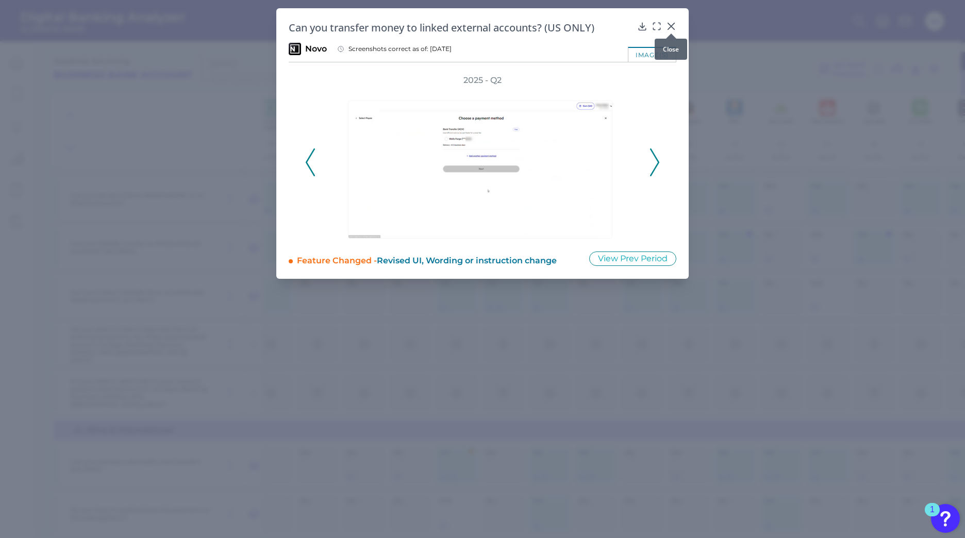
click at [670, 28] on icon at bounding box center [671, 26] width 10 height 10
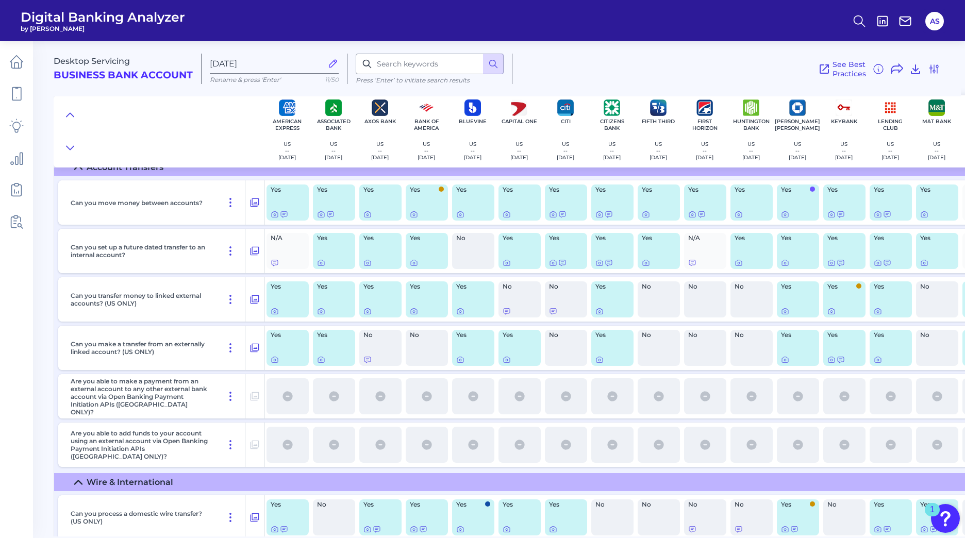
scroll to position [155, 0]
click at [508, 309] on icon at bounding box center [506, 311] width 8 height 8
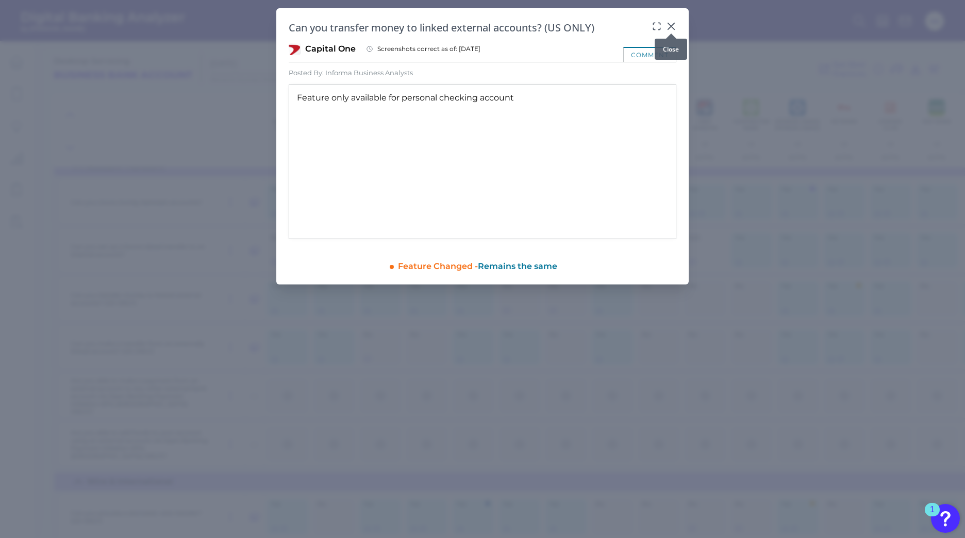
click at [672, 24] on icon at bounding box center [671, 26] width 10 height 10
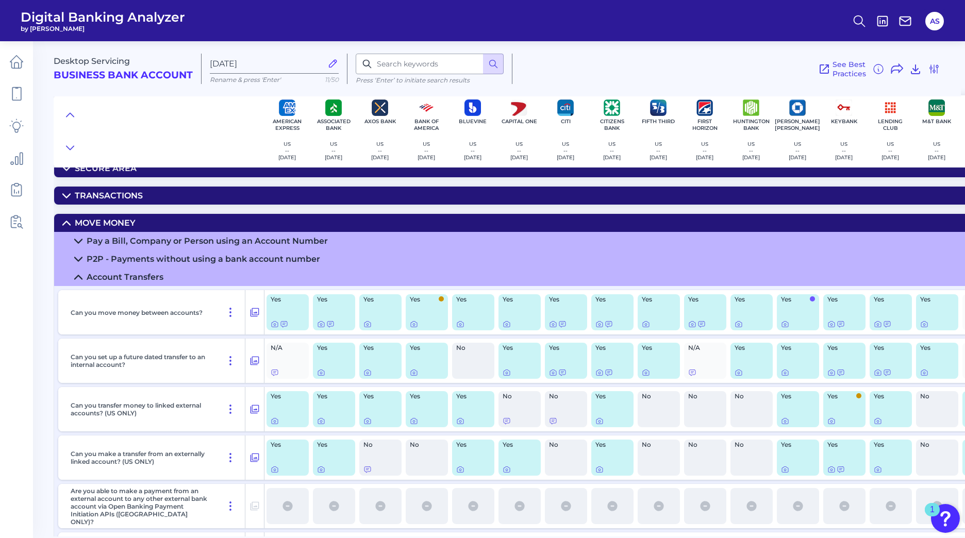
scroll to position [103, 0]
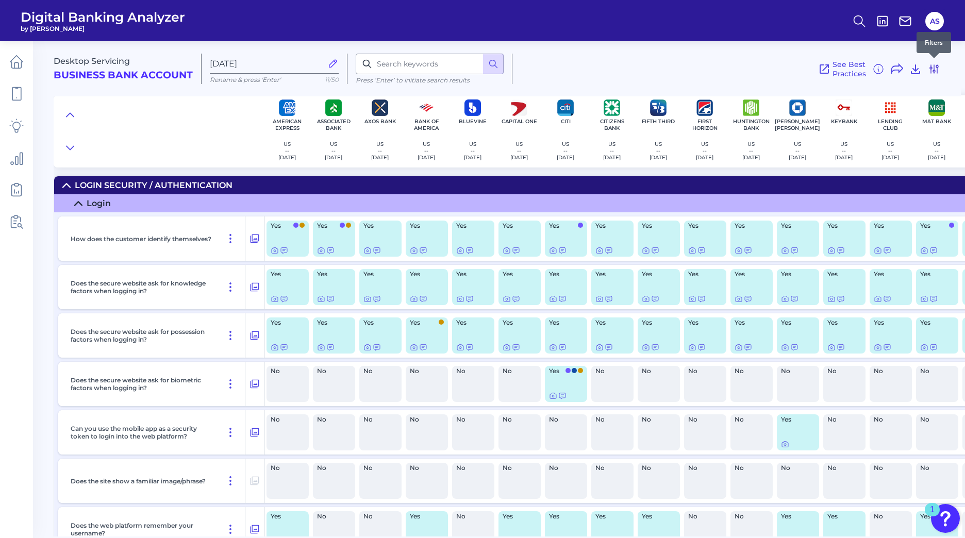
click at [936, 66] on icon at bounding box center [934, 69] width 8 height 8
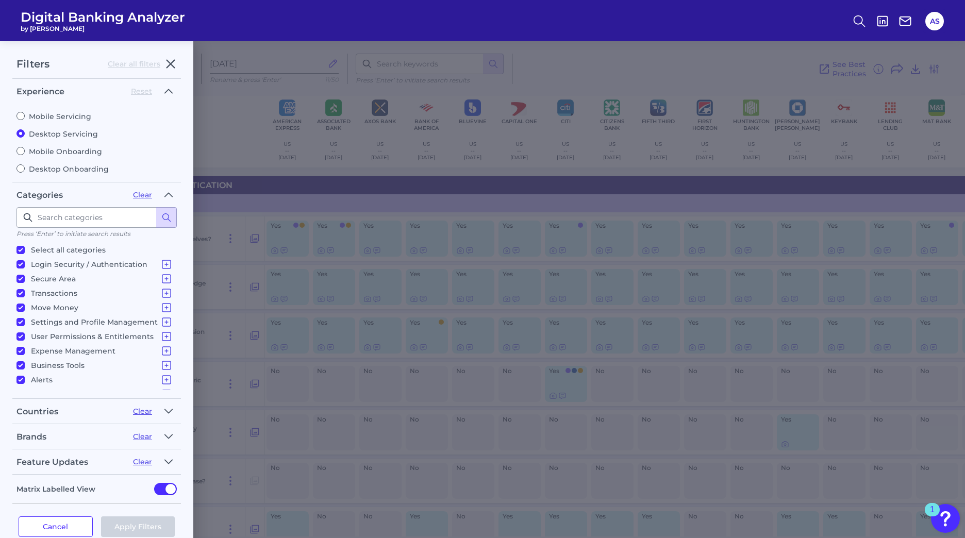
click at [22, 115] on input "Mobile Servicing" at bounding box center [20, 116] width 8 height 8
radio input "true"
radio input "false"
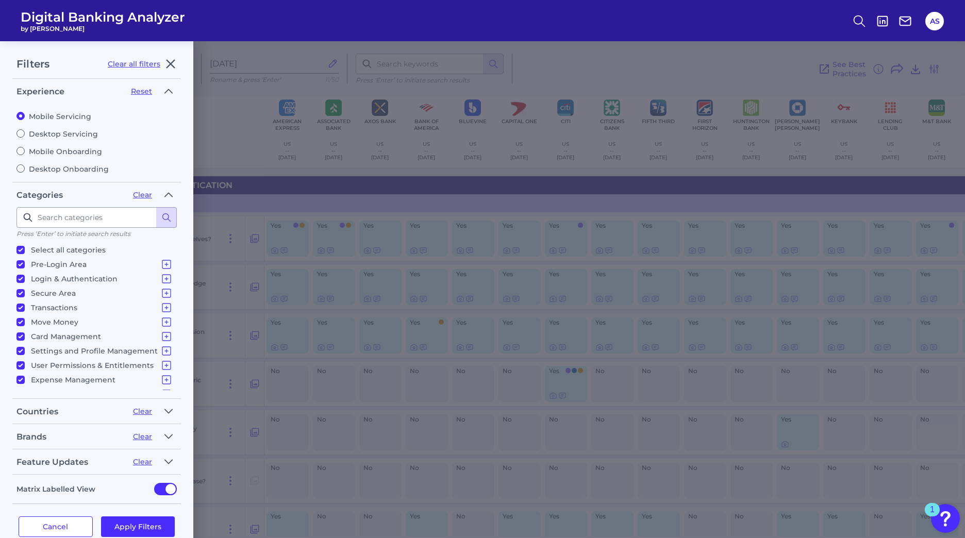
click at [21, 249] on input "Select all categories" at bounding box center [20, 250] width 8 height 8
checkbox input "false"
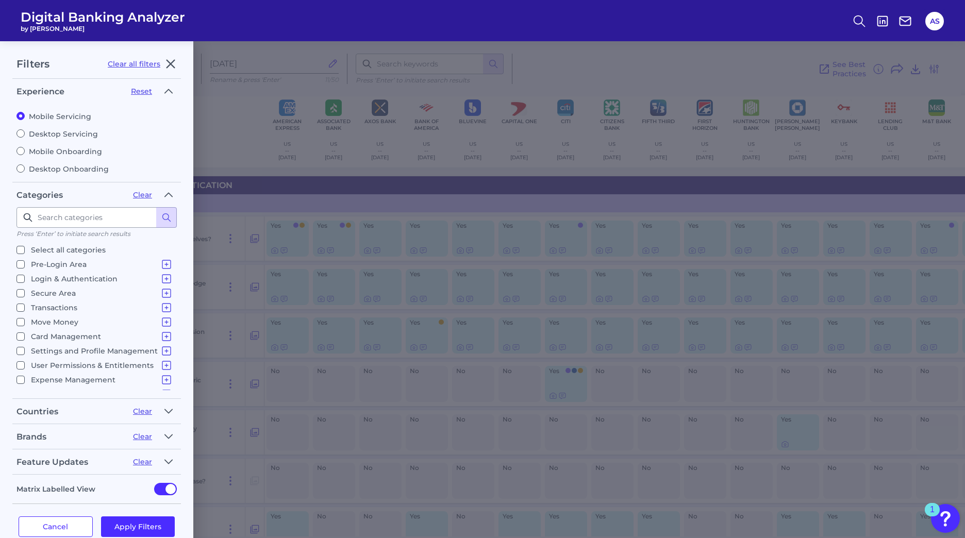
checkbox input "false"
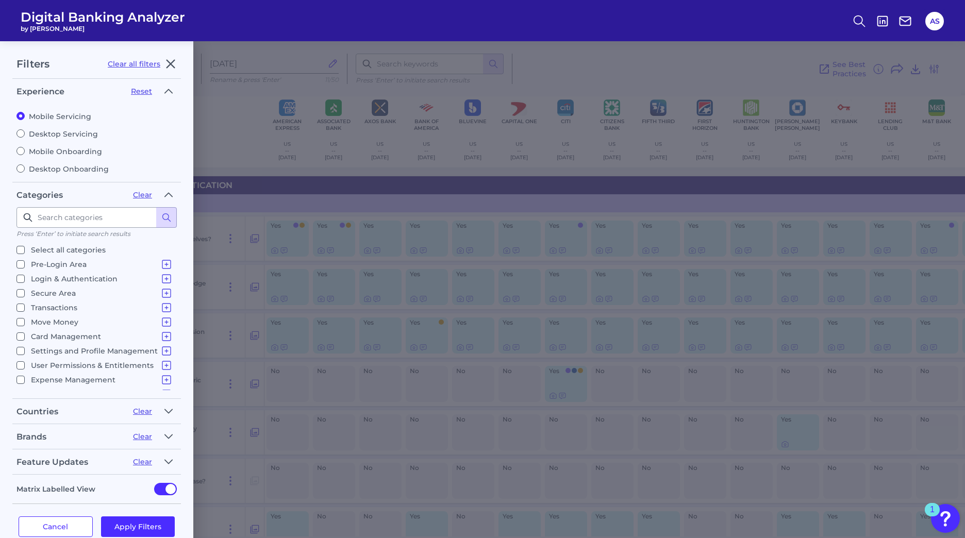
checkbox input "false"
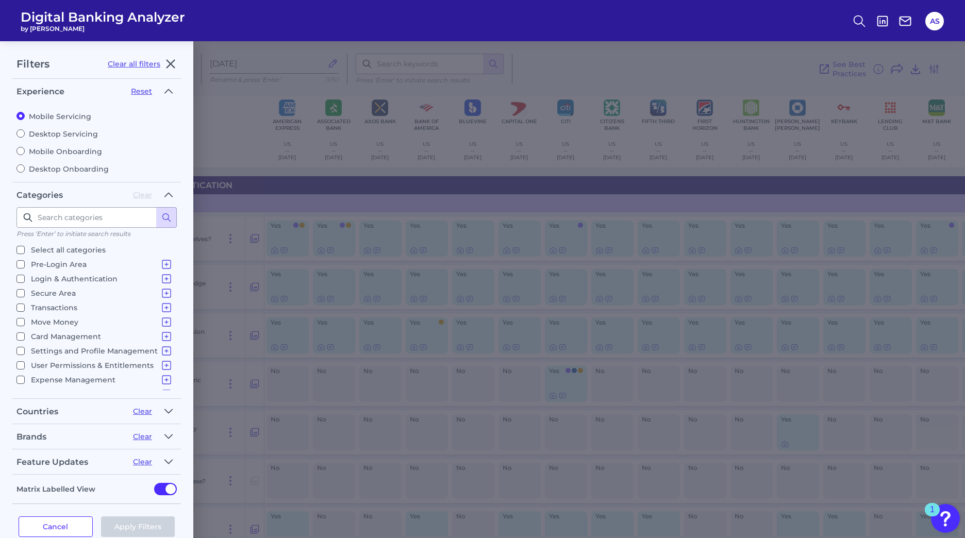
click at [21, 320] on input "Move Money Pay a Bill, Company or Person using an Account Number P2P - Payments…" at bounding box center [20, 322] width 8 height 8
checkbox input "true"
click at [153, 528] on button "Apply Filters" at bounding box center [138, 526] width 74 height 21
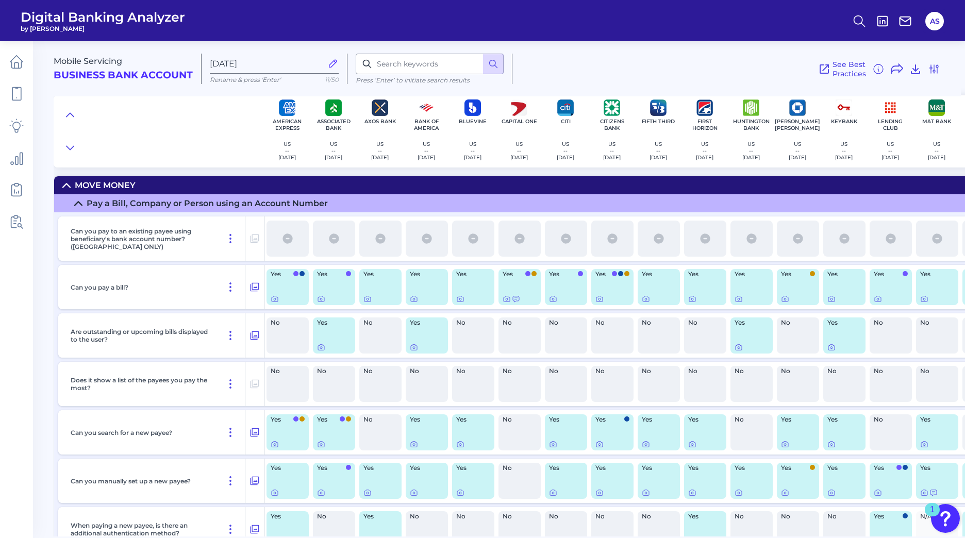
click at [80, 205] on icon at bounding box center [78, 203] width 8 height 8
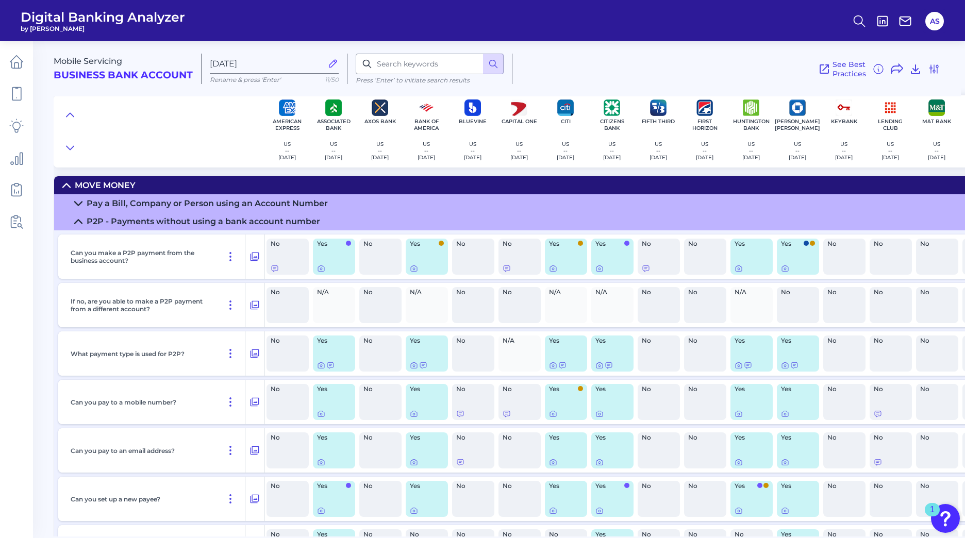
click at [80, 221] on icon at bounding box center [78, 222] width 7 height 4
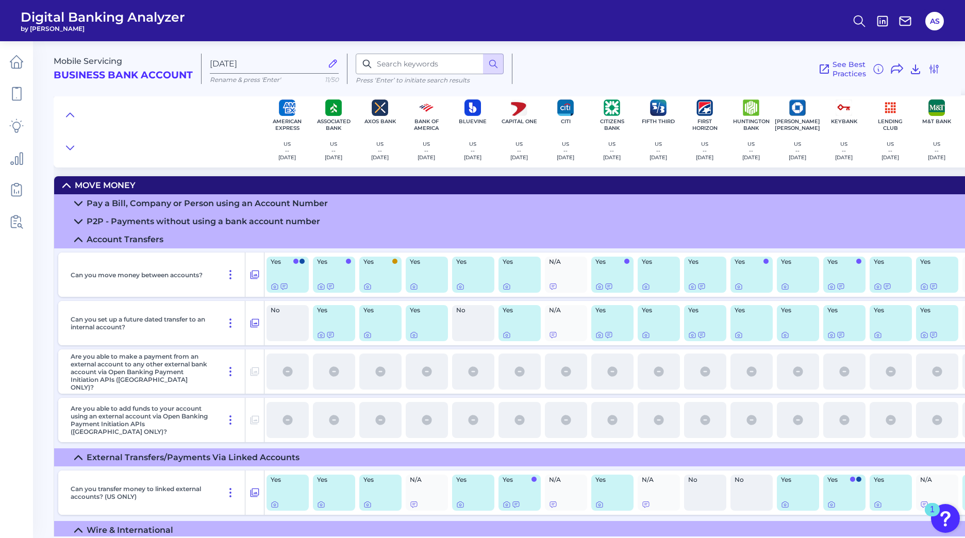
click at [77, 238] on icon at bounding box center [78, 240] width 7 height 4
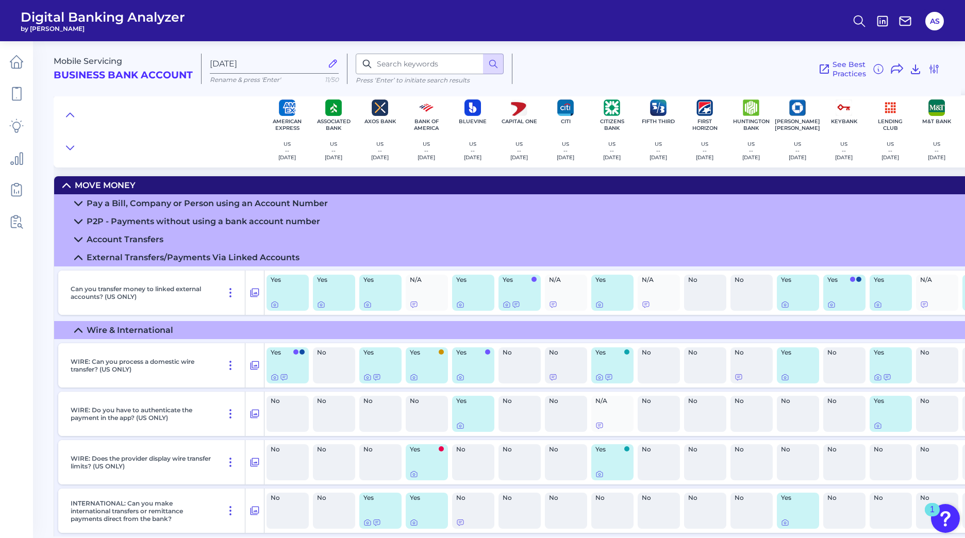
click at [462, 532] on div "No" at bounding box center [473, 511] width 46 height 44
click at [514, 304] on icon at bounding box center [516, 304] width 8 height 8
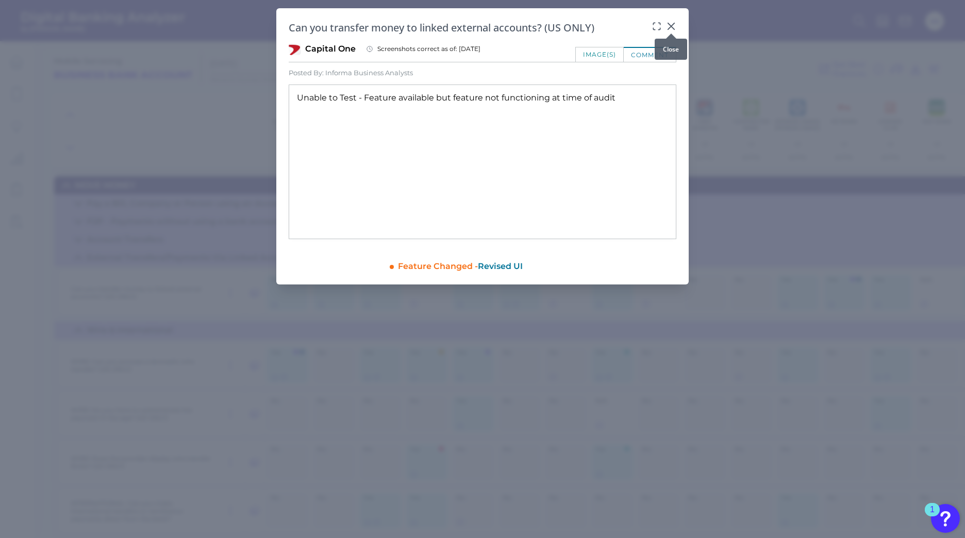
click at [670, 24] on icon at bounding box center [671, 26] width 10 height 10
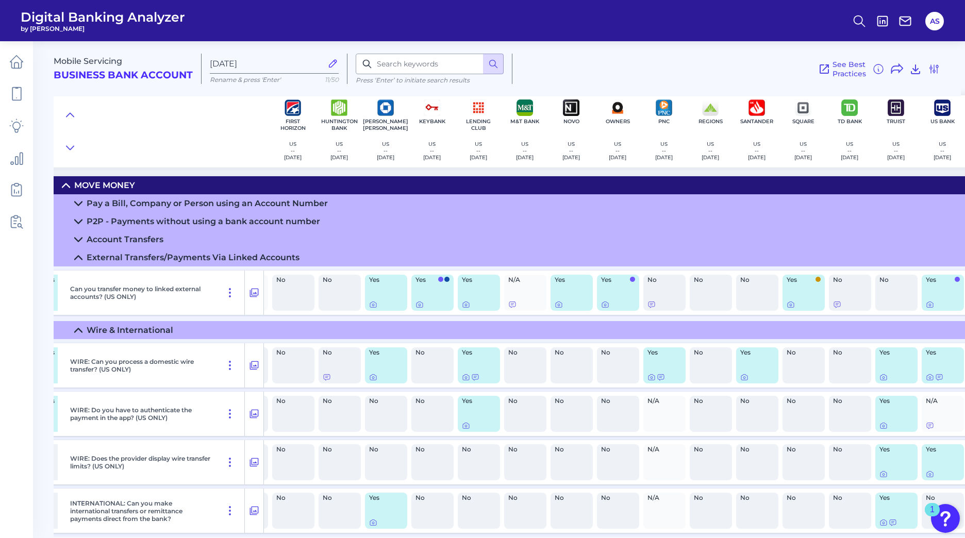
scroll to position [0, 415]
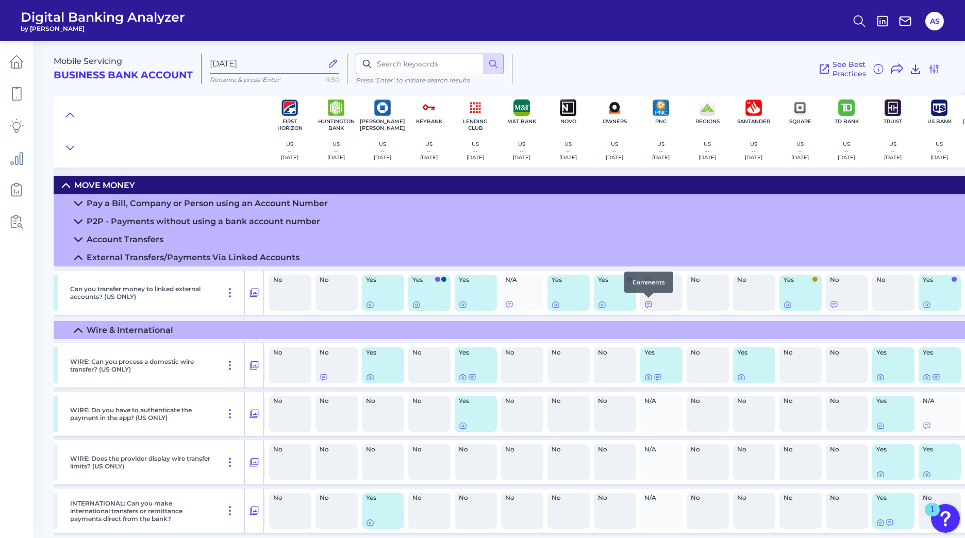
click at [649, 305] on icon at bounding box center [648, 304] width 8 height 8
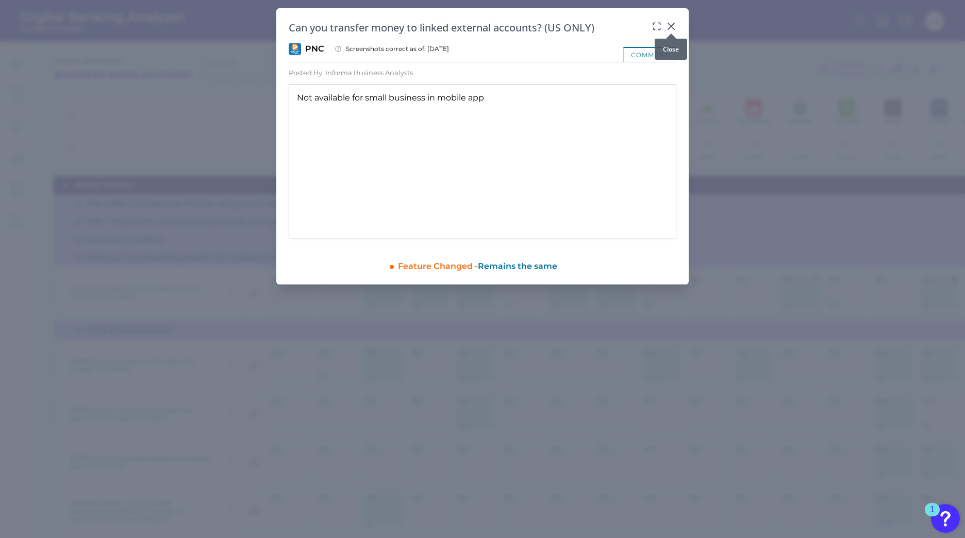
click at [669, 26] on icon at bounding box center [671, 26] width 10 height 10
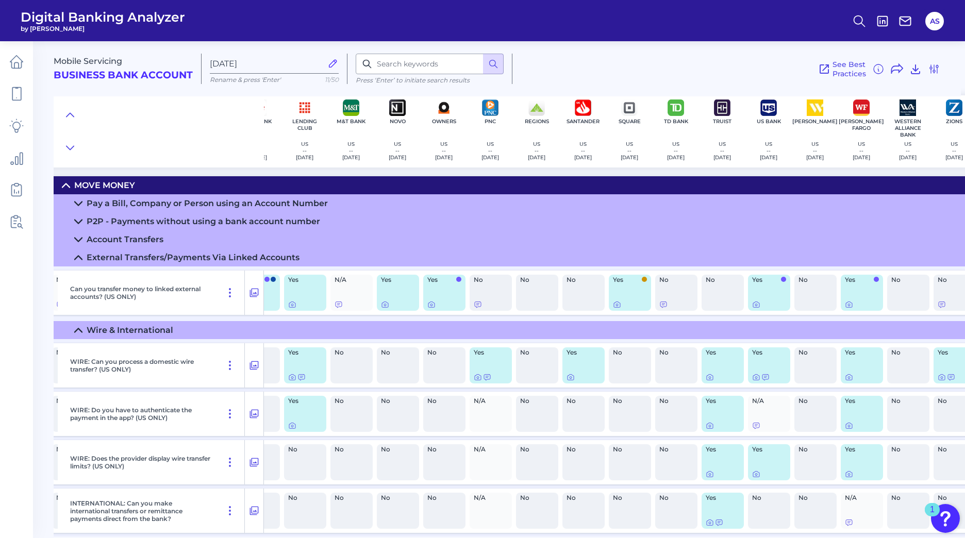
scroll to position [0, 607]
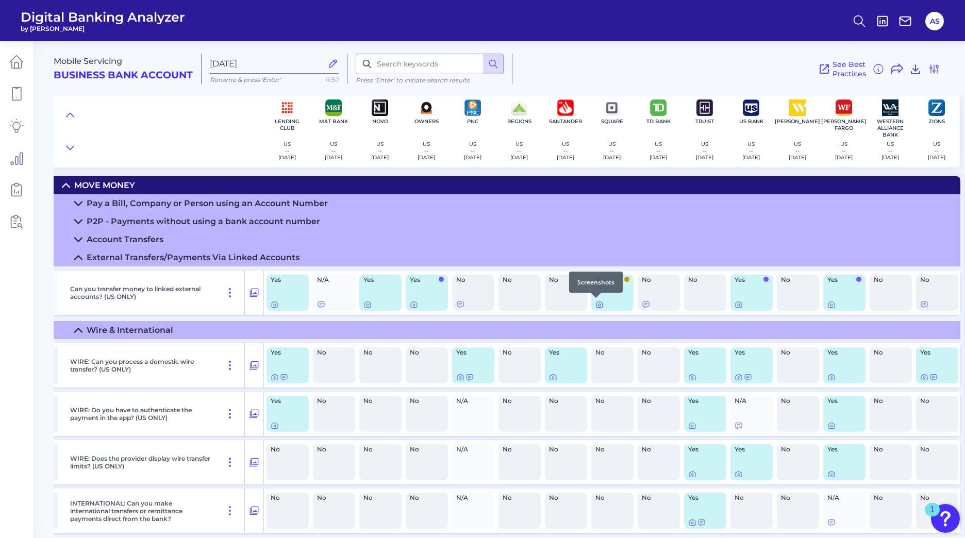
click at [595, 305] on icon at bounding box center [599, 304] width 8 height 8
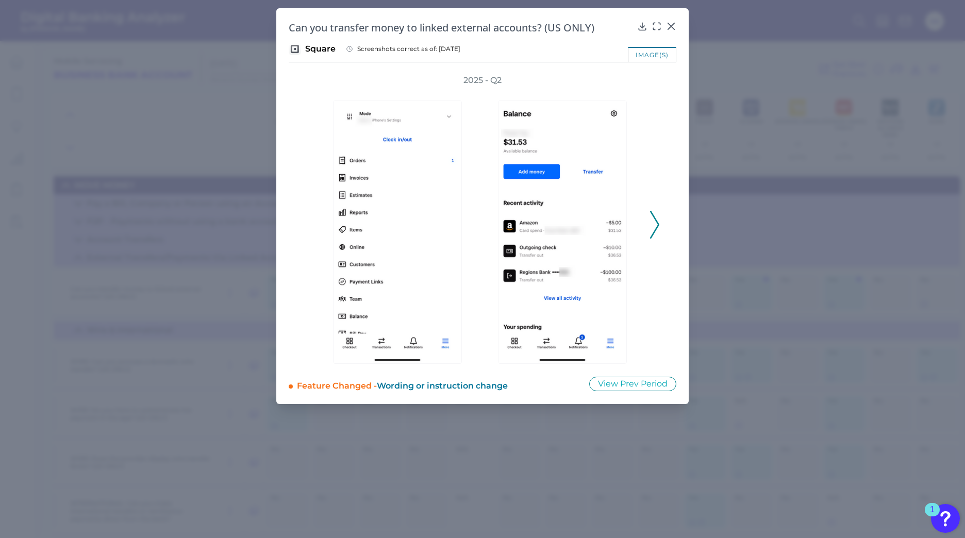
click at [655, 226] on icon at bounding box center [654, 225] width 9 height 28
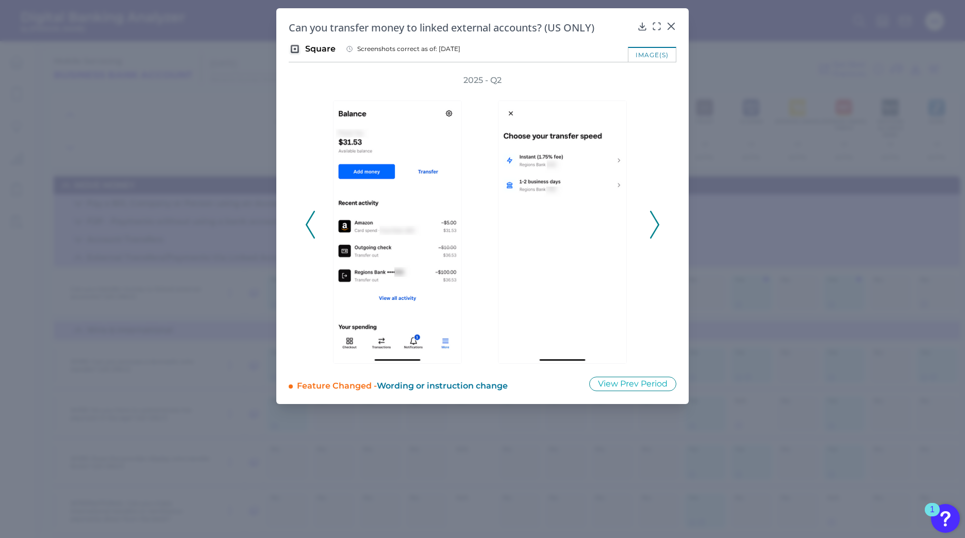
click at [654, 225] on icon at bounding box center [654, 225] width 9 height 28
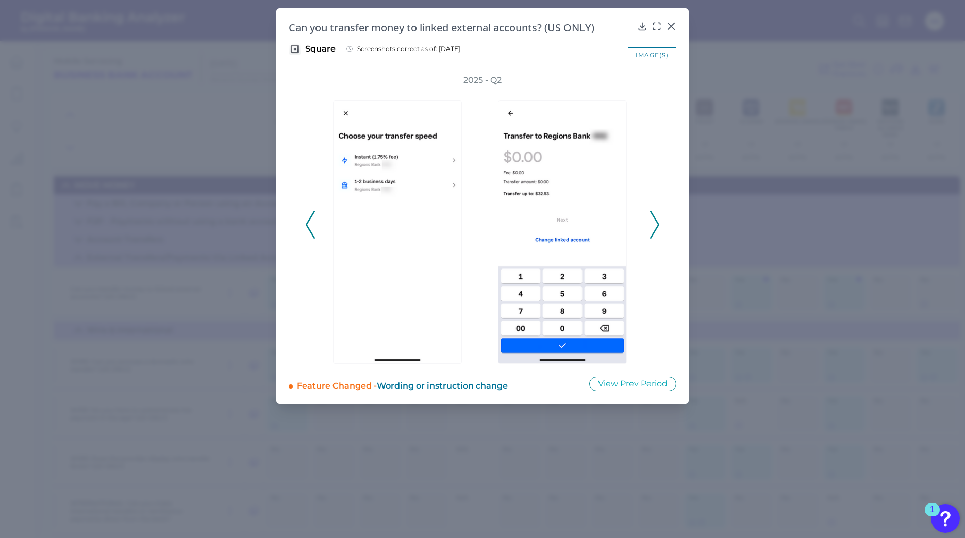
click at [654, 225] on icon at bounding box center [654, 225] width 9 height 28
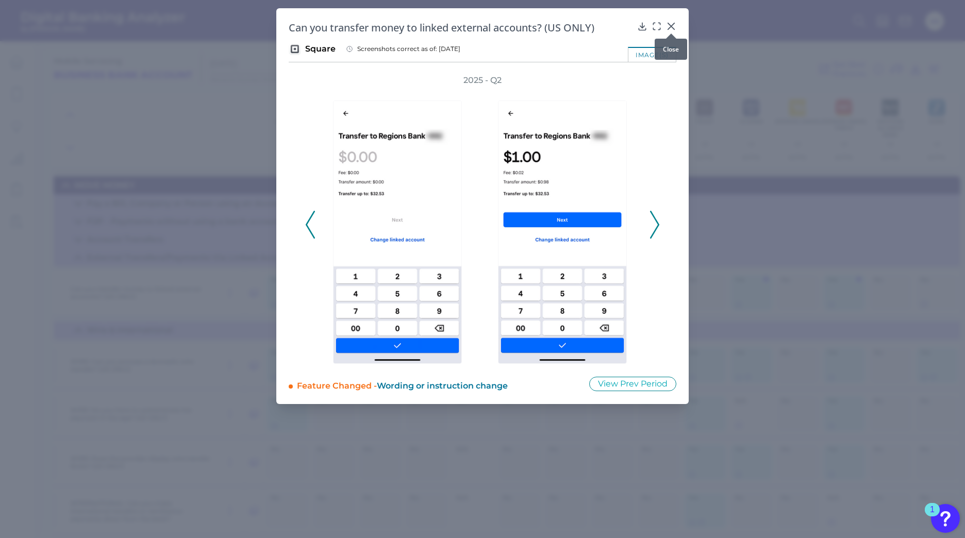
click at [668, 25] on icon at bounding box center [671, 26] width 10 height 10
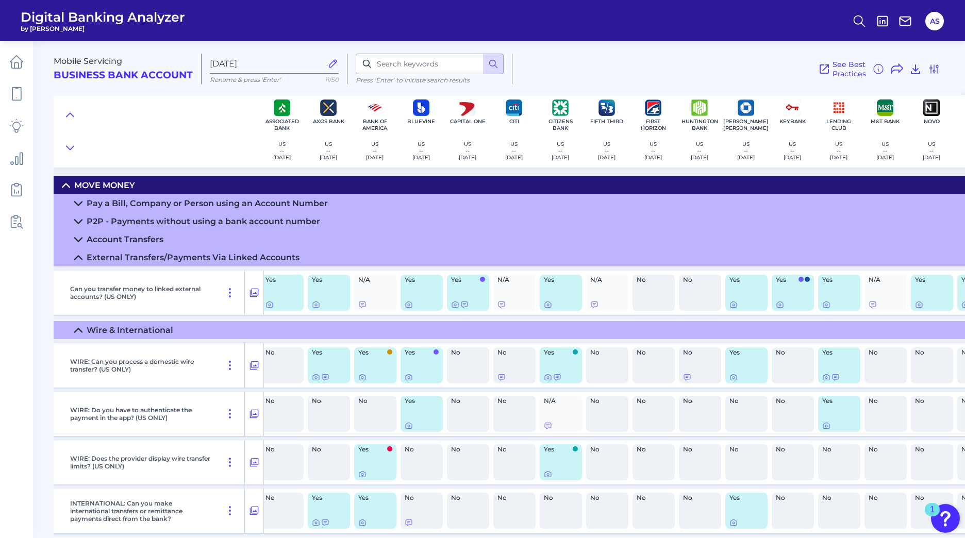
scroll to position [0, 0]
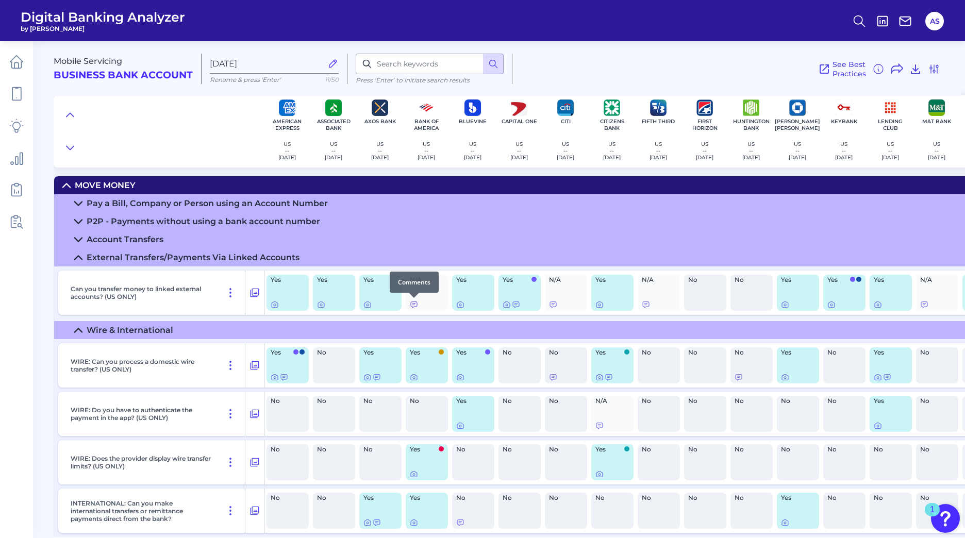
click at [413, 303] on icon at bounding box center [414, 304] width 8 height 8
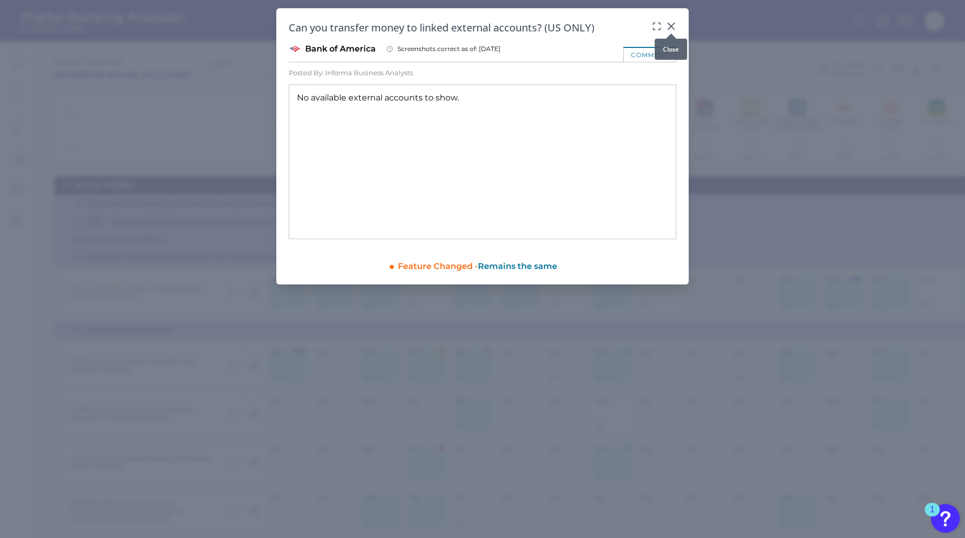
click at [674, 27] on icon at bounding box center [671, 26] width 10 height 10
